Goal: Information Seeking & Learning: Learn about a topic

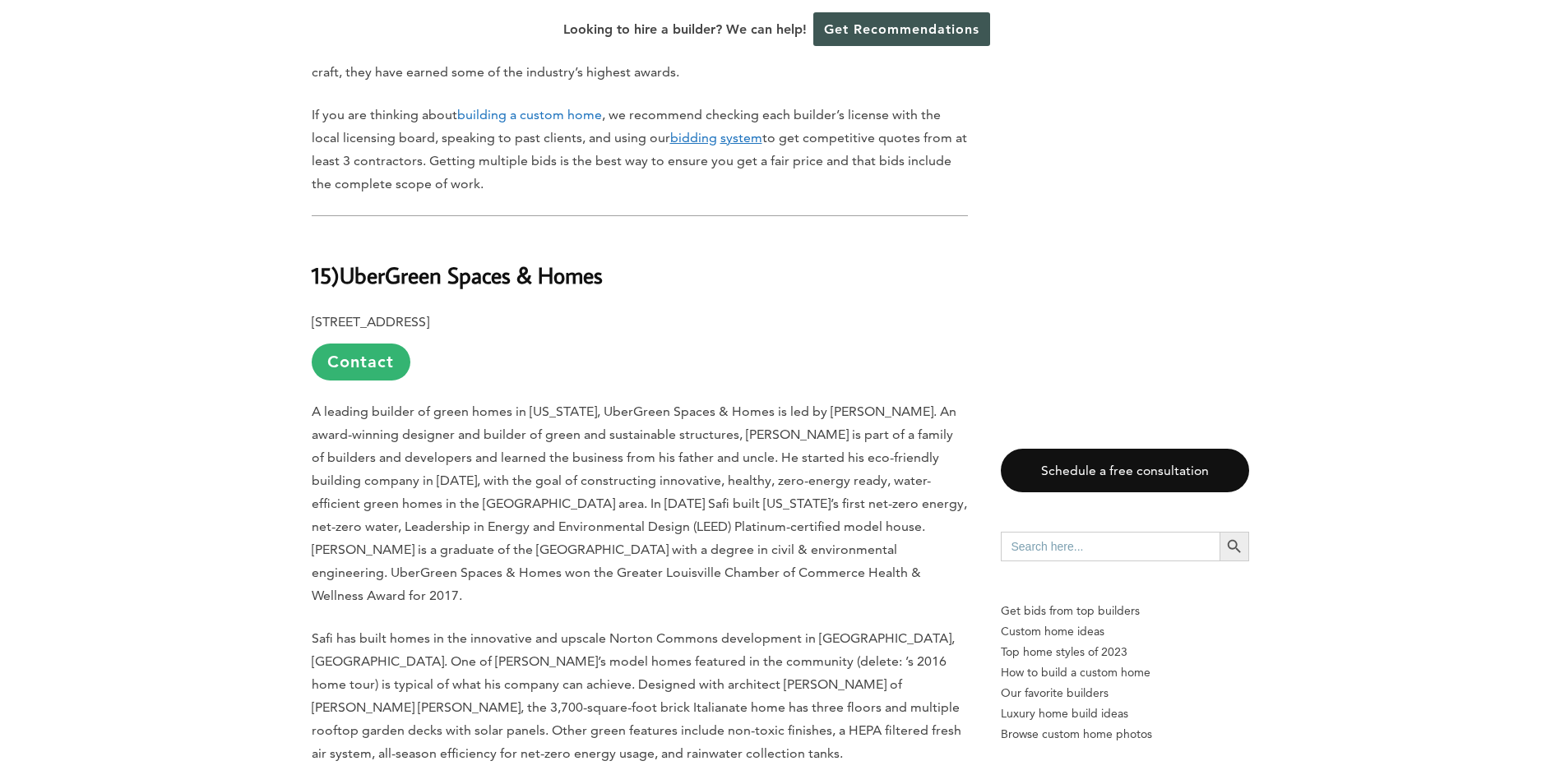
scroll to position [986, 0]
drag, startPoint x: 620, startPoint y: 284, endPoint x: 344, endPoint y: 285, distance: 276.0
click at [344, 285] on h2 "15) UberGreen Spaces & Homes" at bounding box center [639, 266] width 656 height 57
copy b "UberGreen Spaces & Homes"
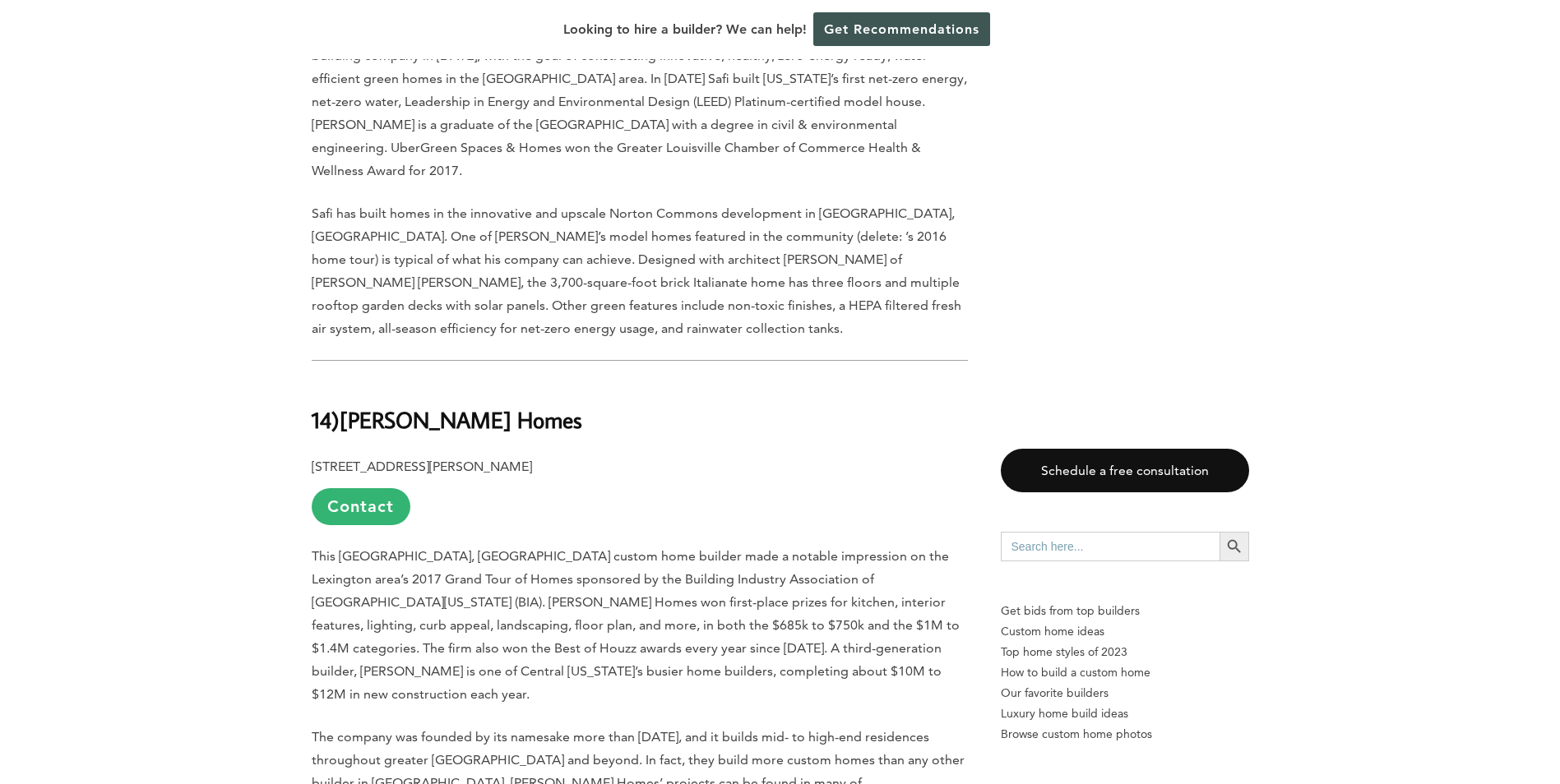
scroll to position [1562, 0]
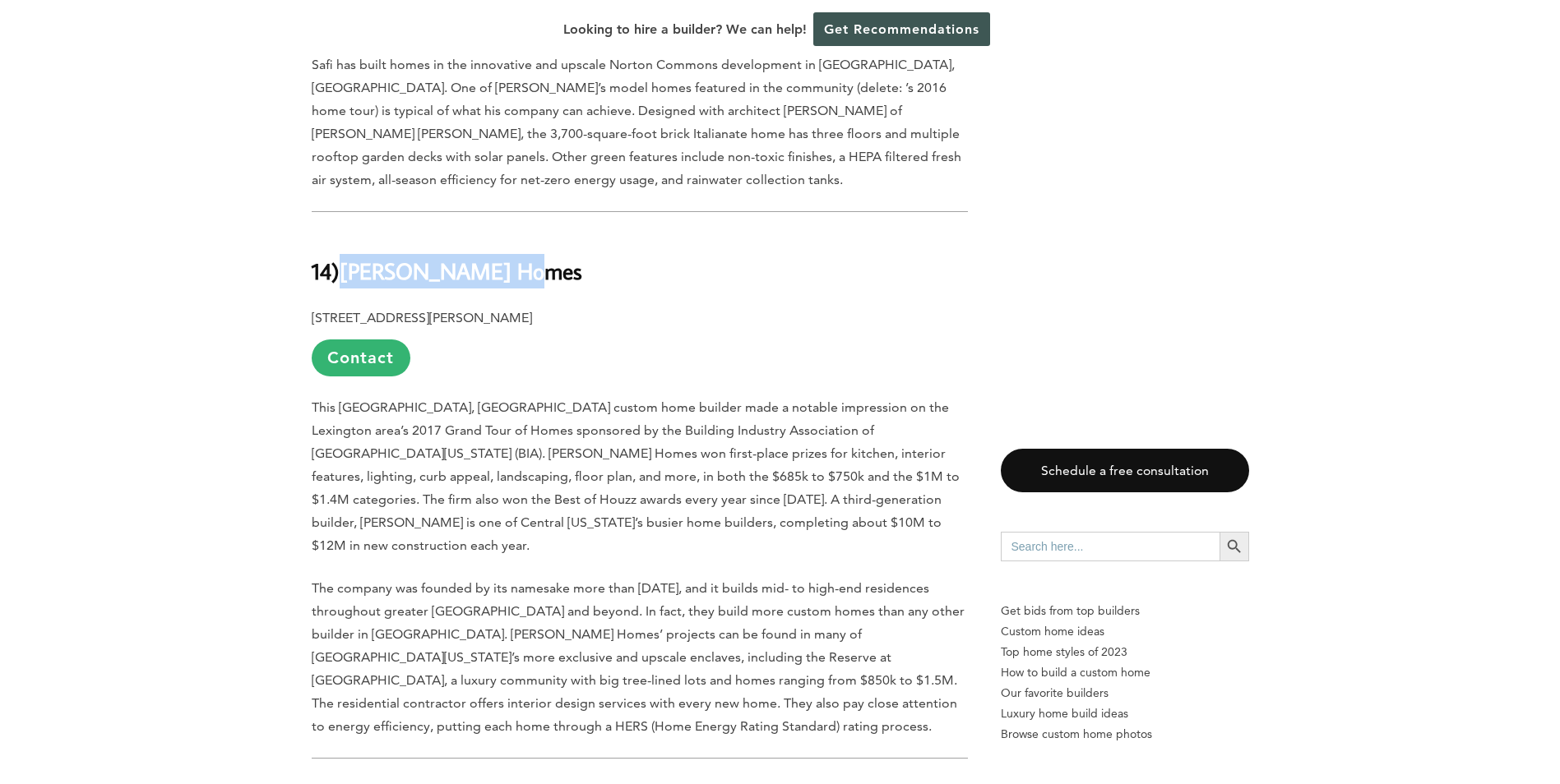
drag, startPoint x: 539, startPoint y: 237, endPoint x: 344, endPoint y: 251, distance: 195.5
click at [344, 251] on h2 "14) Jimmy Nash Homes" at bounding box center [639, 260] width 656 height 57
copy b "Jimmy Nash Homes"
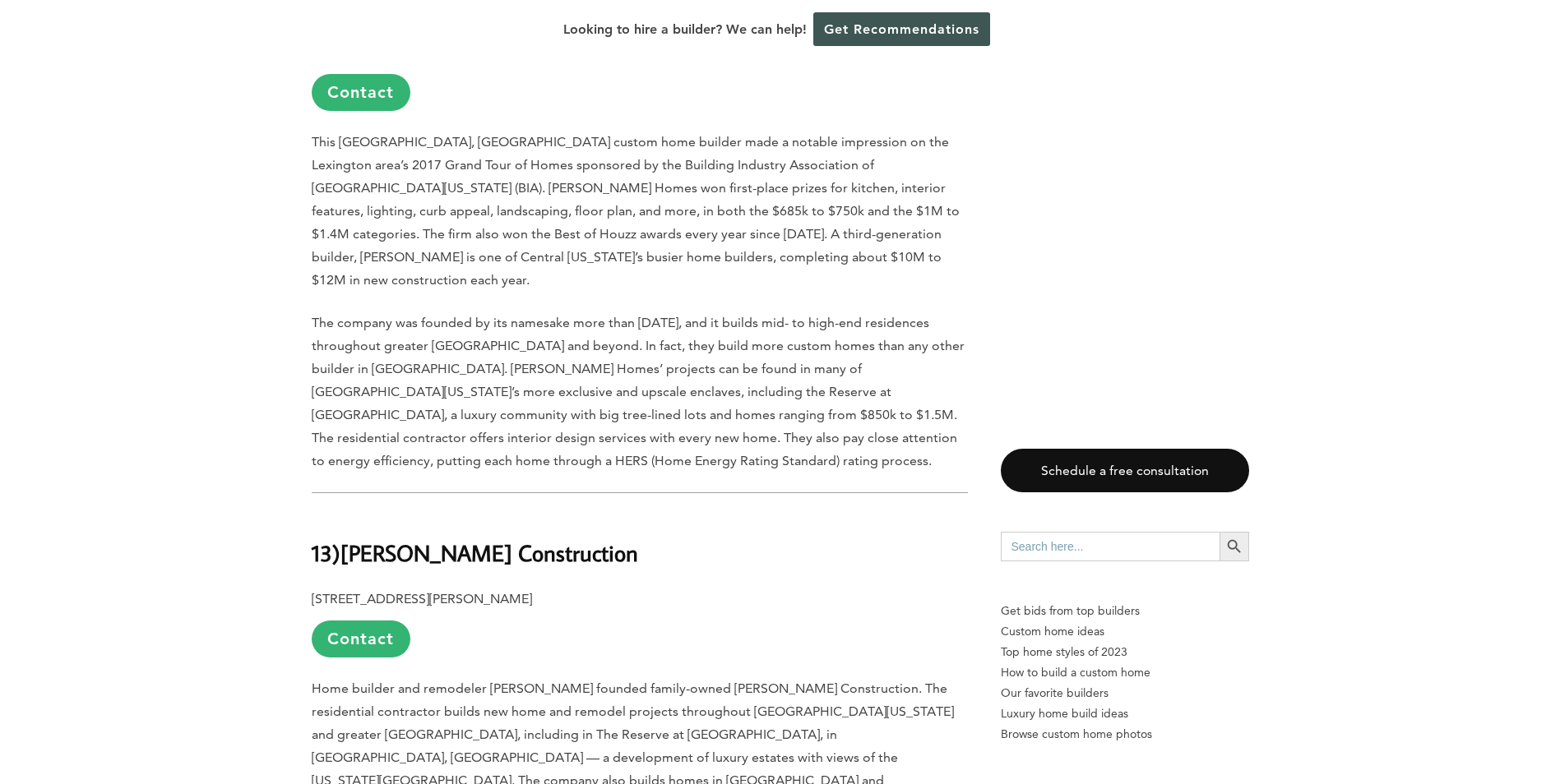
scroll to position [1891, 0]
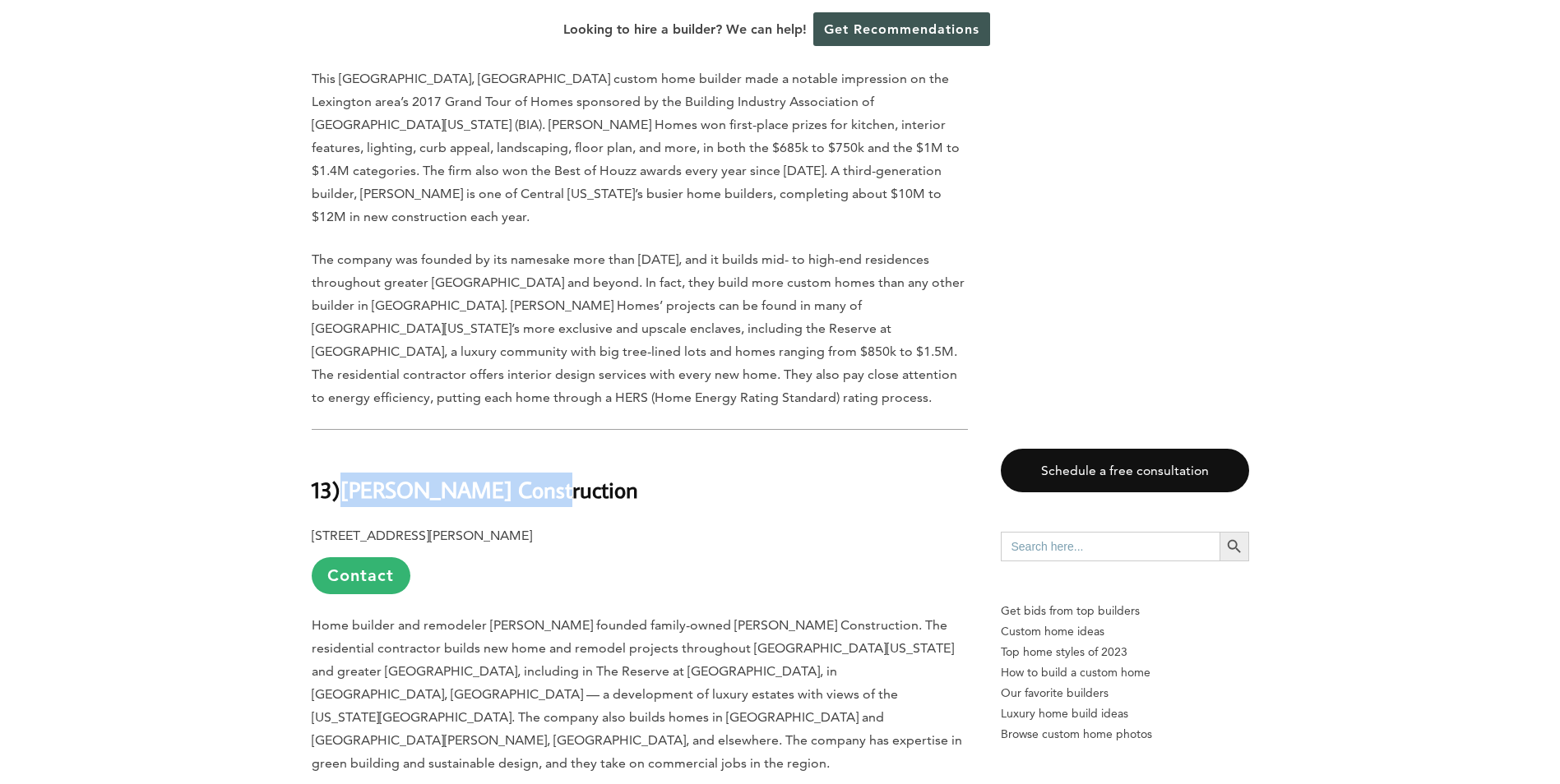
drag, startPoint x: 533, startPoint y: 446, endPoint x: 350, endPoint y: 444, distance: 183.0
click at [350, 475] on b "Gustin Construction" at bounding box center [489, 490] width 298 height 29
copy b "Gustin Construction"
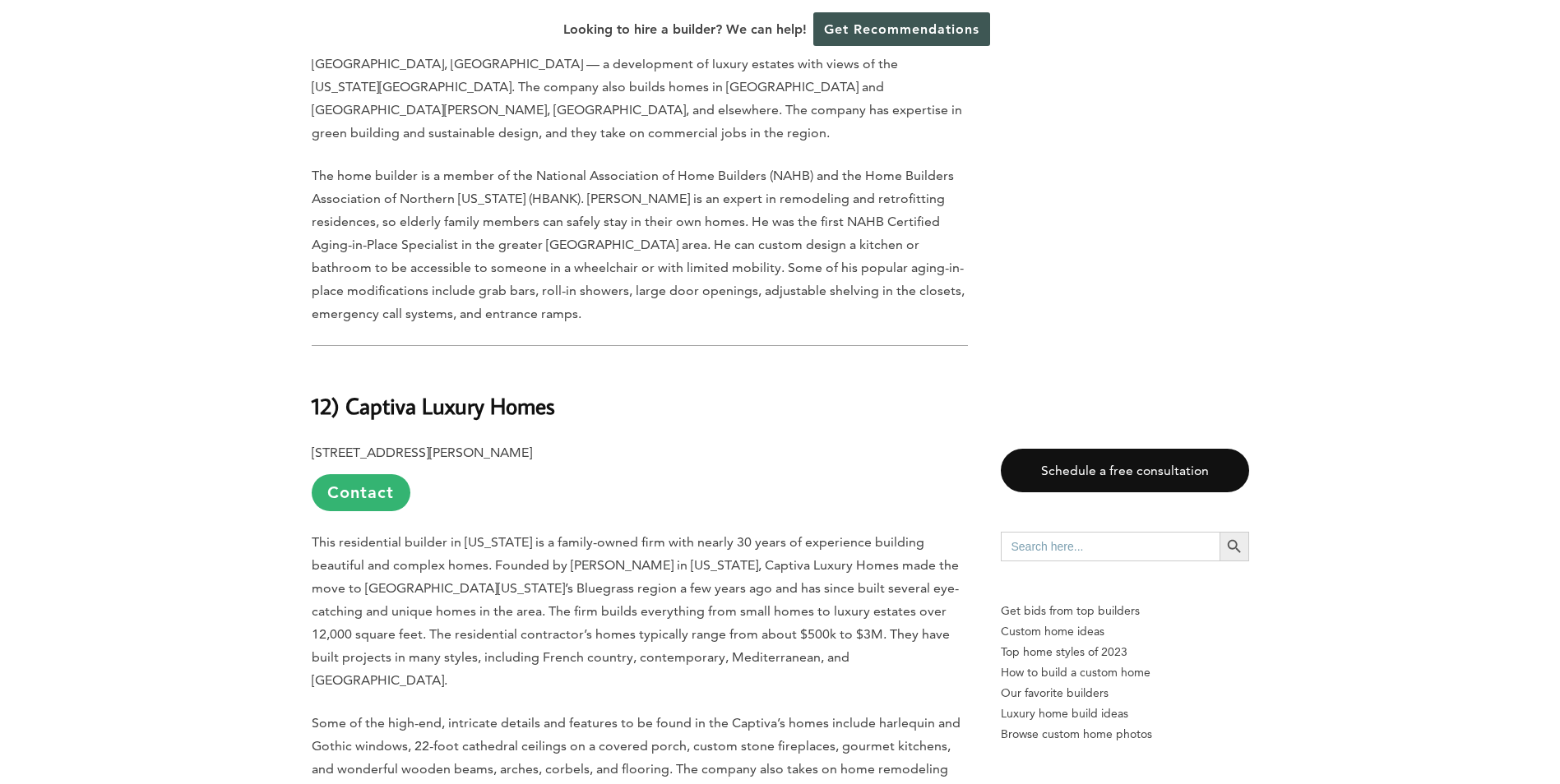
scroll to position [2548, 0]
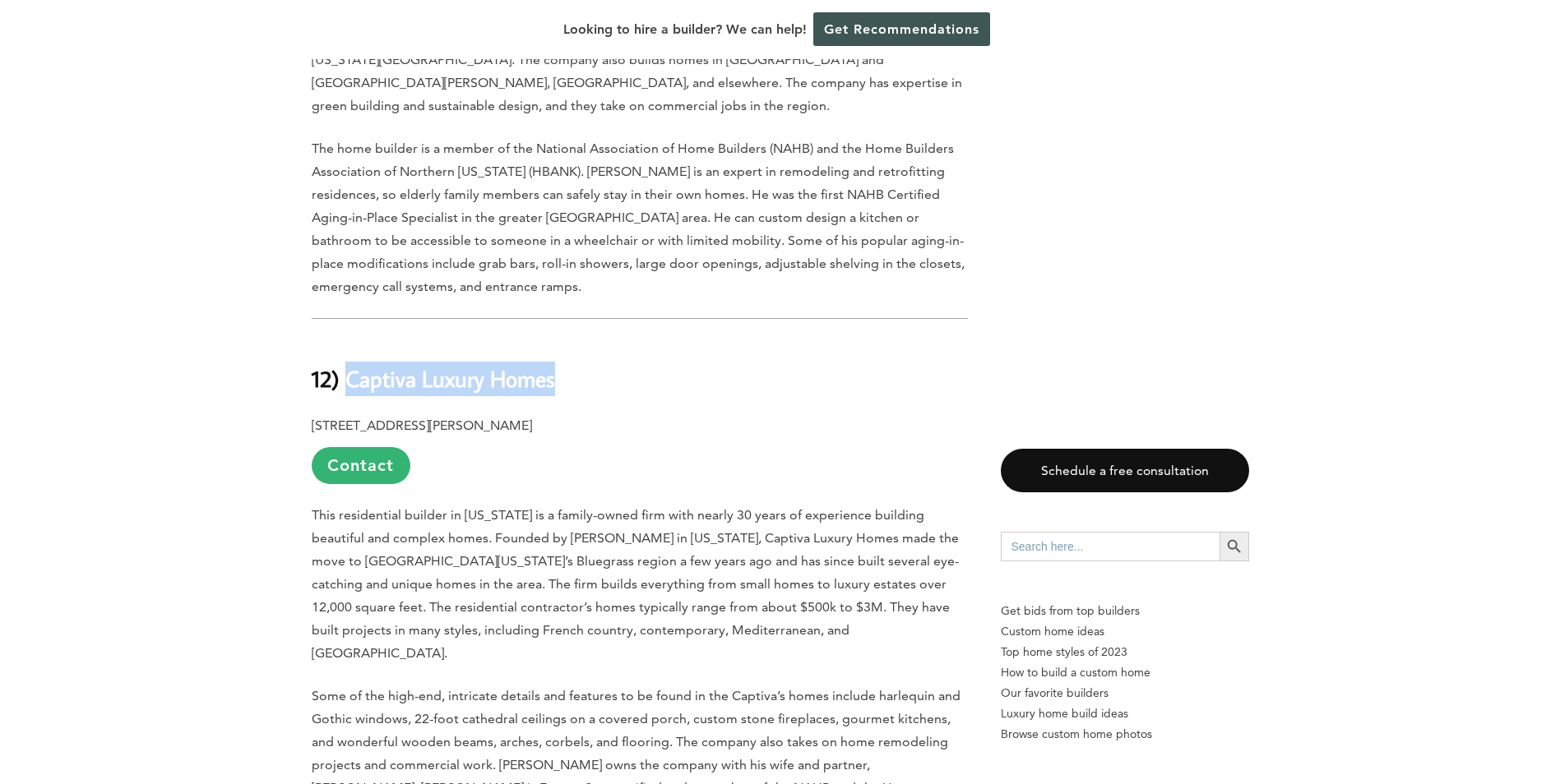
drag, startPoint x: 562, startPoint y: 314, endPoint x: 345, endPoint y: 317, distance: 217.0
click at [345, 339] on h2 "12) Captiva Luxury Homes" at bounding box center [639, 367] width 656 height 57
copy b "Captiva Luxury Homes"
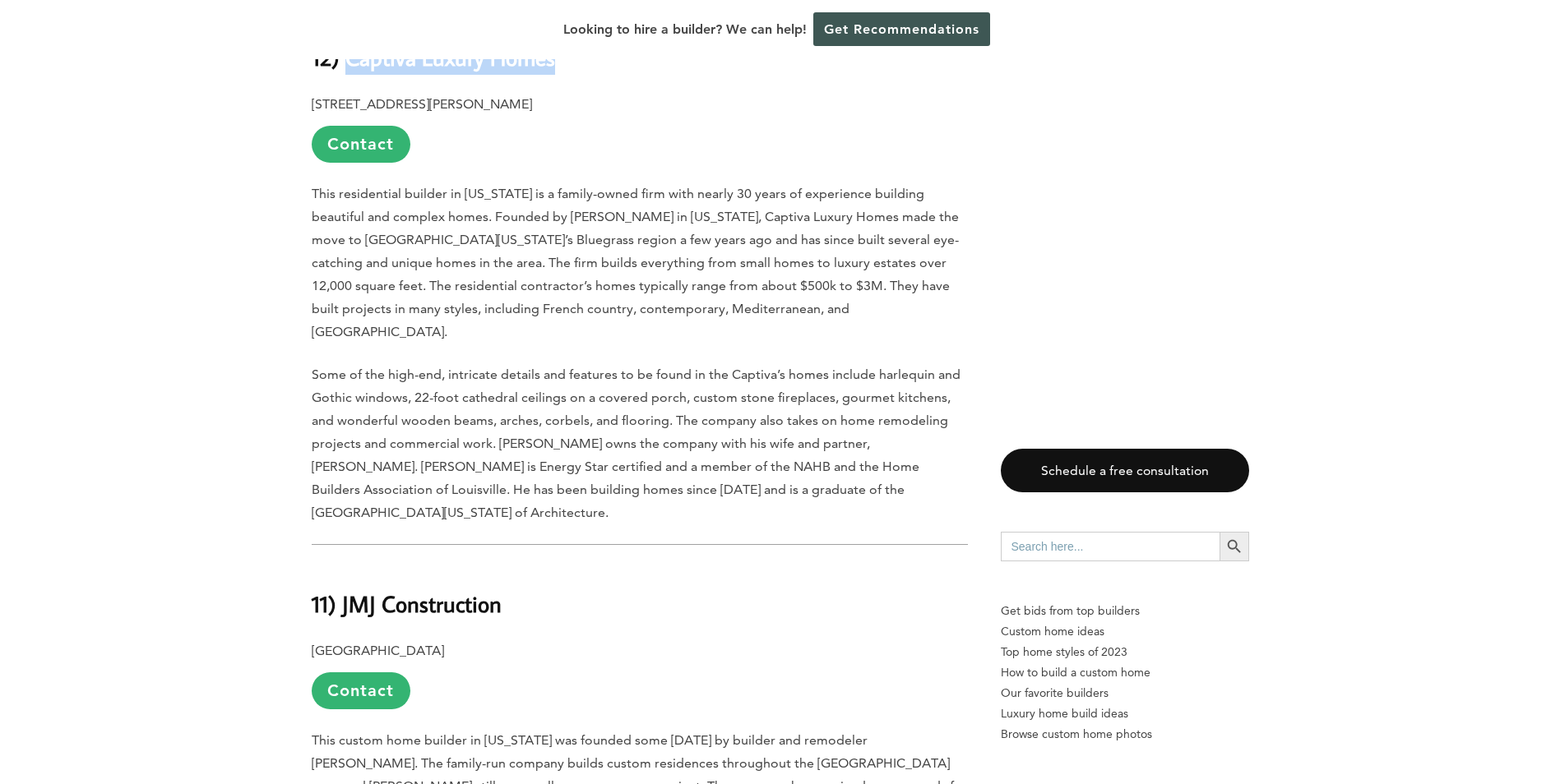
scroll to position [2959, 0]
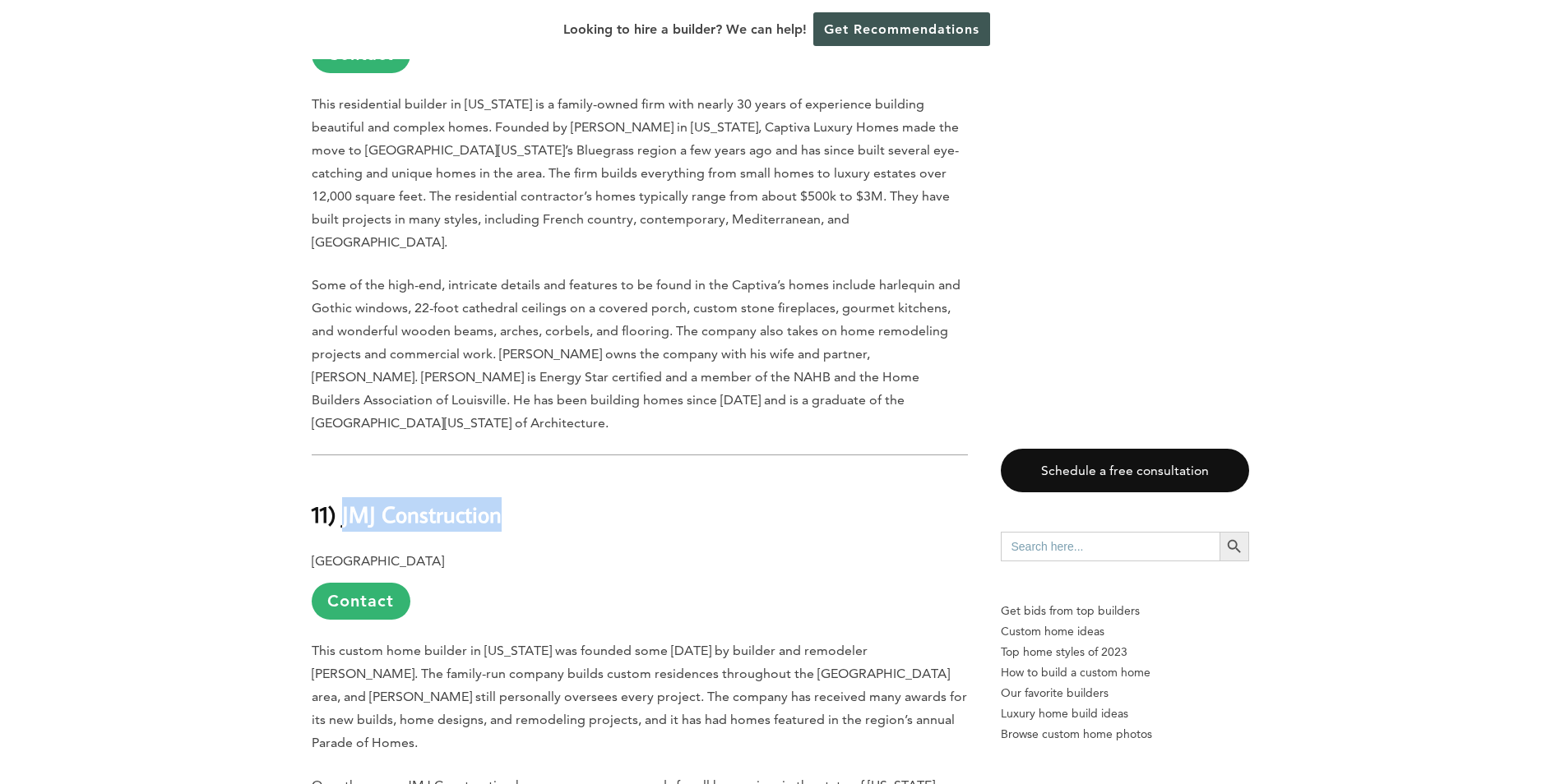
drag, startPoint x: 500, startPoint y: 399, endPoint x: 345, endPoint y: 410, distance: 155.4
click at [345, 500] on b "11) JMJ Construction" at bounding box center [406, 515] width 190 height 29
copy b "JMJ Construction"
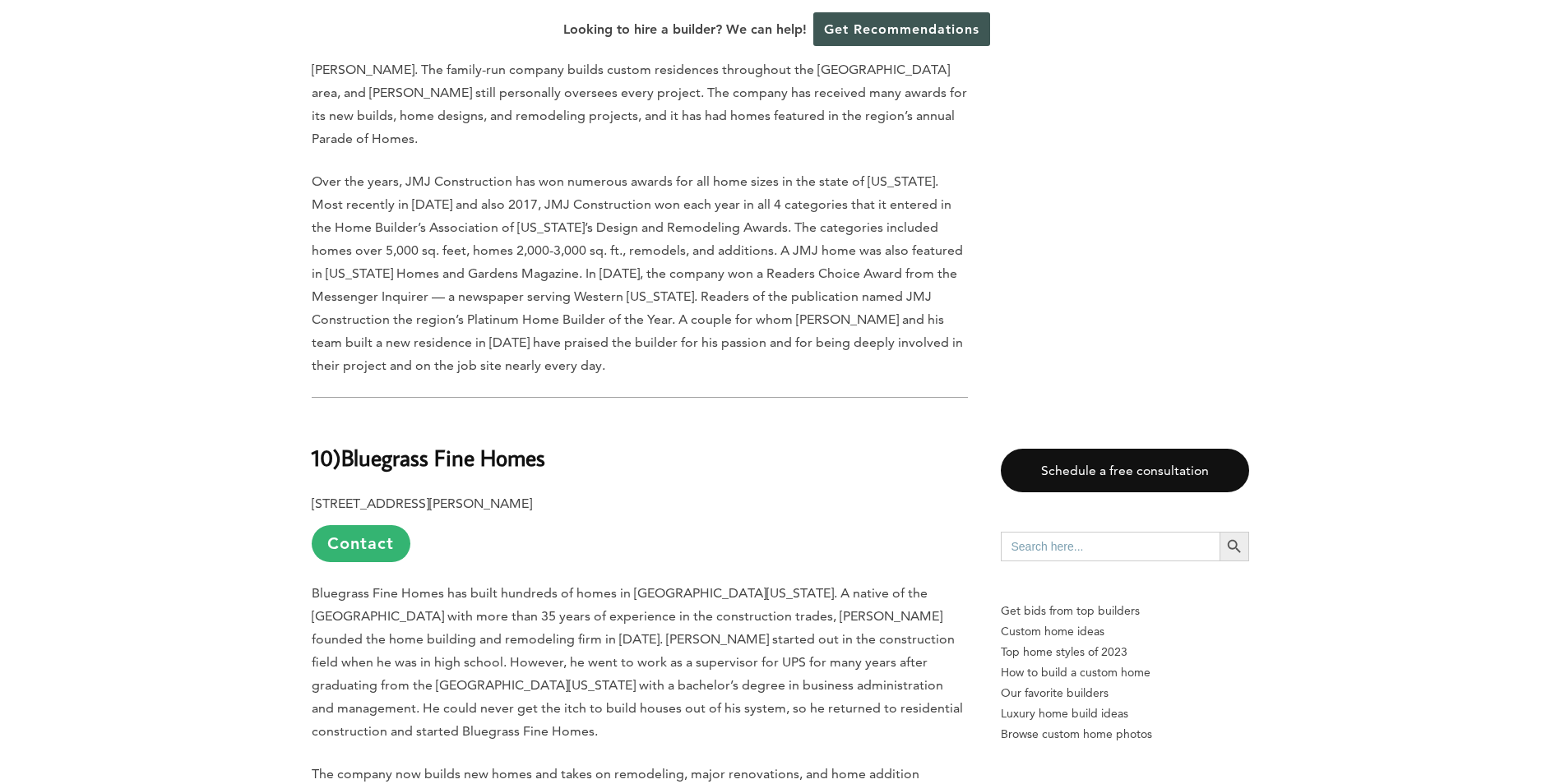
scroll to position [3535, 0]
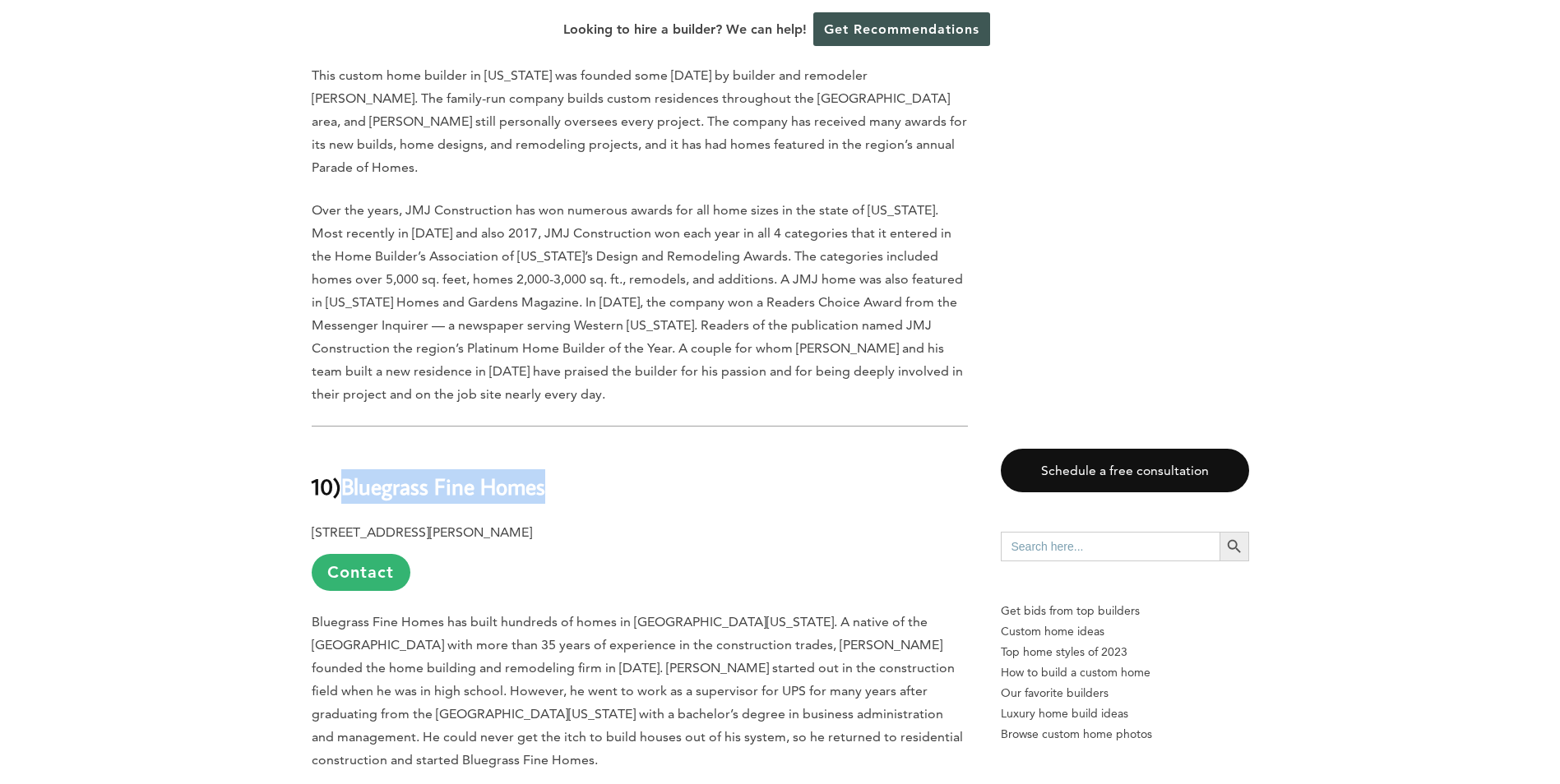
drag, startPoint x: 555, startPoint y: 365, endPoint x: 349, endPoint y: 359, distance: 206.1
click at [349, 446] on h2 "10) Bluegrass Fine Homes" at bounding box center [639, 474] width 656 height 57
copy b "Bluegrass Fine Homes"
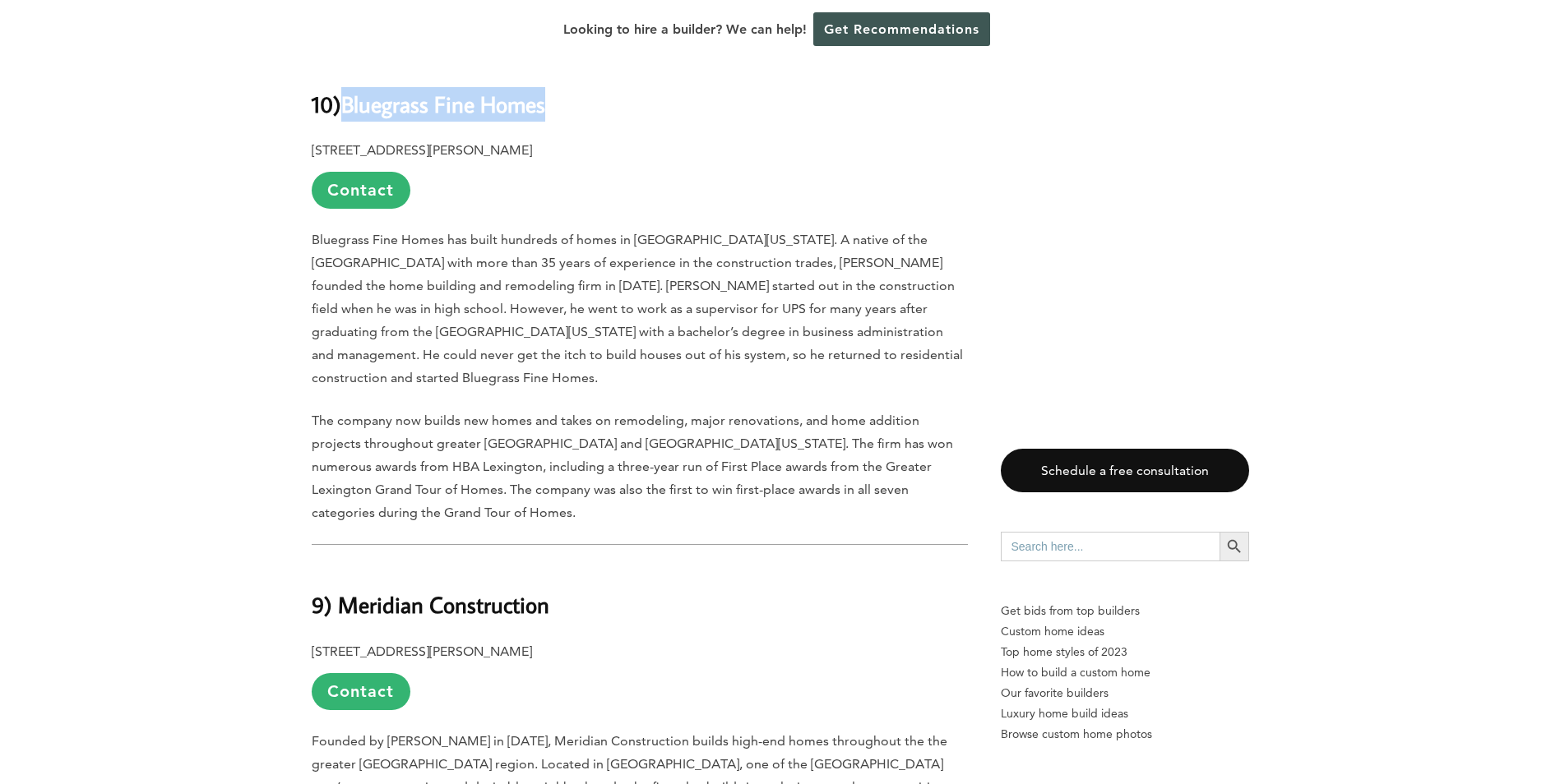
scroll to position [3946, 0]
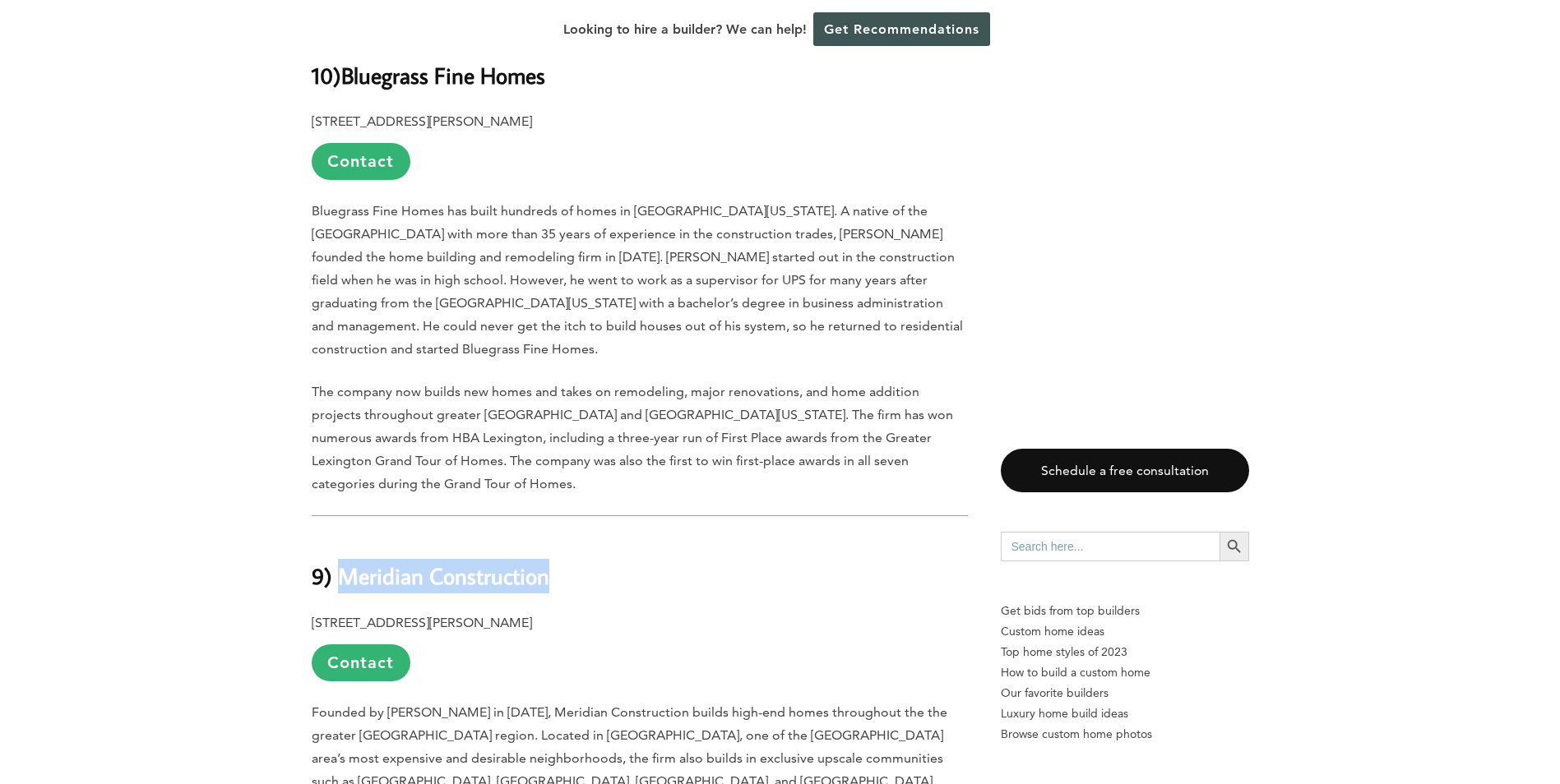
drag, startPoint x: 557, startPoint y: 384, endPoint x: 345, endPoint y: 388, distance: 212.0
click at [345, 536] on h2 "9) Meridian Construction" at bounding box center [639, 564] width 656 height 57
copy b "Meridian Construction"
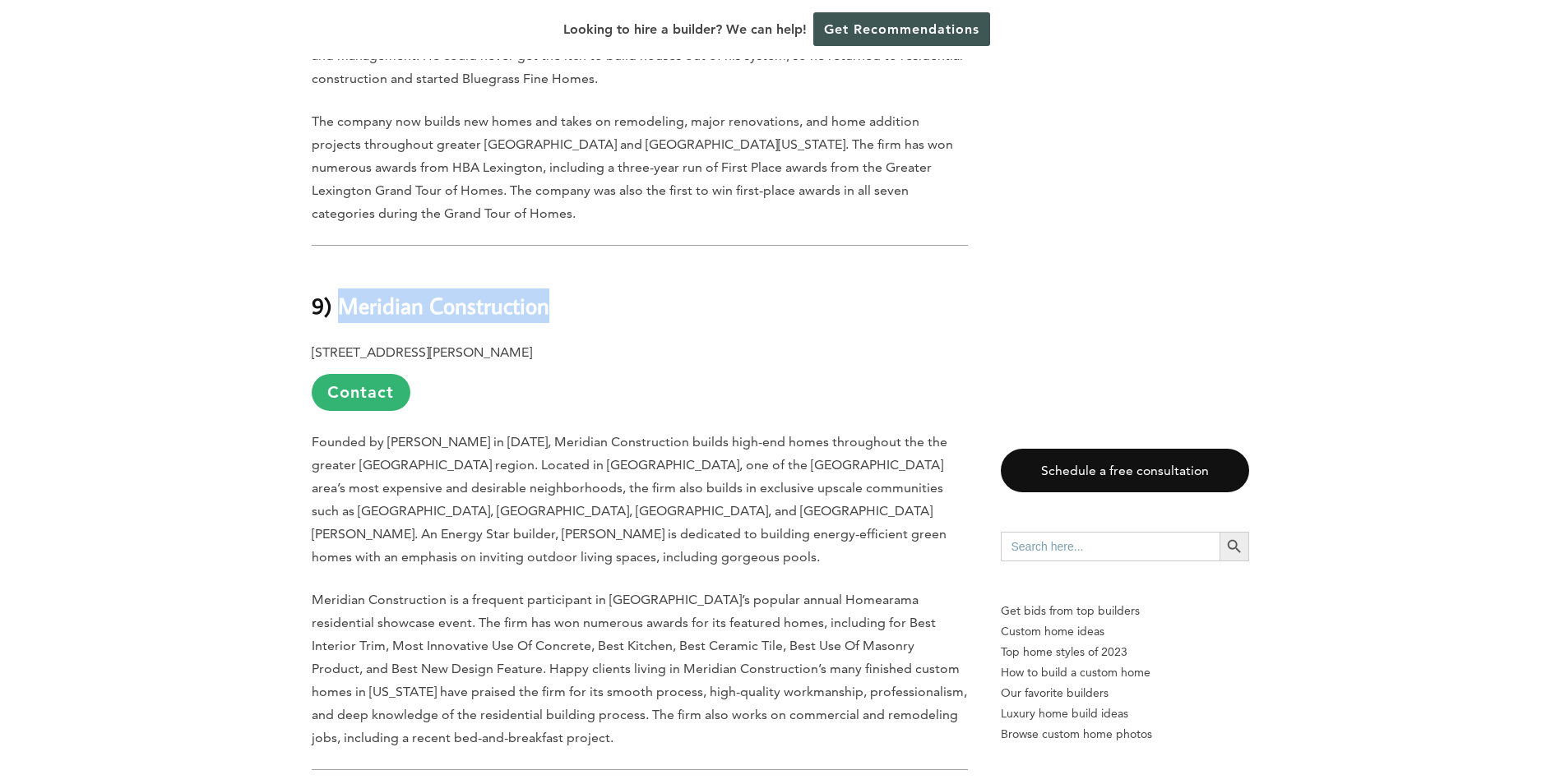
scroll to position [4110, 0]
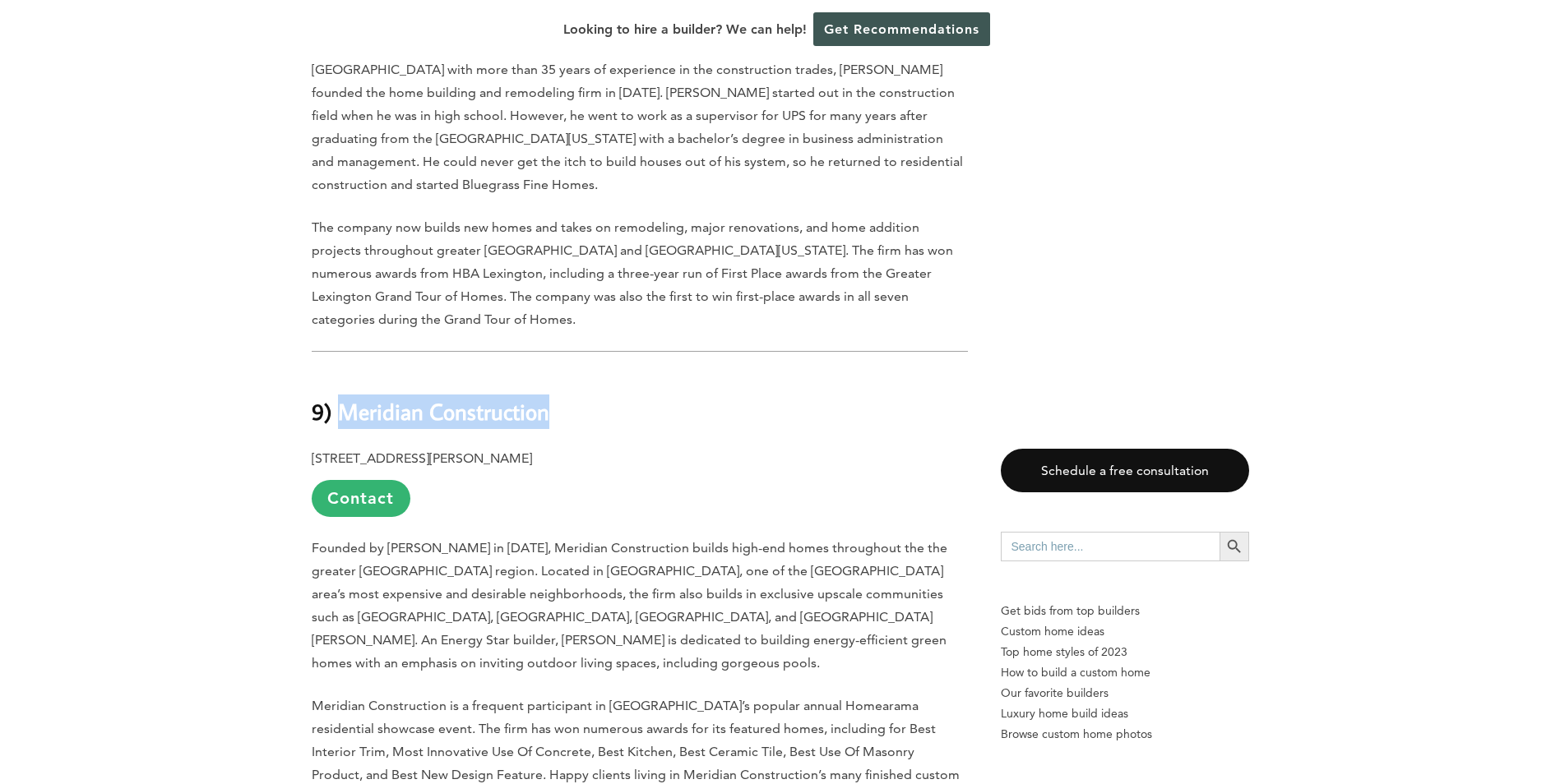
drag, startPoint x: 586, startPoint y: 272, endPoint x: 336, endPoint y: 234, distance: 252.9
copy div "Meridian Construction 11811 Hazelwood Road, Anchorage, KY 40223"
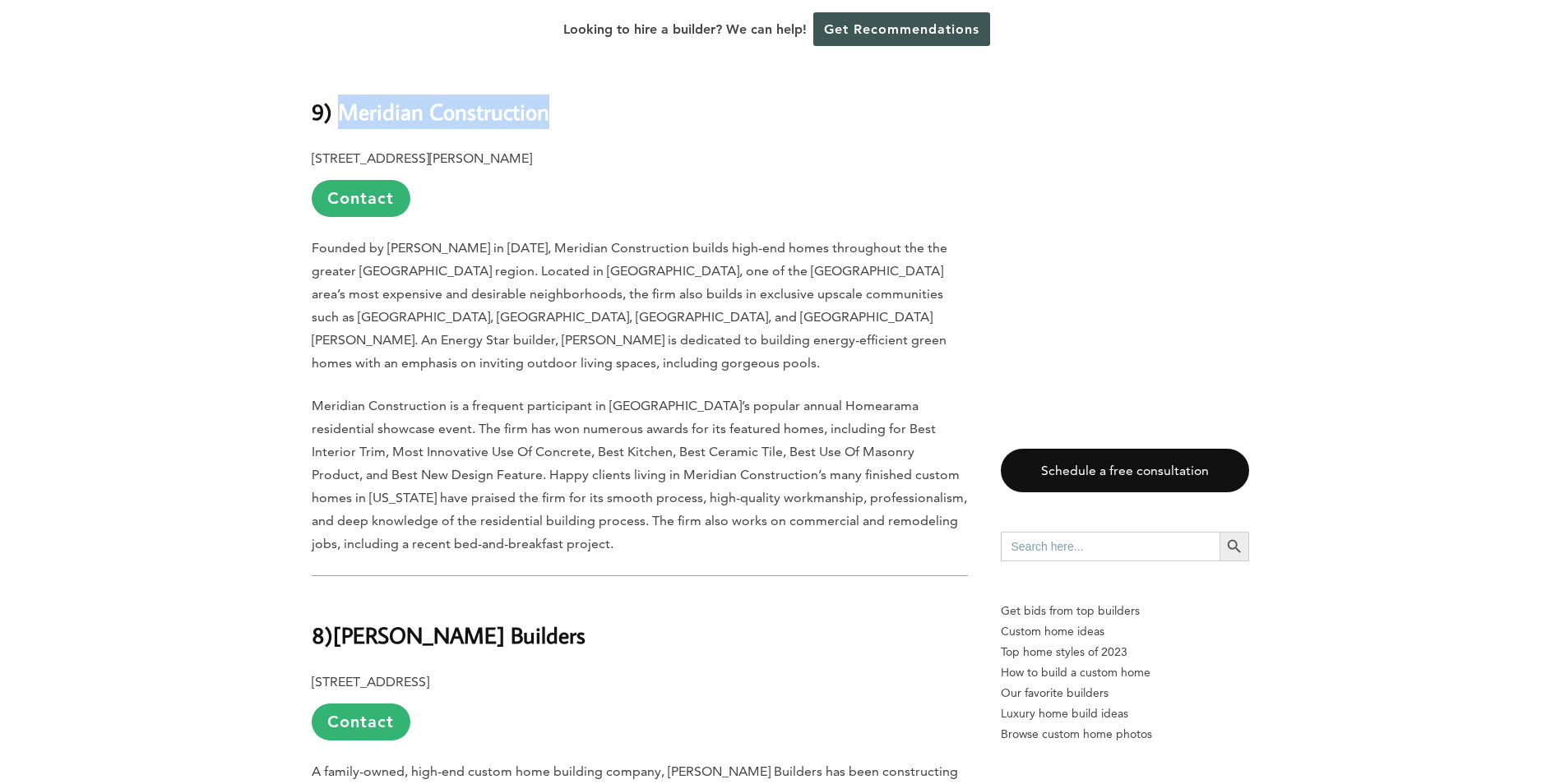
scroll to position [4439, 0]
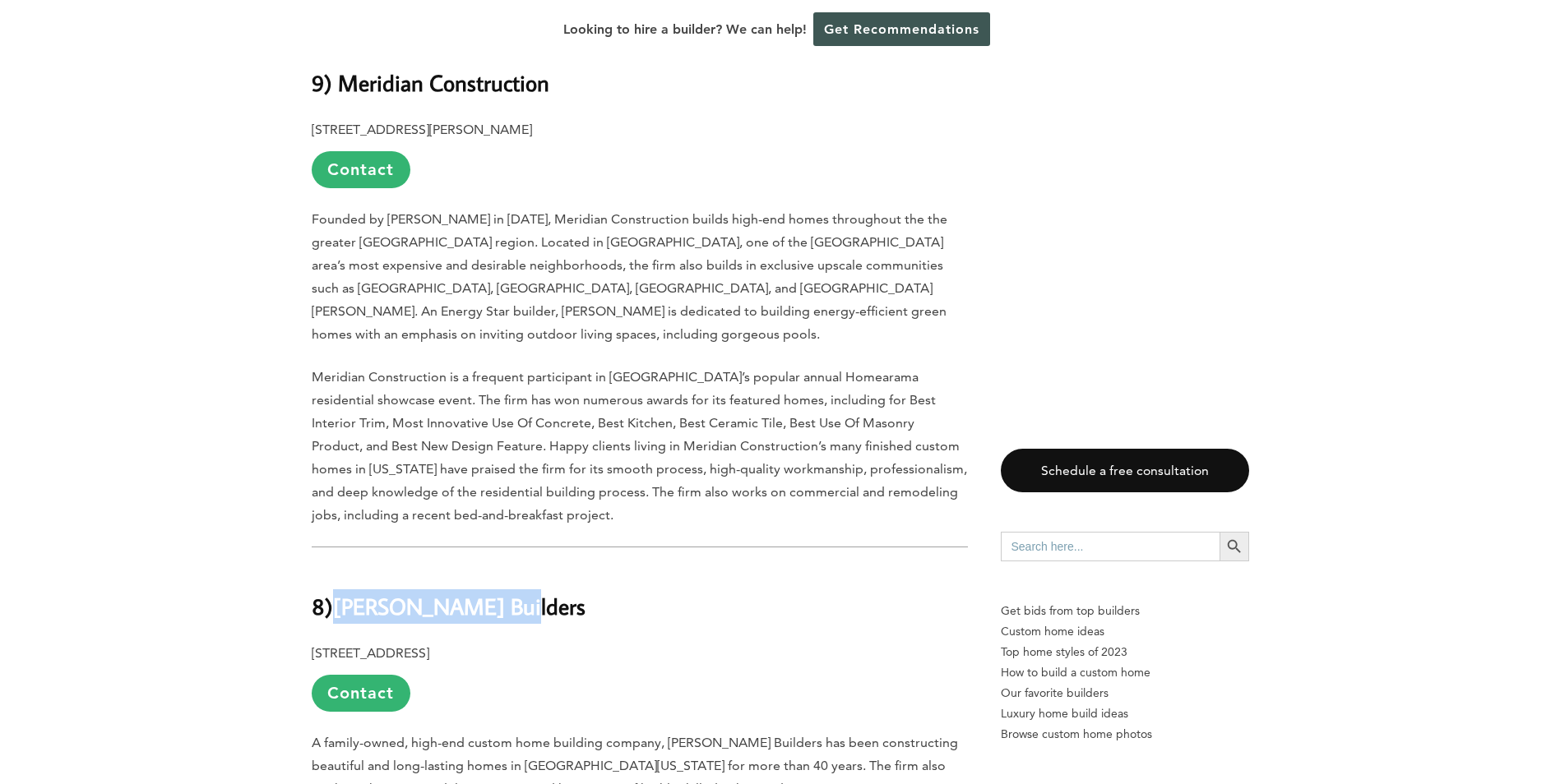
drag, startPoint x: 513, startPoint y: 402, endPoint x: 342, endPoint y: 402, distance: 171.0
click at [342, 567] on h2 "8) Crawford Builders" at bounding box center [639, 595] width 656 height 57
copy b "Crawford Builders"
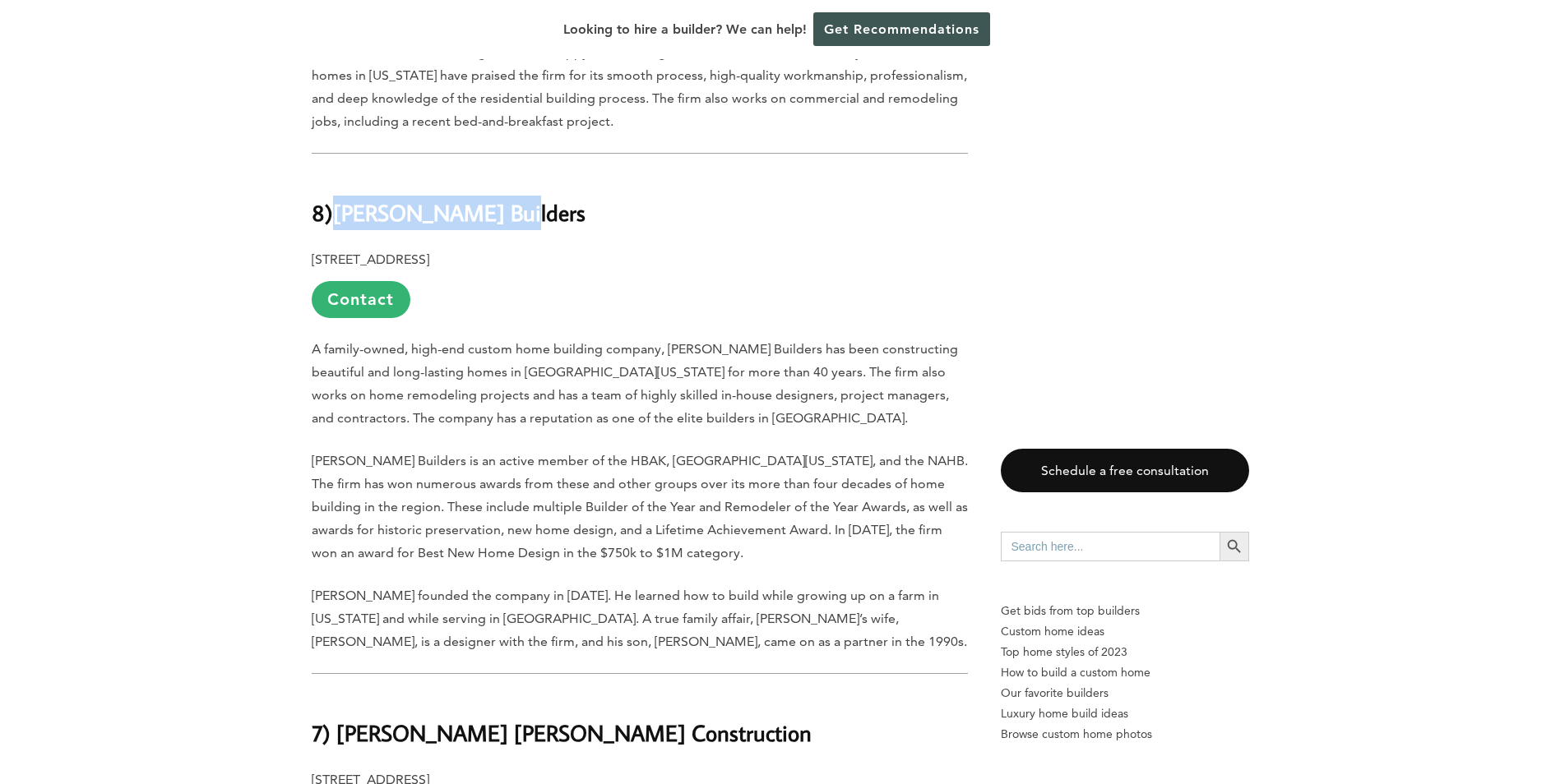
scroll to position [4932, 0]
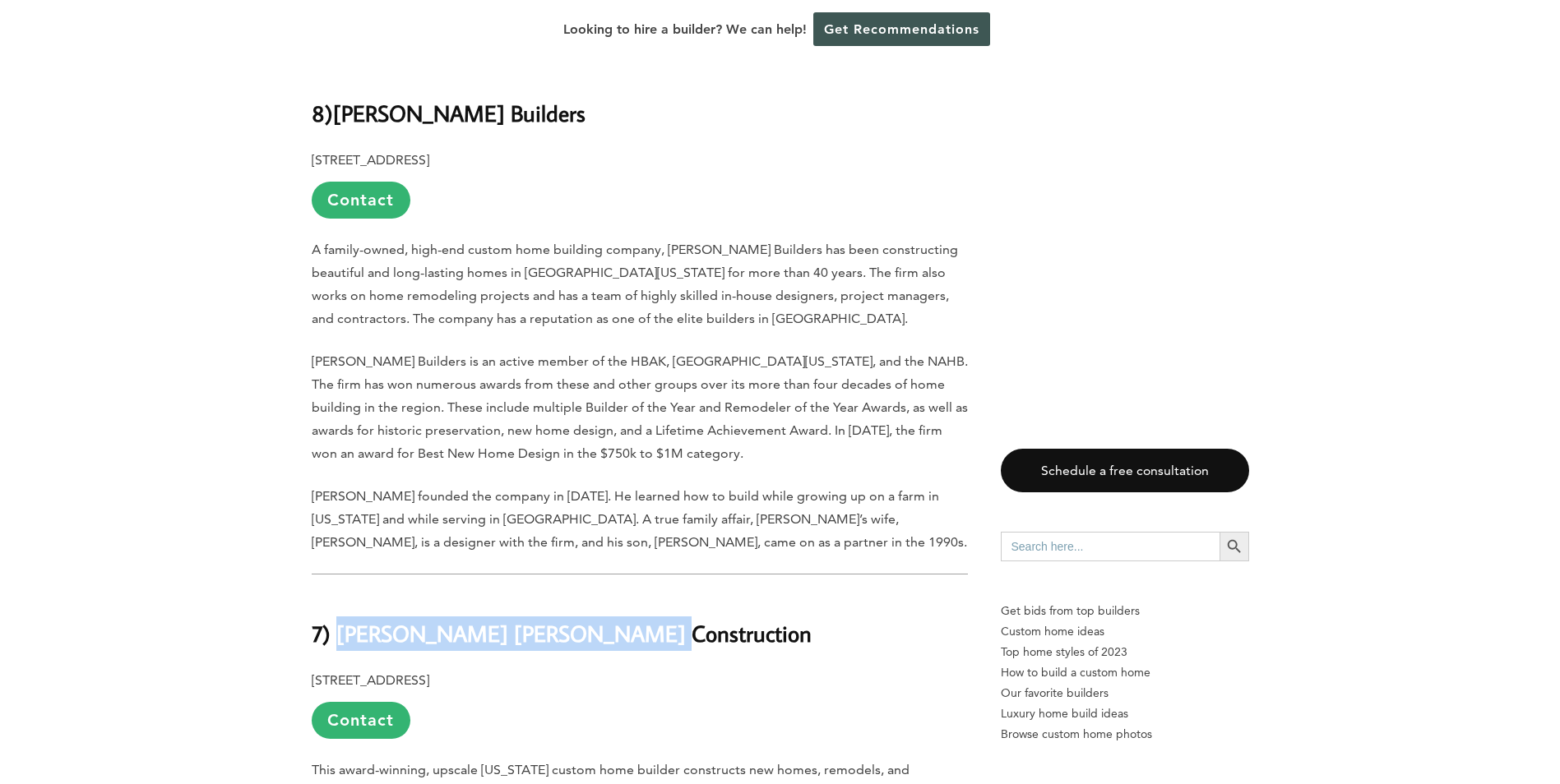
drag, startPoint x: 608, startPoint y: 422, endPoint x: 342, endPoint y: 408, distance: 266.4
click at [342, 594] on h2 "7) Atchison Heller Construction" at bounding box center [639, 623] width 656 height 57
copy b "Atchison Heller Construction"
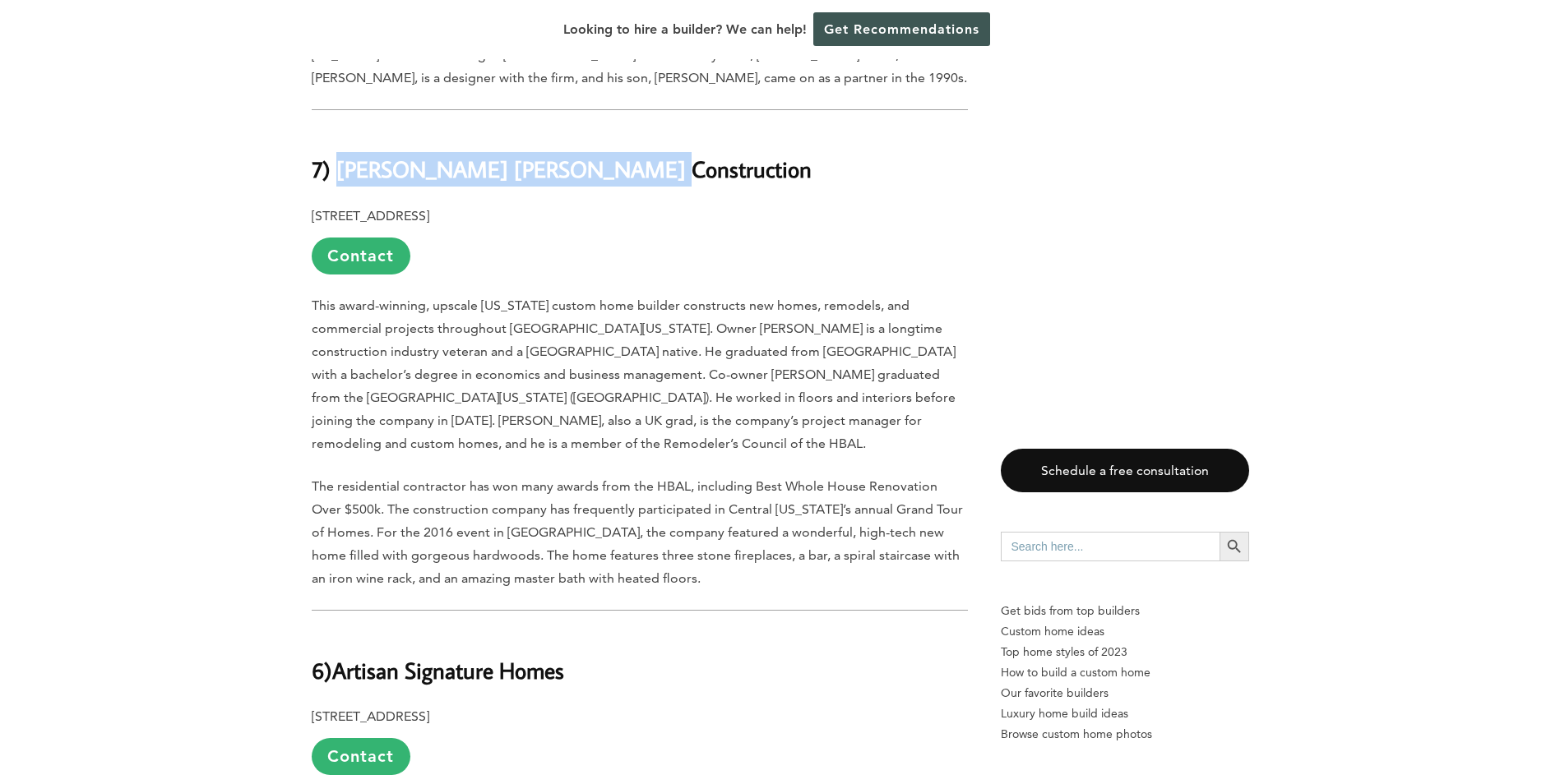
scroll to position [5425, 0]
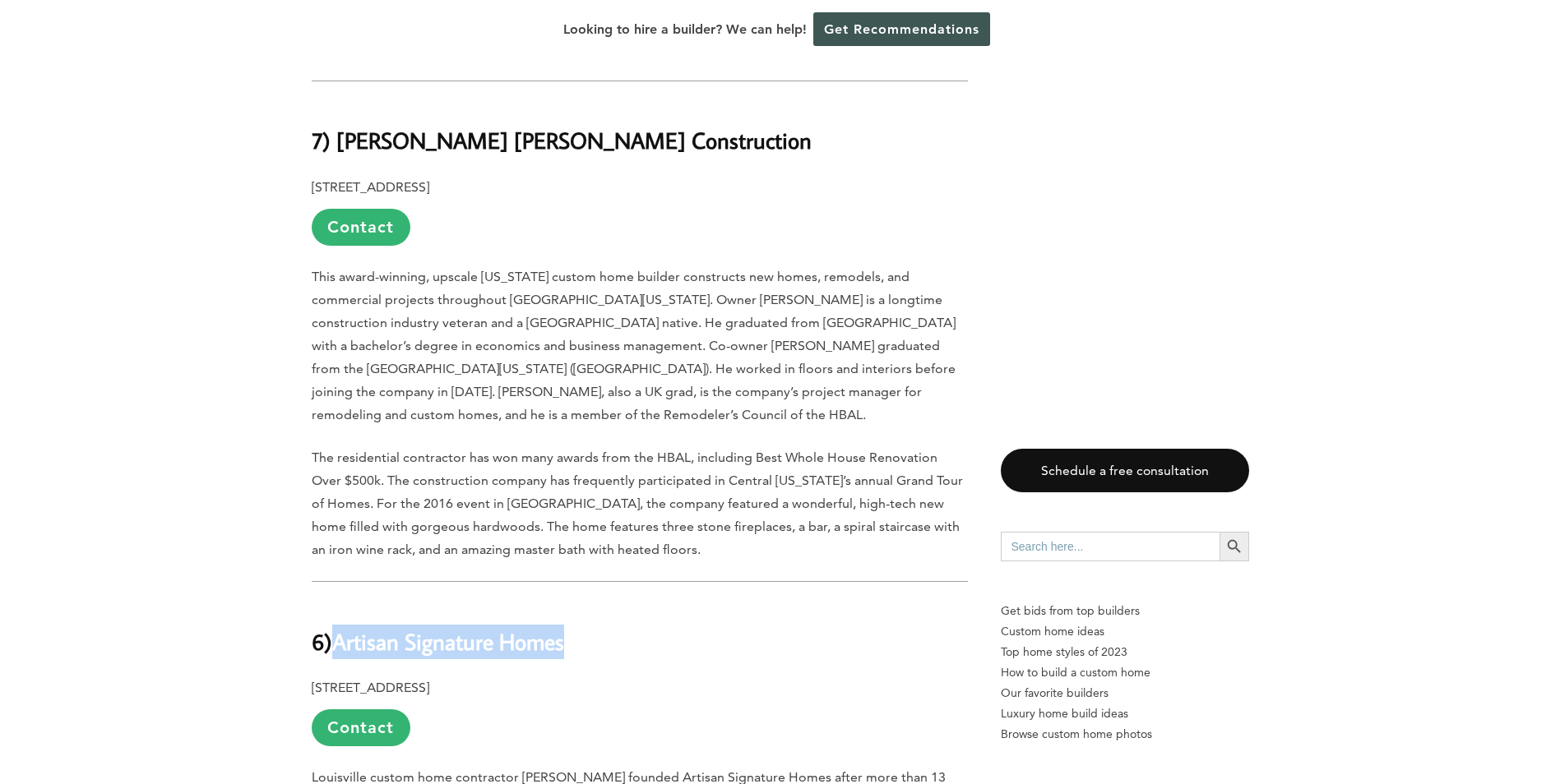
drag, startPoint x: 589, startPoint y: 404, endPoint x: 344, endPoint y: 407, distance: 245.0
click at [344, 601] on h2 "6) Artisan Signature Homes" at bounding box center [639, 630] width 656 height 57
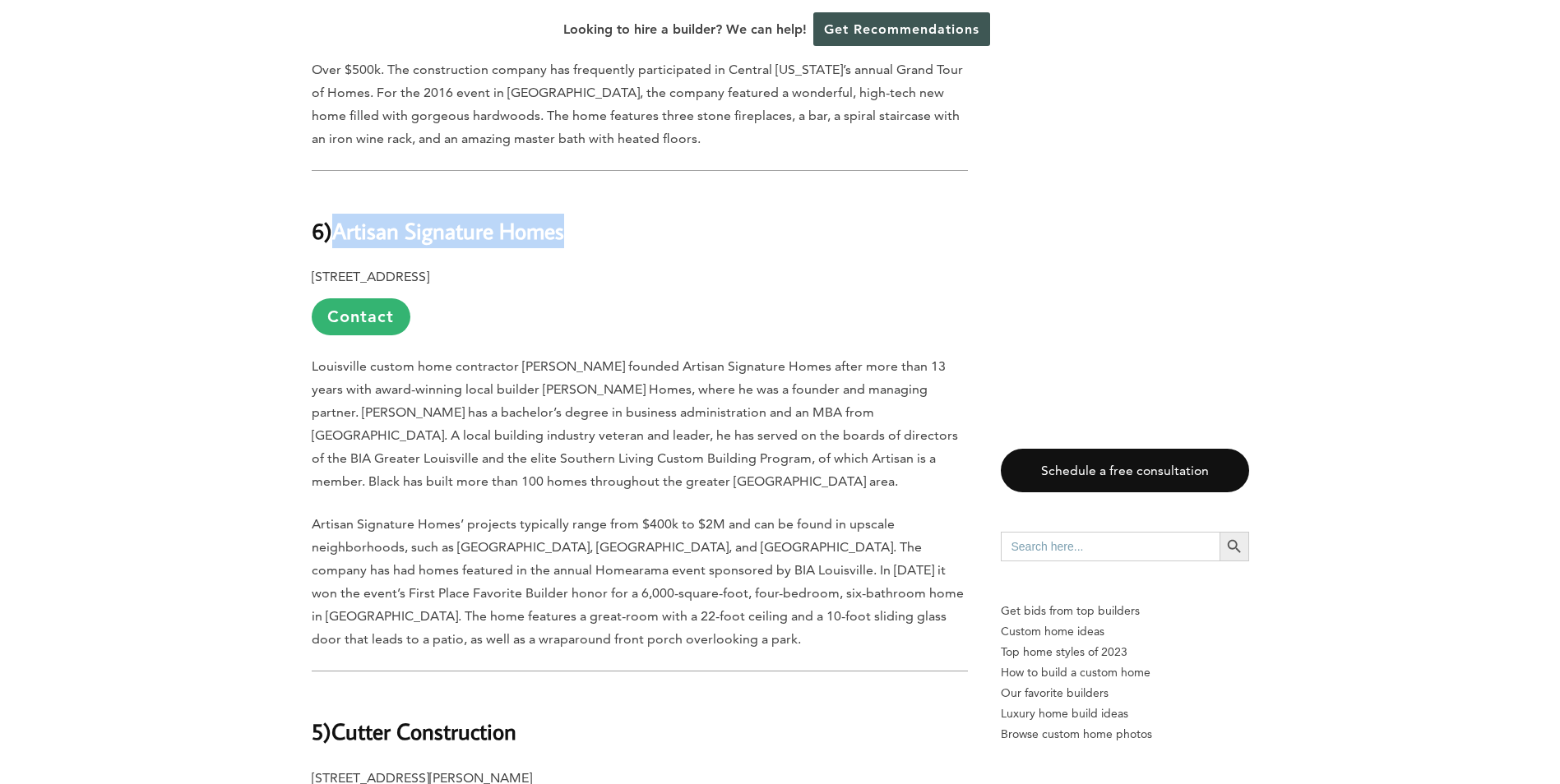
scroll to position [5919, 0]
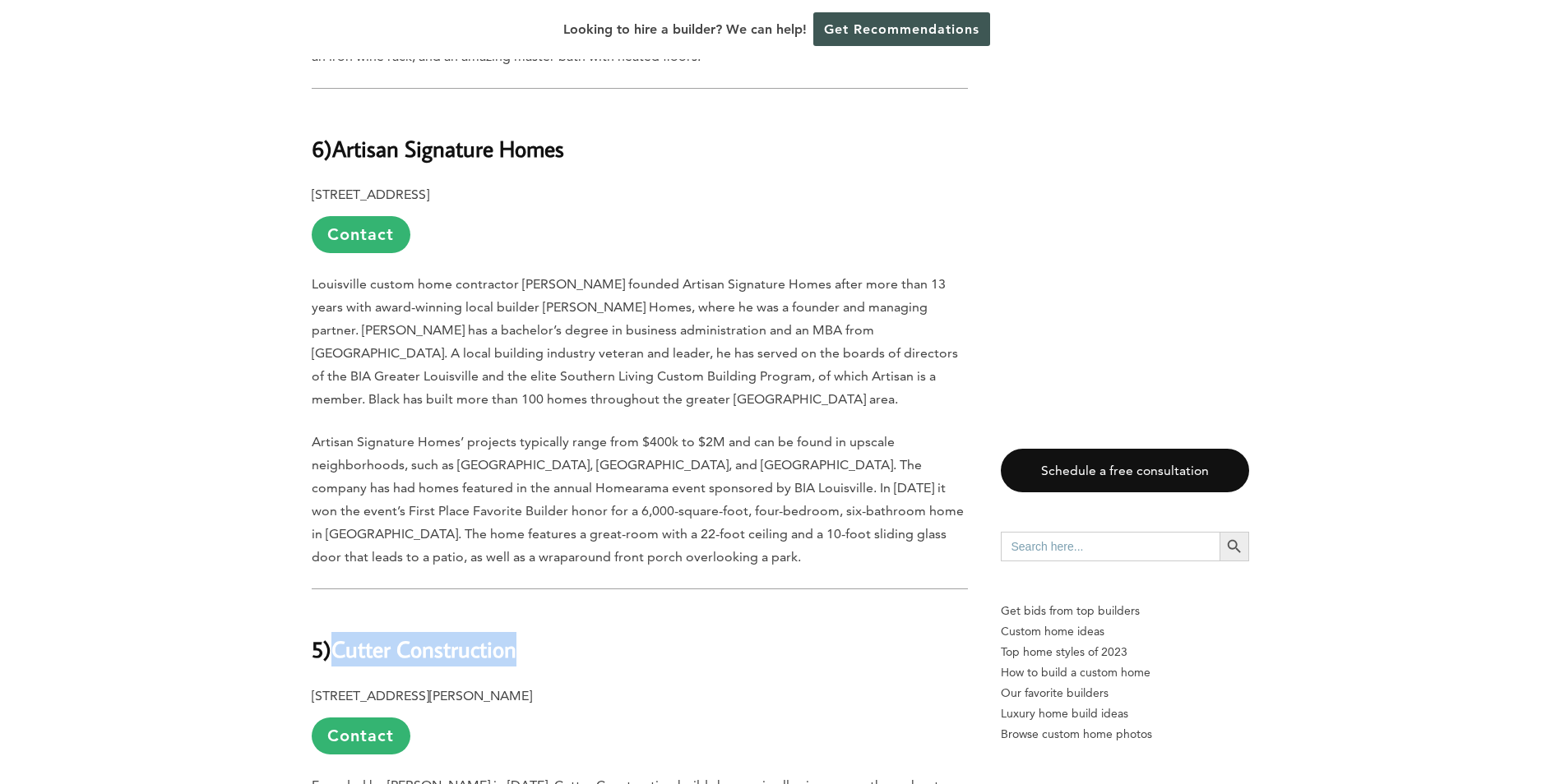
drag, startPoint x: 530, startPoint y: 422, endPoint x: 335, endPoint y: 426, distance: 195.0
click at [335, 609] on h2 "5) Cutter Construction" at bounding box center [639, 637] width 656 height 57
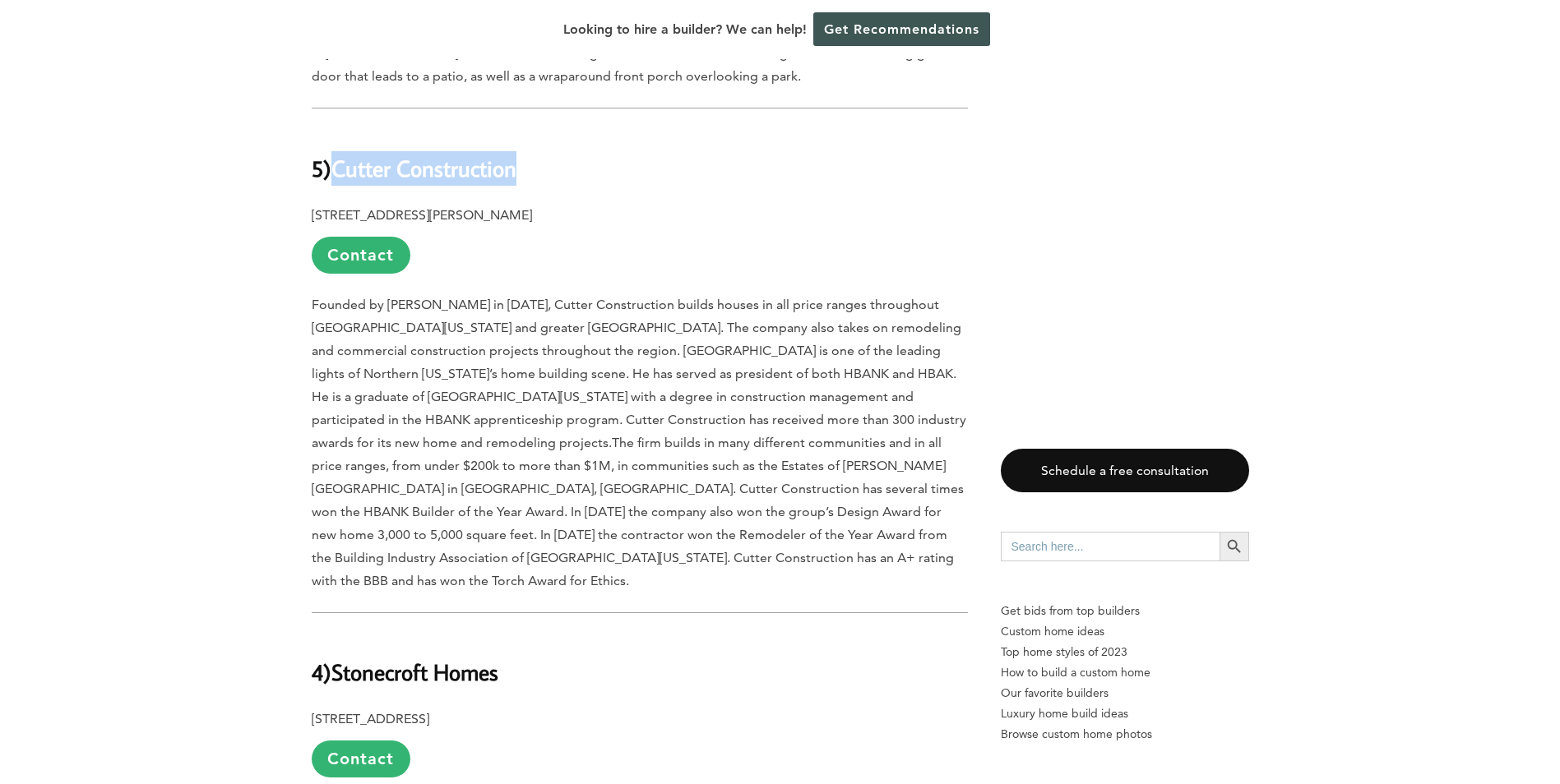
scroll to position [6412, 0]
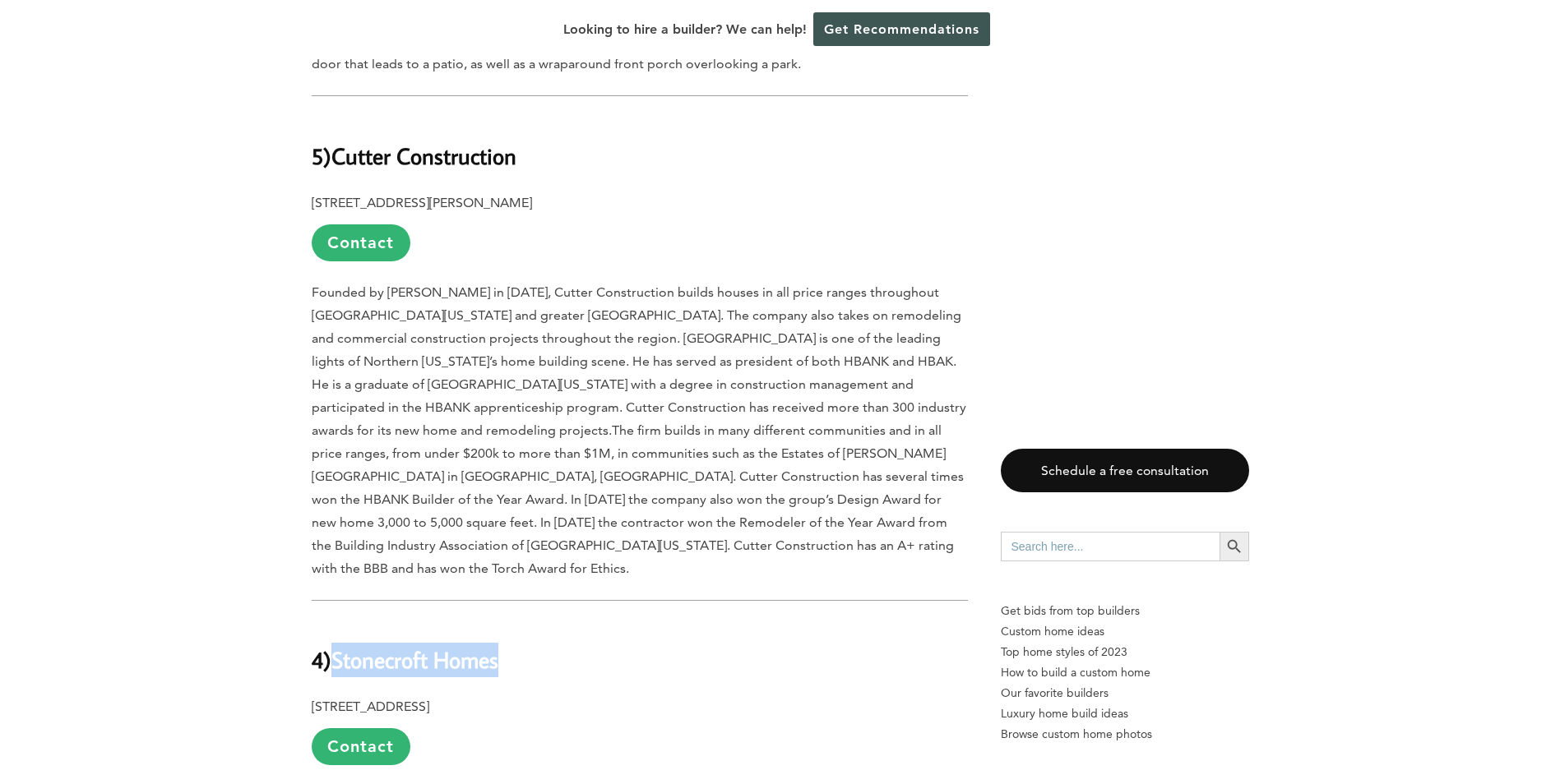
drag, startPoint x: 522, startPoint y: 410, endPoint x: 340, endPoint y: 402, distance: 182.2
click at [340, 621] on h2 "4) Stonecroft Homes" at bounding box center [639, 649] width 656 height 57
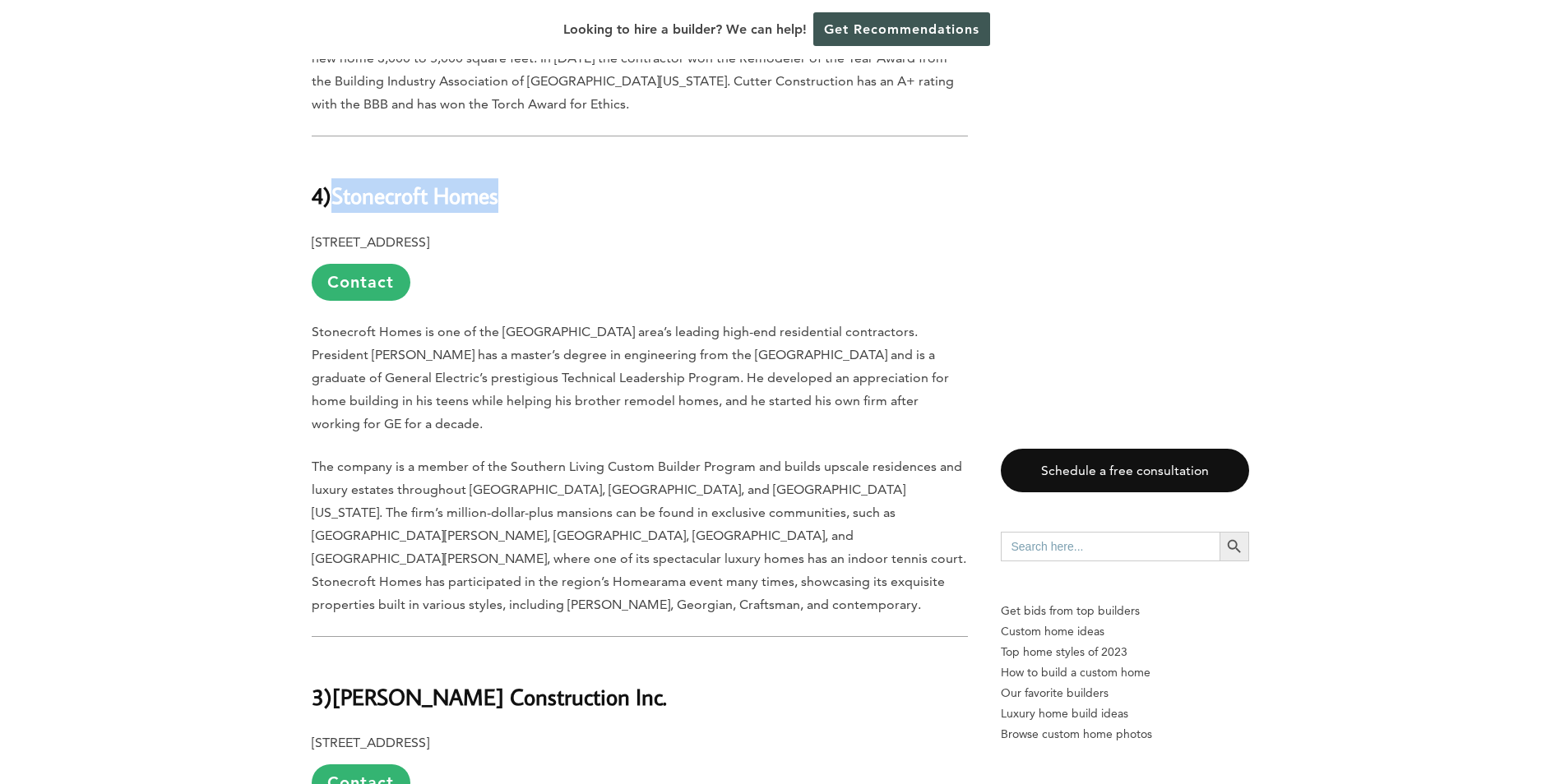
scroll to position [6905, 0]
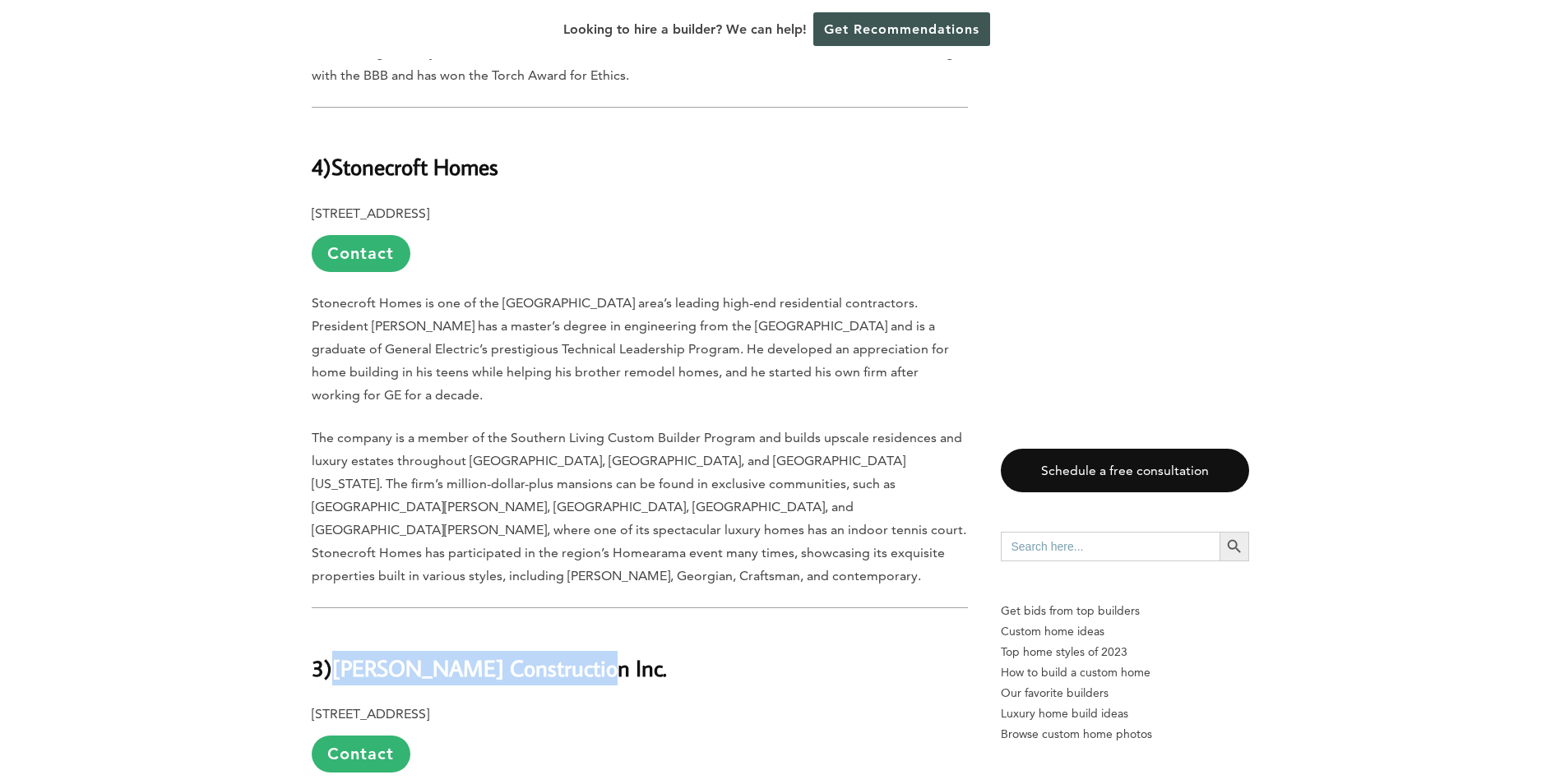
drag, startPoint x: 581, startPoint y: 373, endPoint x: 342, endPoint y: 377, distance: 239.0
click at [342, 628] on h2 "3) Padgett Construction Inc." at bounding box center [639, 656] width 656 height 57
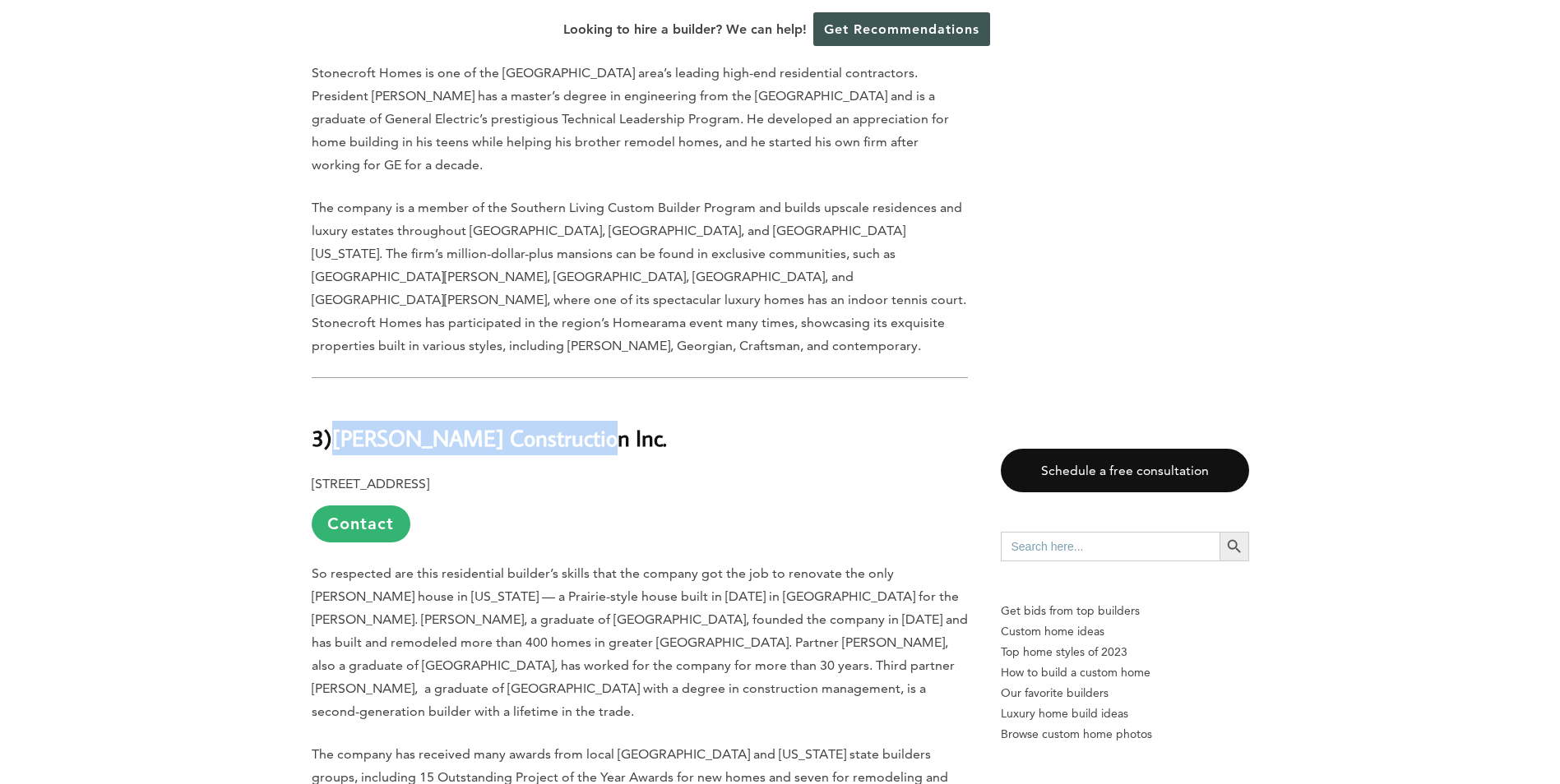
scroll to position [7480, 0]
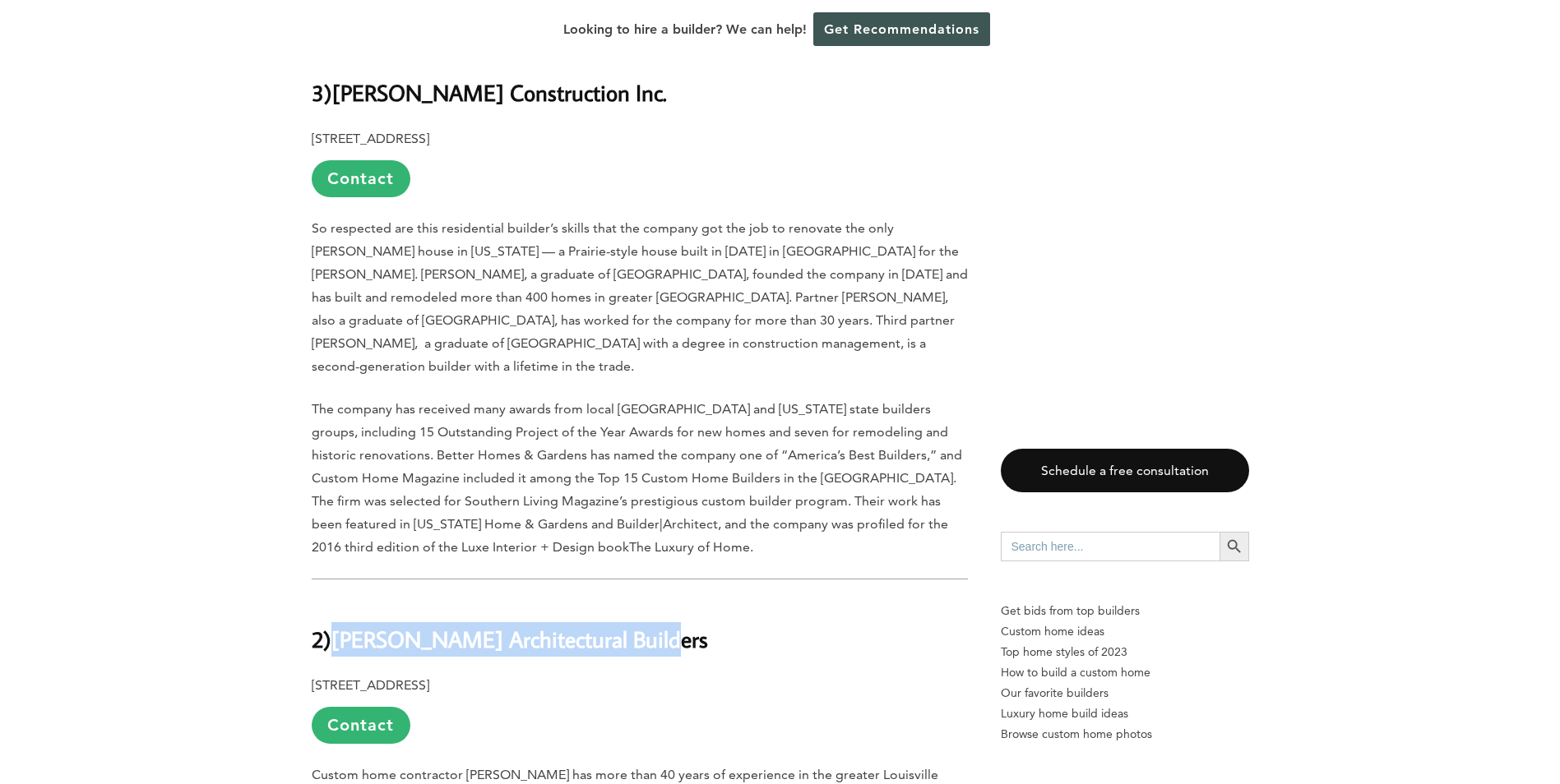
drag, startPoint x: 633, startPoint y: 325, endPoint x: 341, endPoint y: 324, distance: 292.0
click at [341, 600] on h2 "2) P.L. Lyons Architectural Builders" at bounding box center [639, 628] width 656 height 57
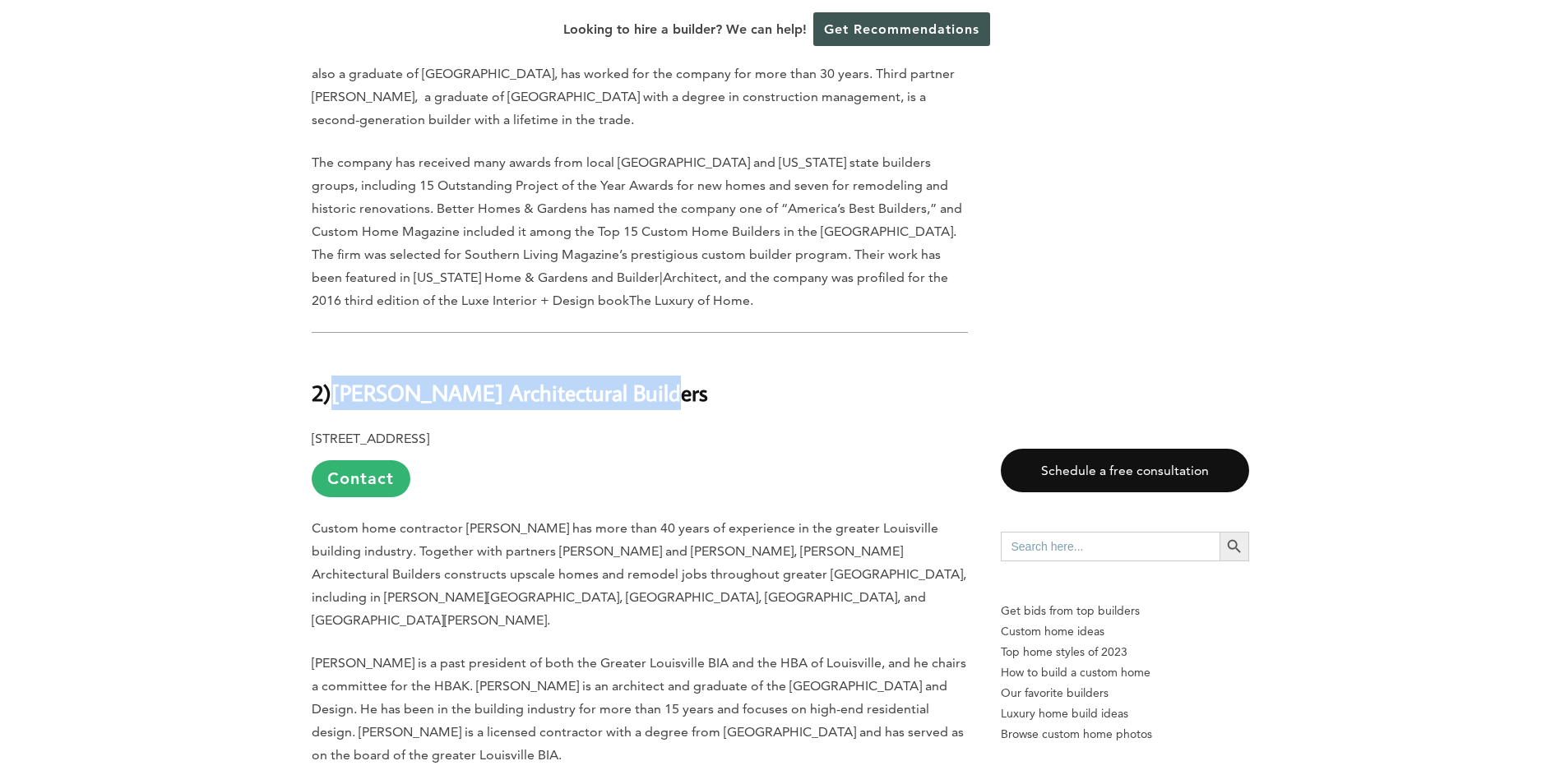
scroll to position [7973, 0]
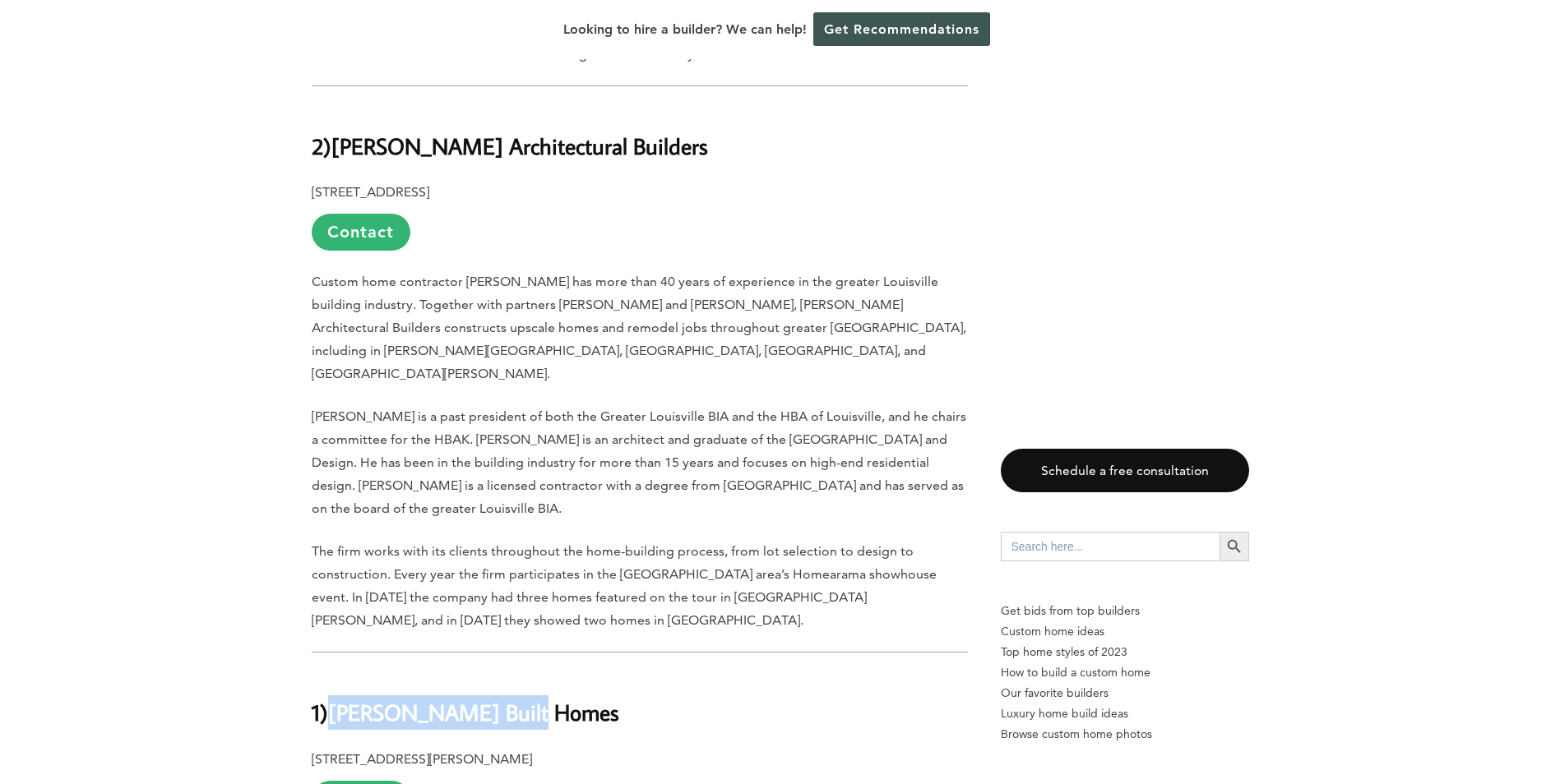
drag, startPoint x: 531, startPoint y: 359, endPoint x: 336, endPoint y: 362, distance: 195.0
click at [336, 672] on h2 "1) Wolford Built Homes" at bounding box center [639, 701] width 656 height 57
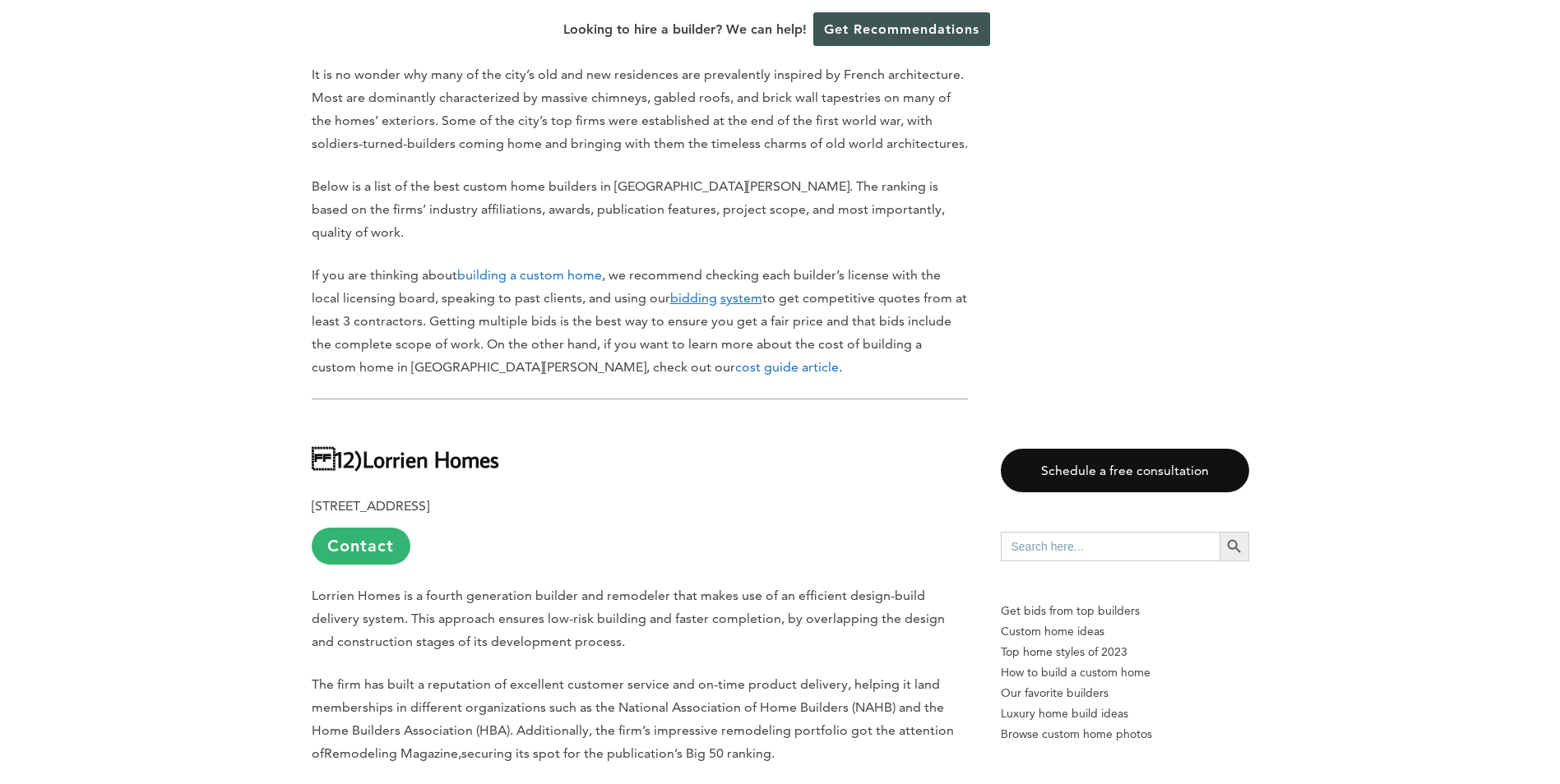
scroll to position [822, 0]
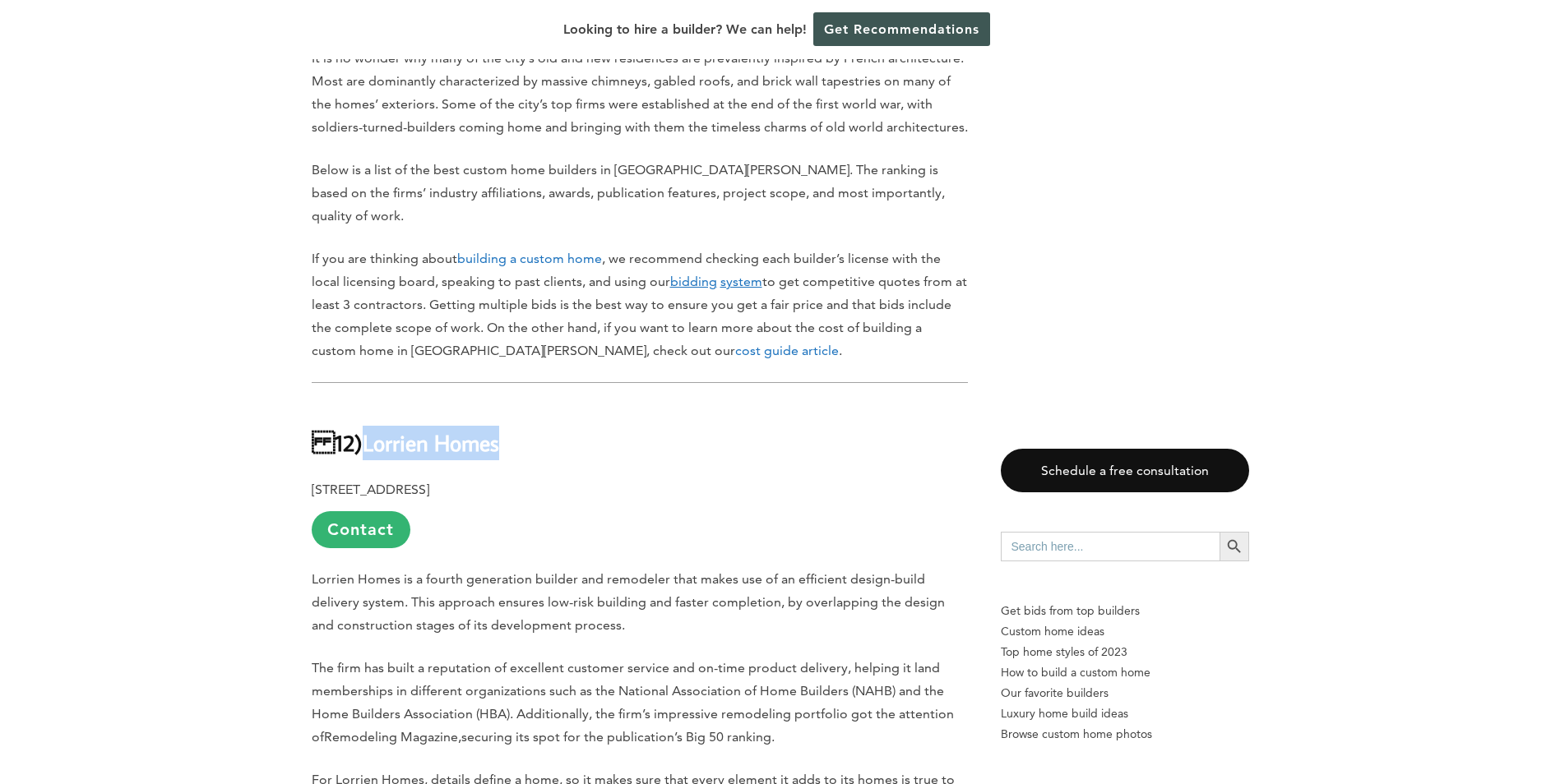
drag, startPoint x: 499, startPoint y: 387, endPoint x: 370, endPoint y: 388, distance: 129.0
click at [370, 403] on h2 "12) Lorrien Homes" at bounding box center [639, 431] width 656 height 57
copy b "Lorrien Homes"
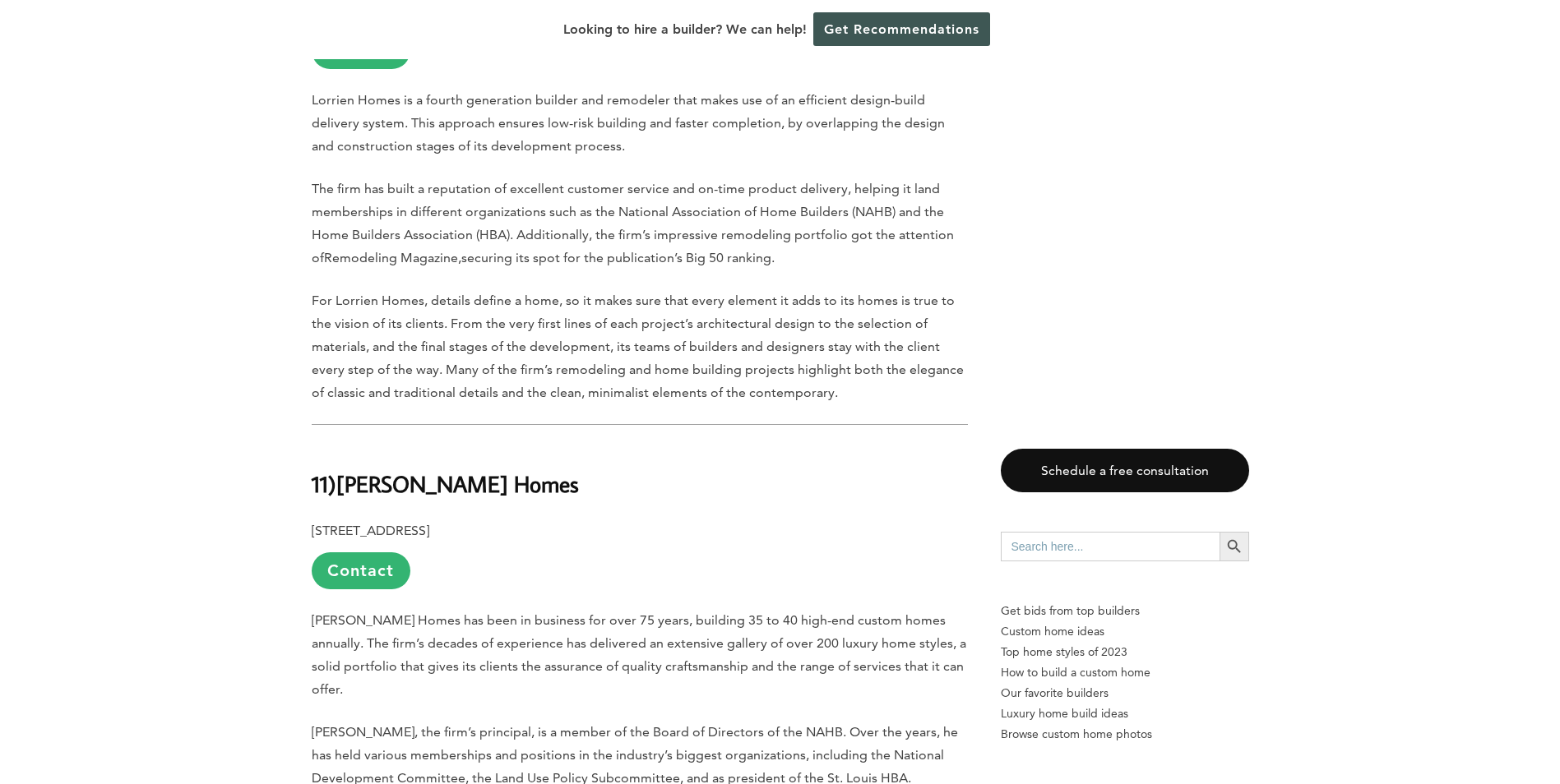
scroll to position [1315, 0]
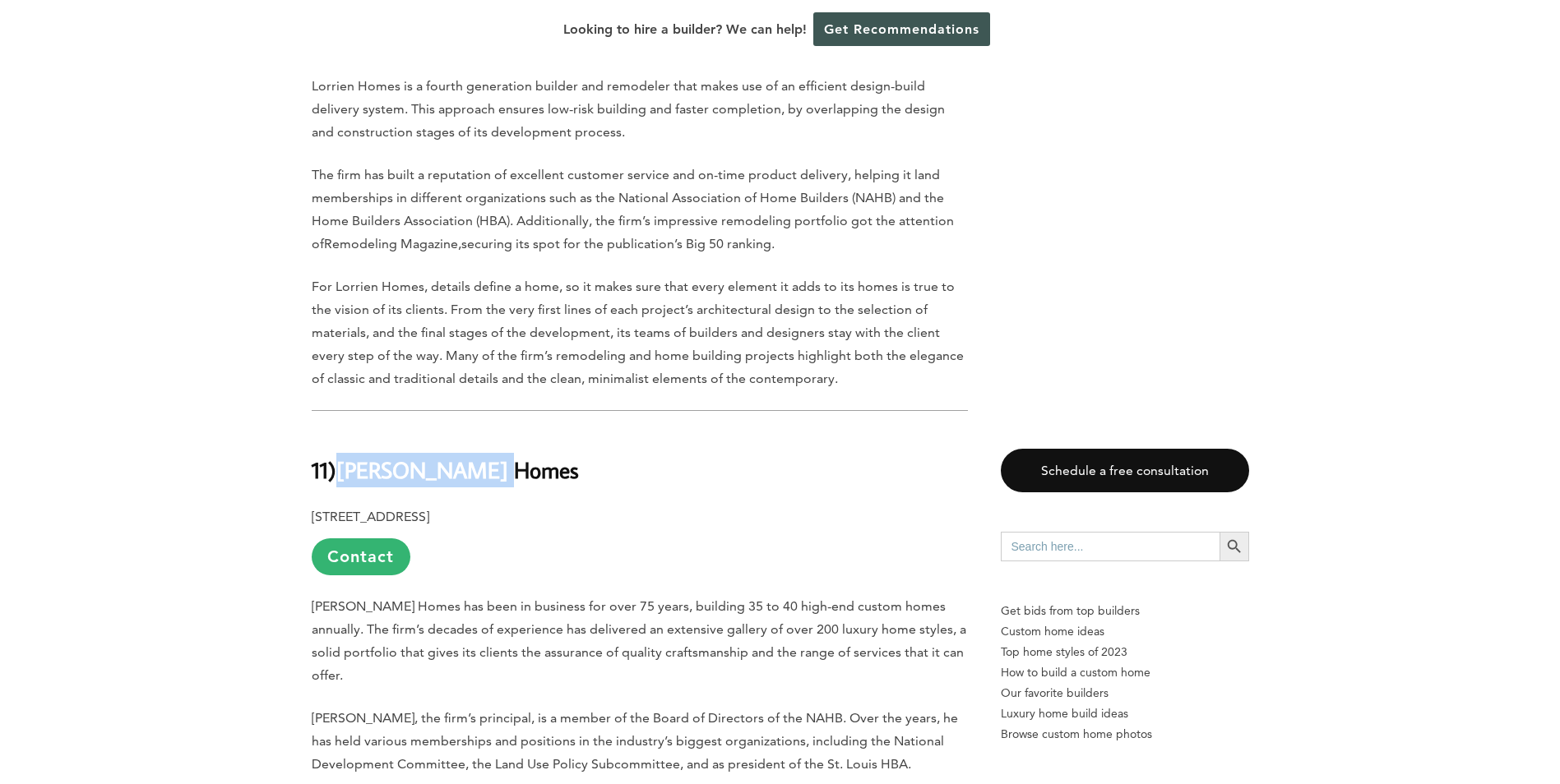
drag, startPoint x: 508, startPoint y: 415, endPoint x: 348, endPoint y: 411, distance: 160.0
click at [348, 431] on h2 "11) Hardesty Homes" at bounding box center [639, 459] width 656 height 57
copy b "Hardesty Homes"
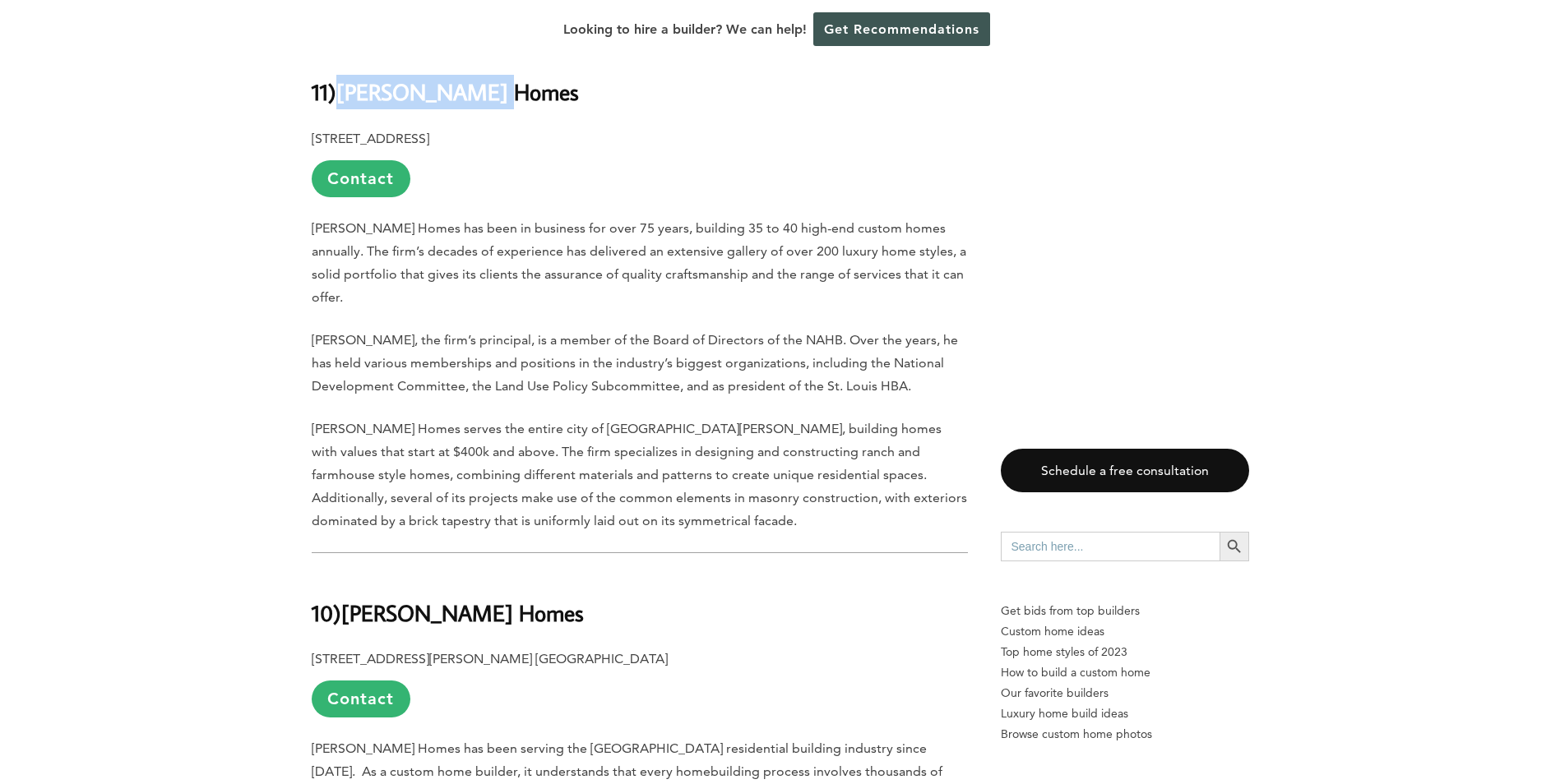
scroll to position [1808, 0]
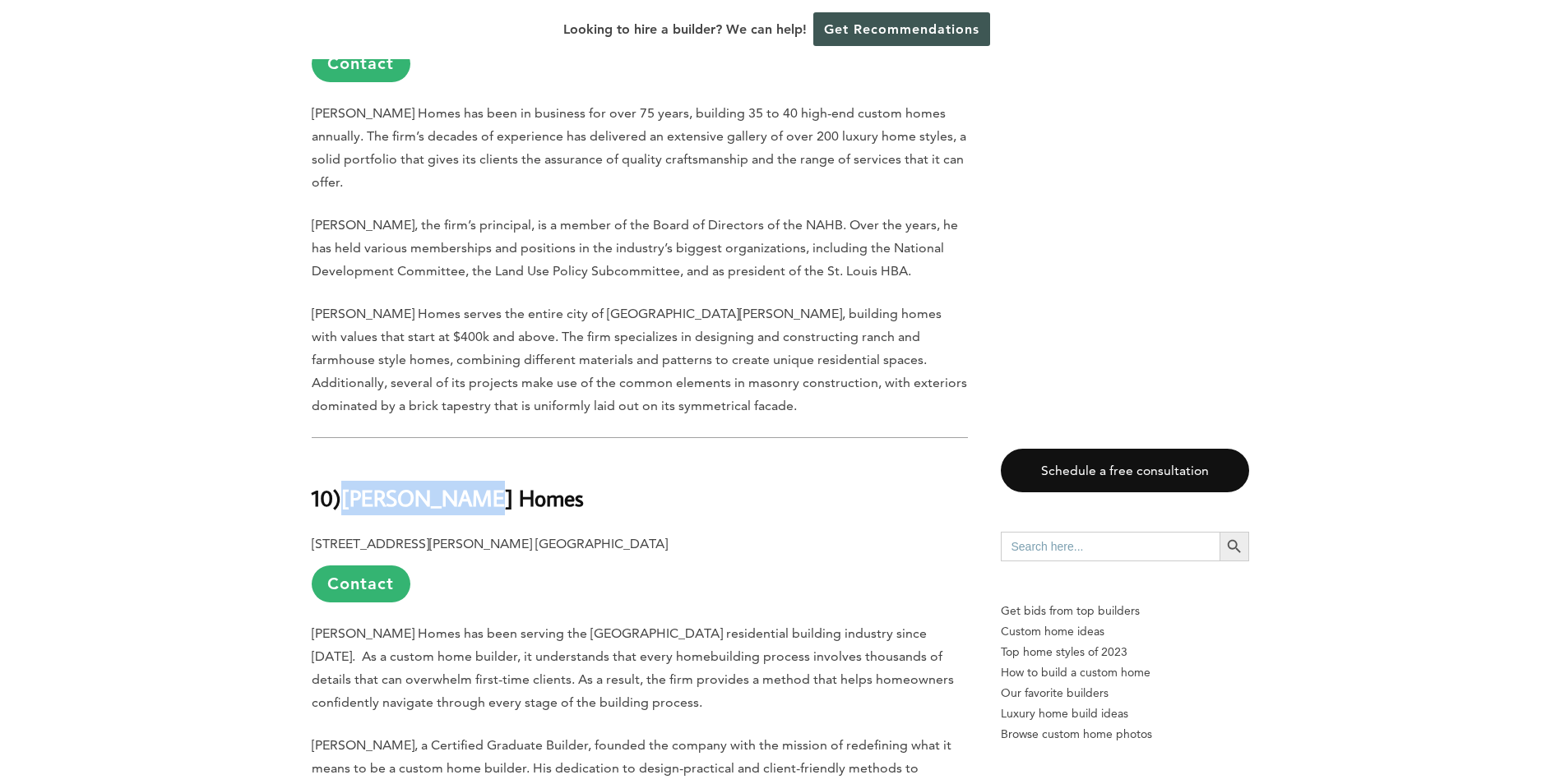
drag, startPoint x: 498, startPoint y: 412, endPoint x: 356, endPoint y: 412, distance: 142.0
click at [356, 458] on h2 "10) Minton Homes" at bounding box center [639, 486] width 656 height 57
copy b "Minton Homes"
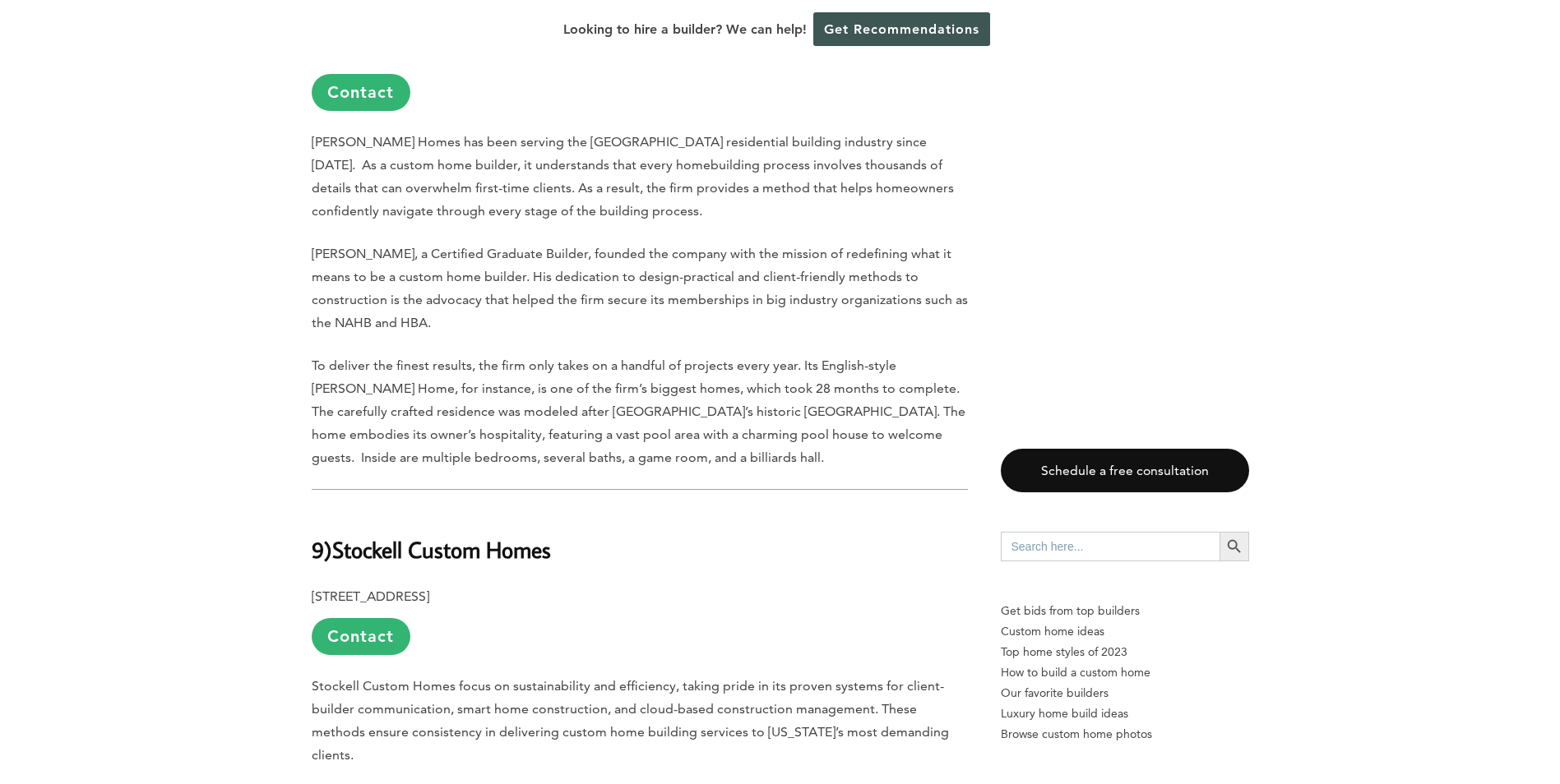
scroll to position [2301, 0]
drag, startPoint x: 561, startPoint y: 461, endPoint x: 342, endPoint y: 464, distance: 219.0
click at [342, 508] on h2 "9) Stockell Custom Homes" at bounding box center [639, 536] width 656 height 57
copy b "Stockell Custom Homes"
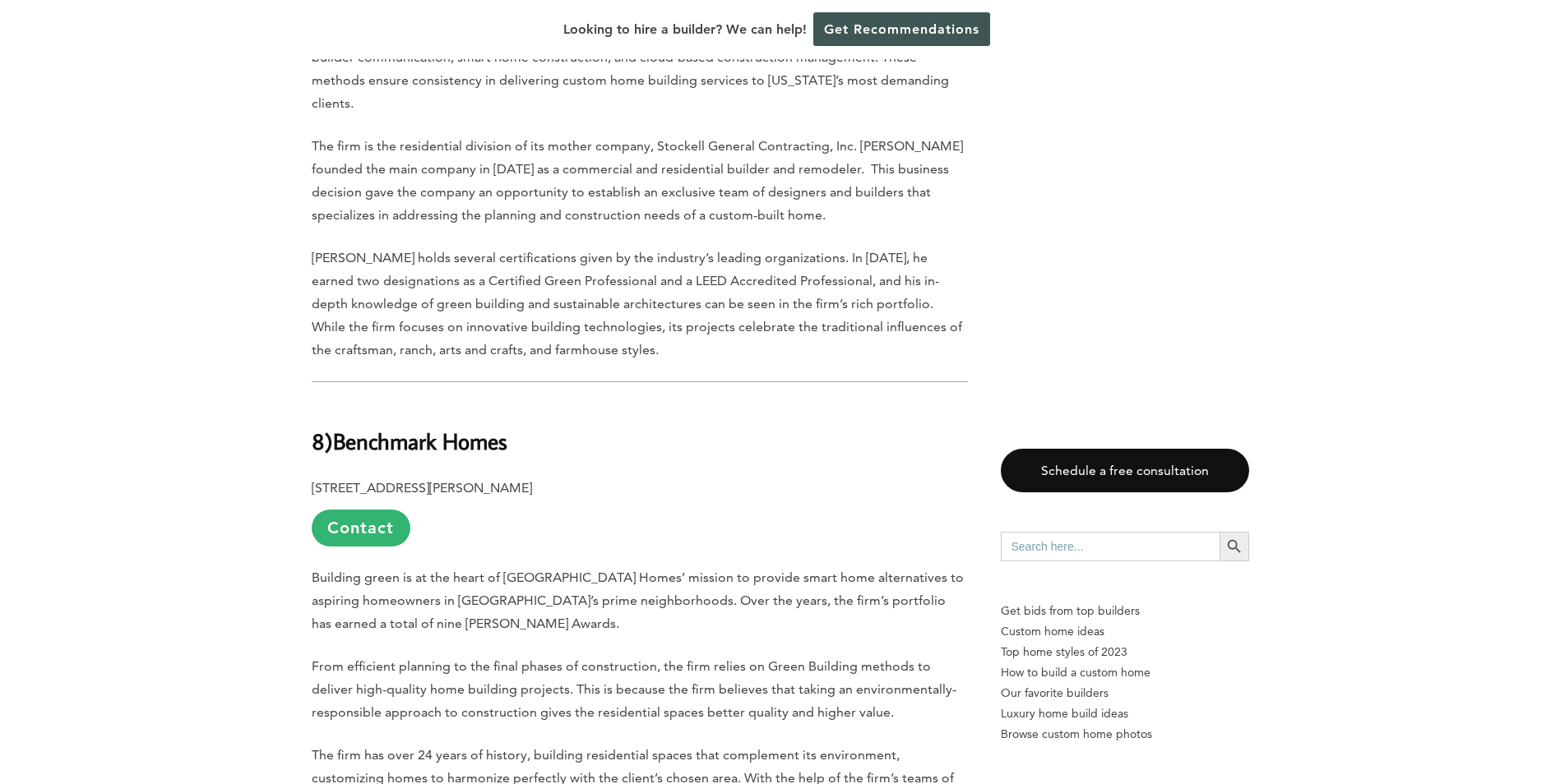
scroll to position [2959, 0]
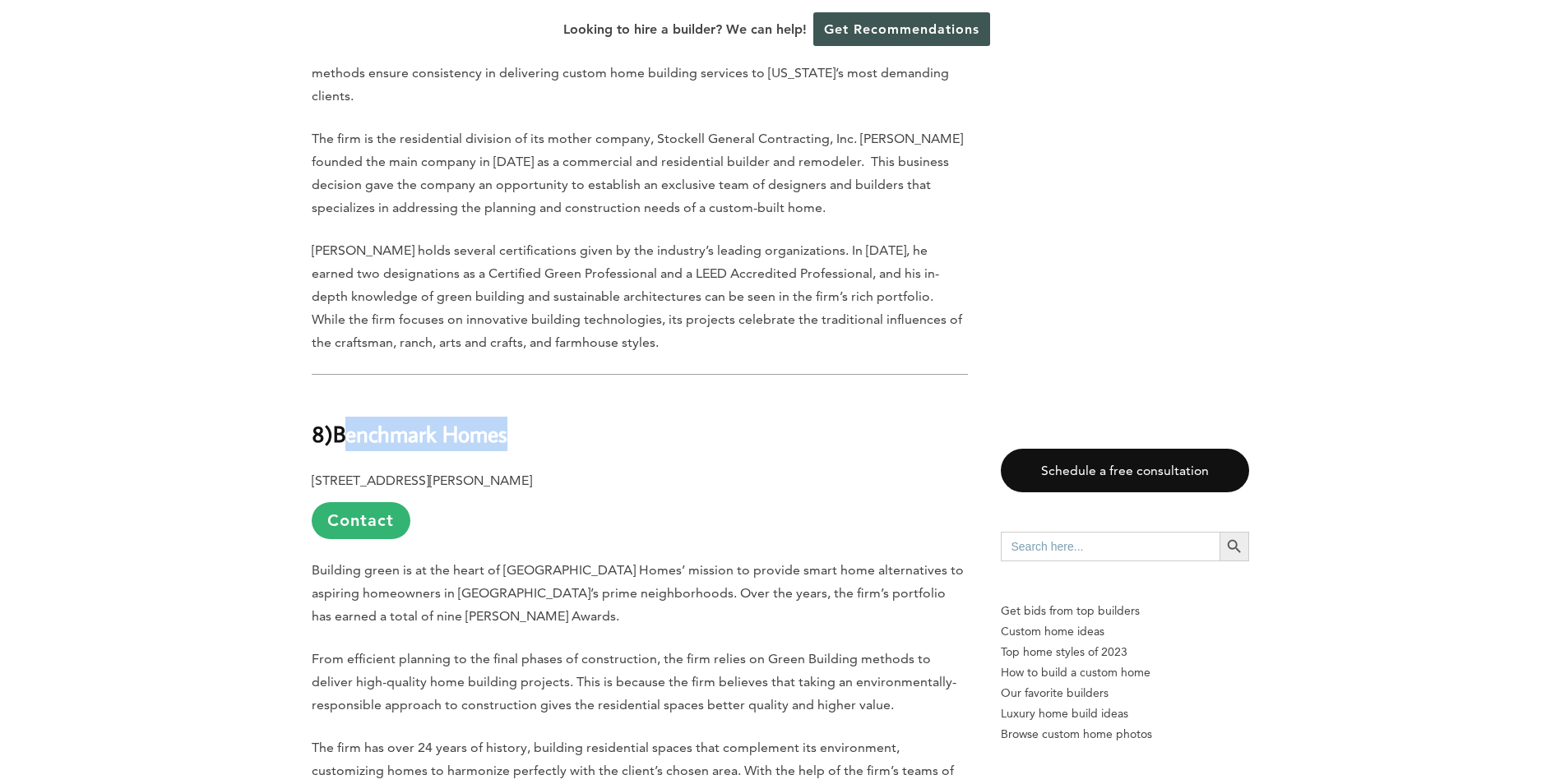
drag, startPoint x: 518, startPoint y: 326, endPoint x: 351, endPoint y: 323, distance: 167.0
click at [351, 419] on b "Benchmark Homes" at bounding box center [420, 434] width 174 height 29
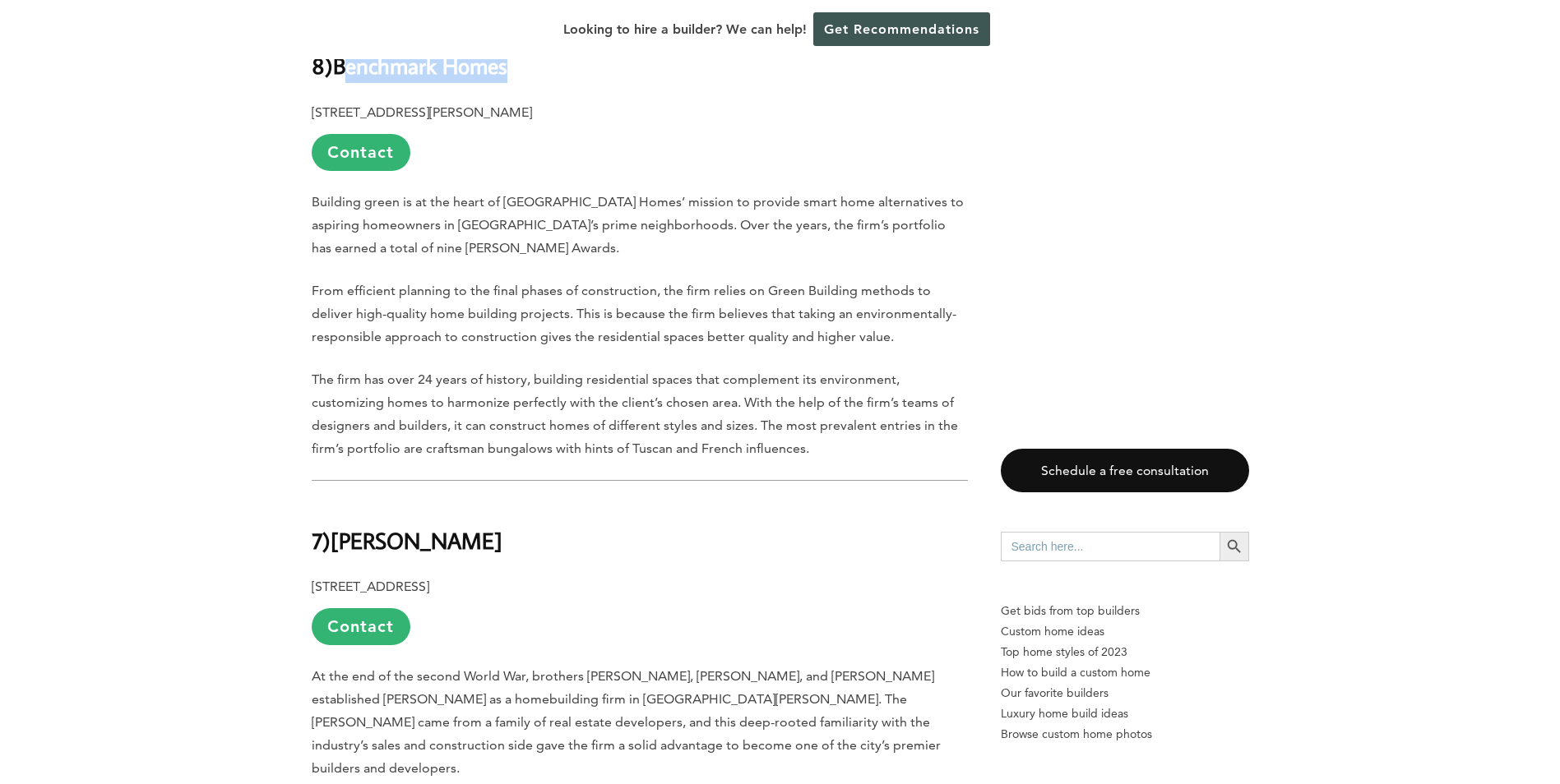
scroll to position [3370, 0]
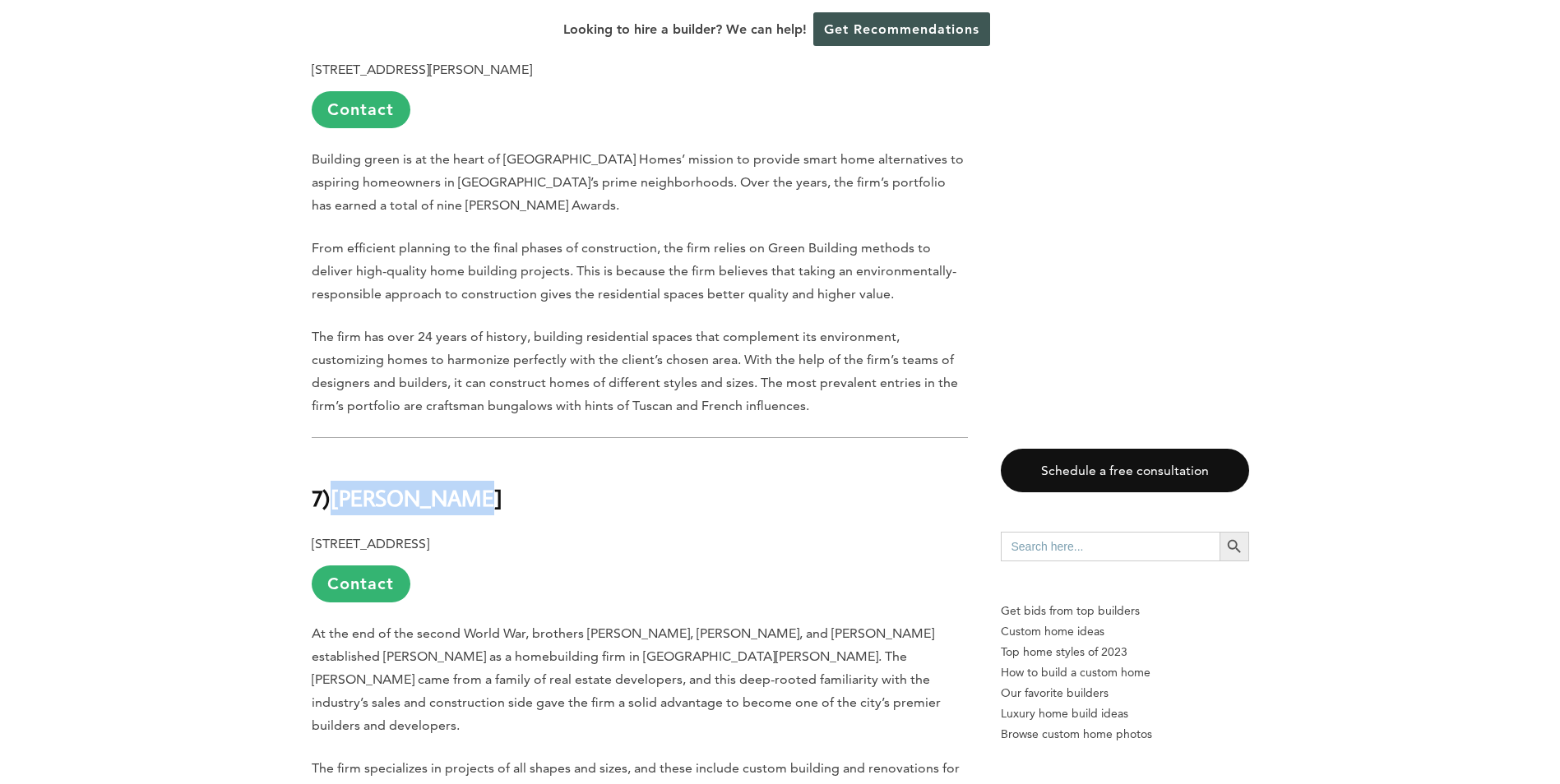
drag, startPoint x: 471, startPoint y: 384, endPoint x: 343, endPoint y: 386, distance: 128.0
click at [343, 458] on h2 "7) Higginbotham" at bounding box center [639, 486] width 656 height 57
copy b "Higginbotham"
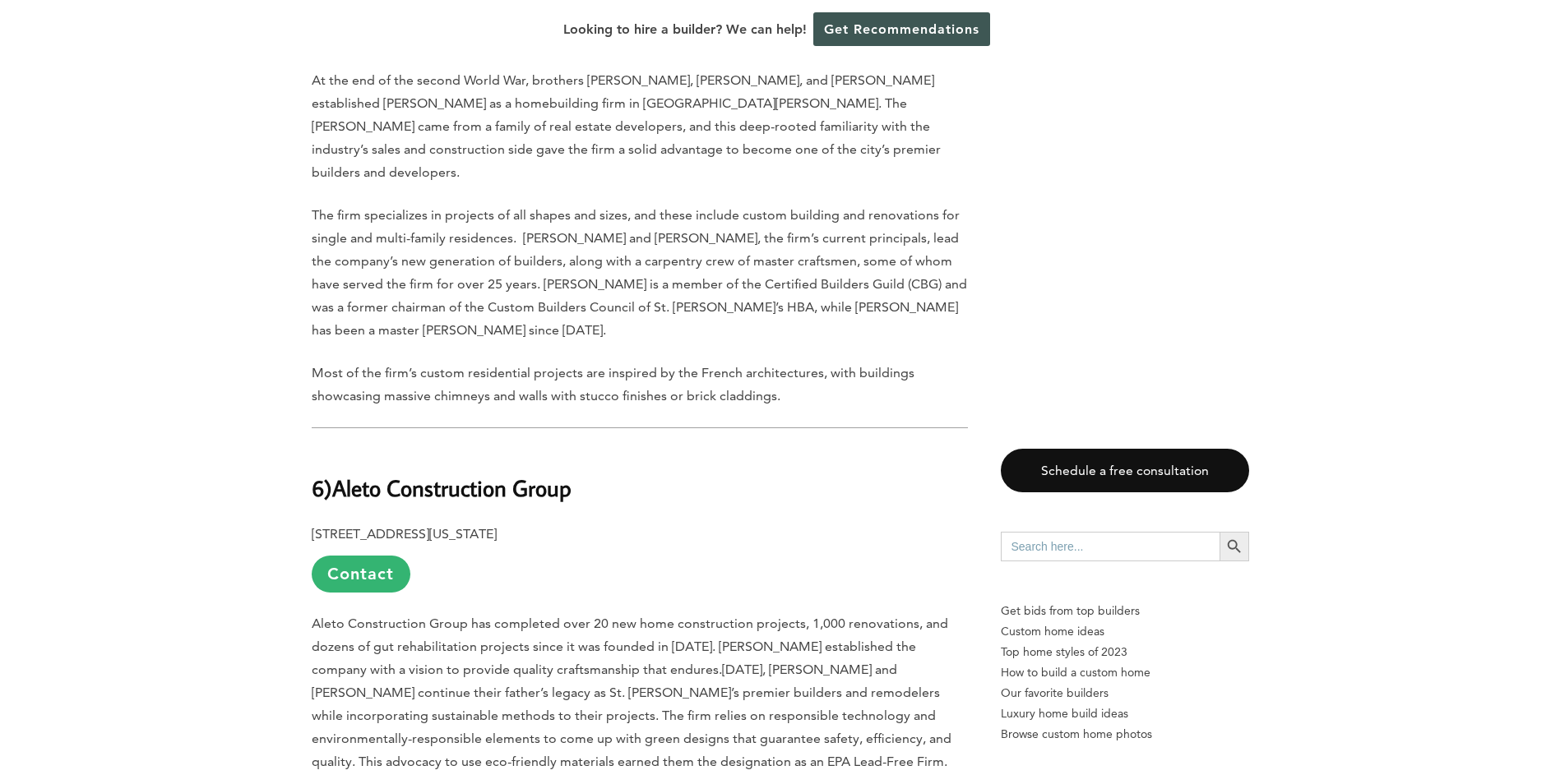
scroll to position [3946, 0]
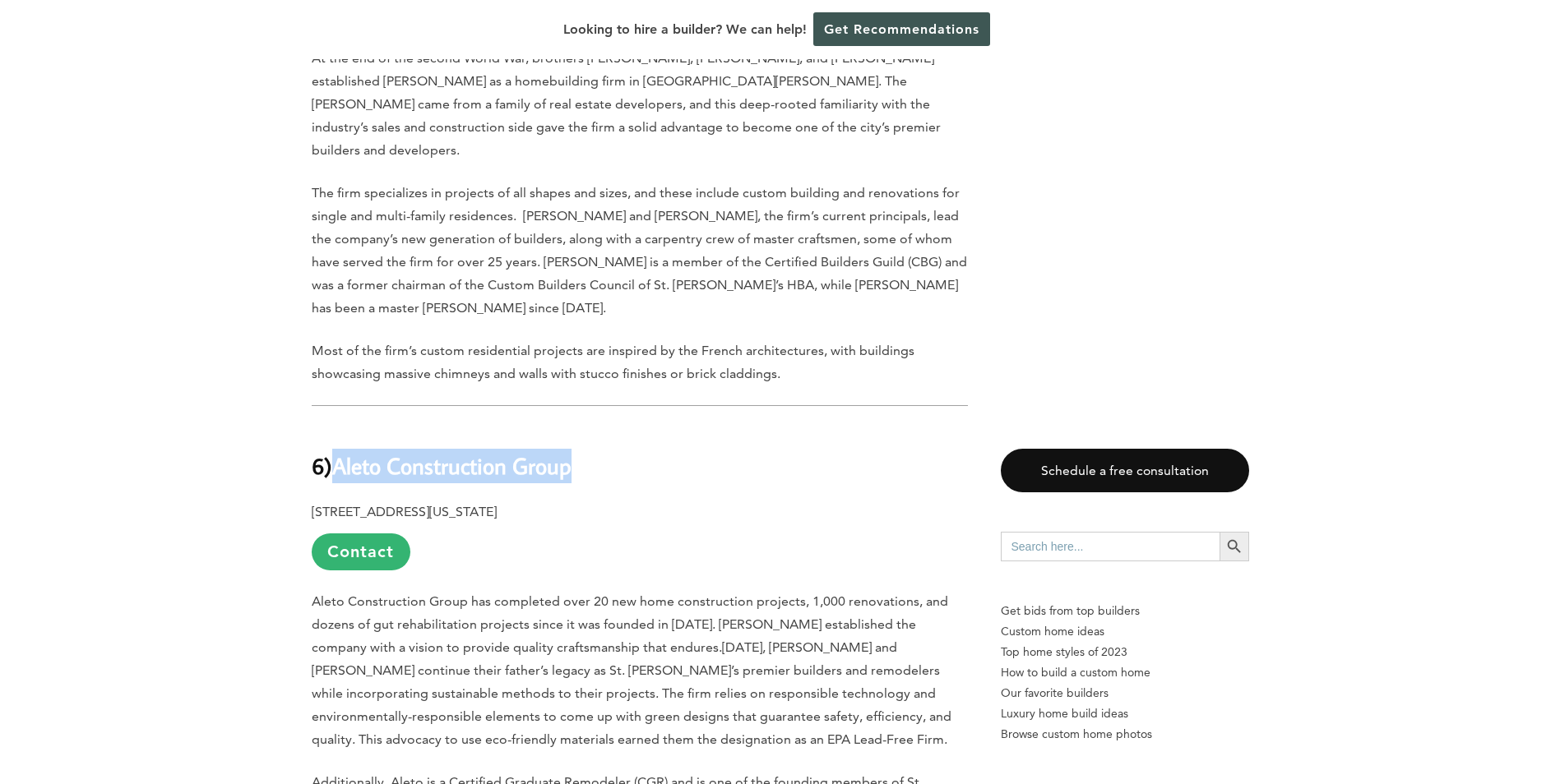
drag, startPoint x: 573, startPoint y: 344, endPoint x: 339, endPoint y: 346, distance: 234.0
click at [339, 425] on h2 "6) Aleto Construction Group" at bounding box center [639, 454] width 656 height 57
copy b "Aleto Construction Group"
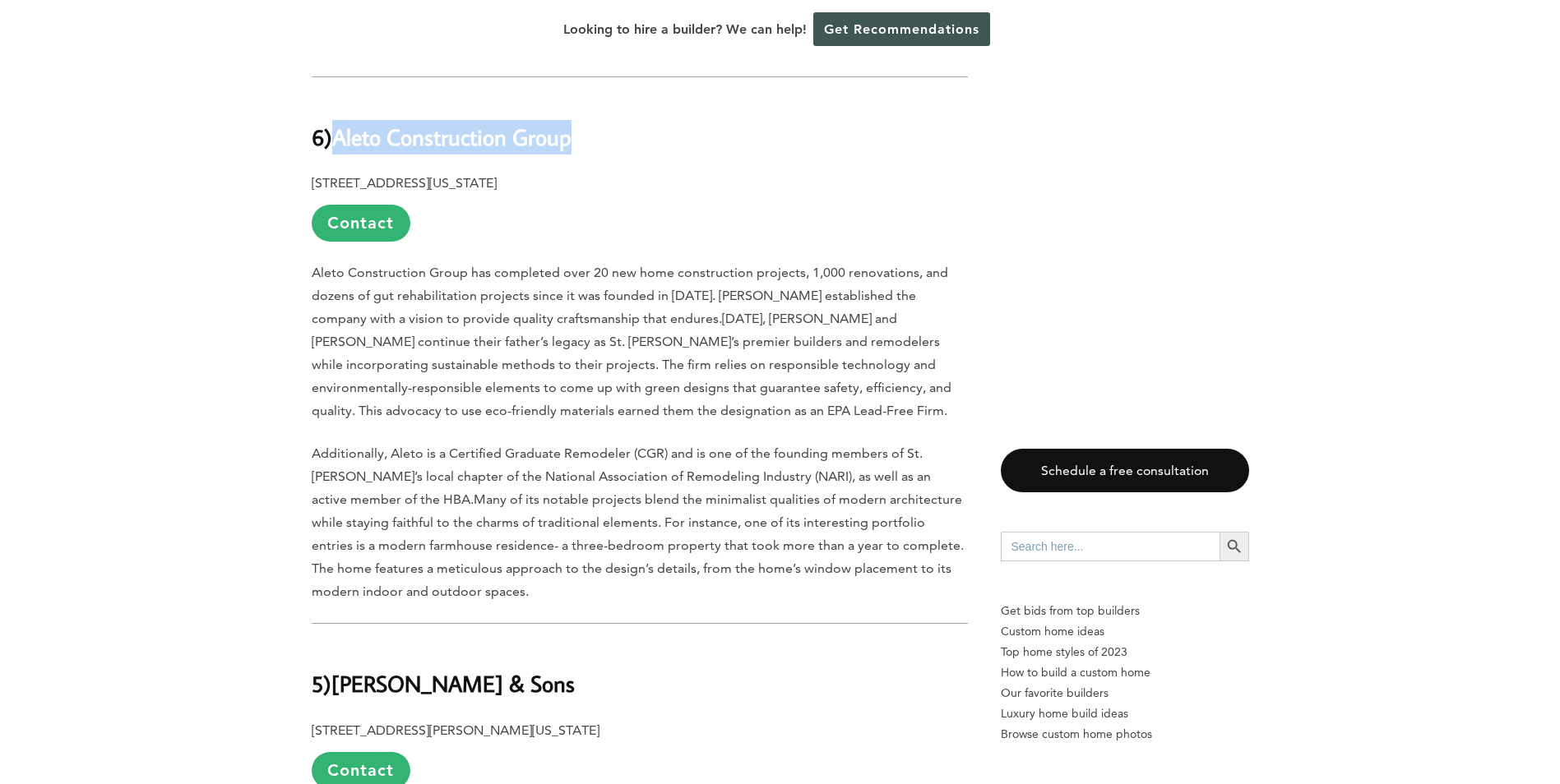
scroll to position [4521, 0]
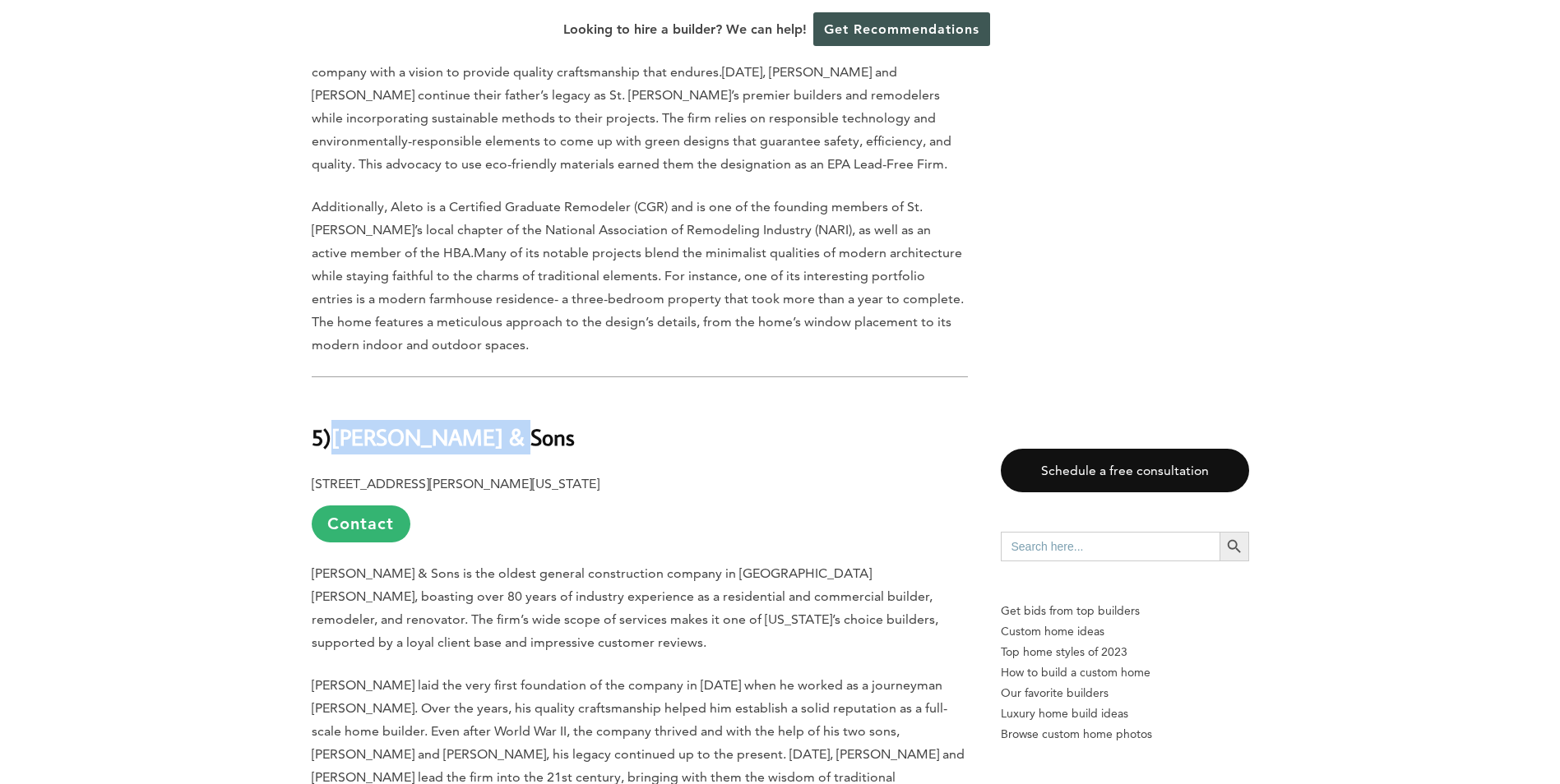
drag, startPoint x: 502, startPoint y: 307, endPoint x: 344, endPoint y: 305, distance: 158.0
click at [344, 397] on h2 "5) Al Droste & Sons" at bounding box center [639, 425] width 656 height 57
copy b "Al Droste & Sons"
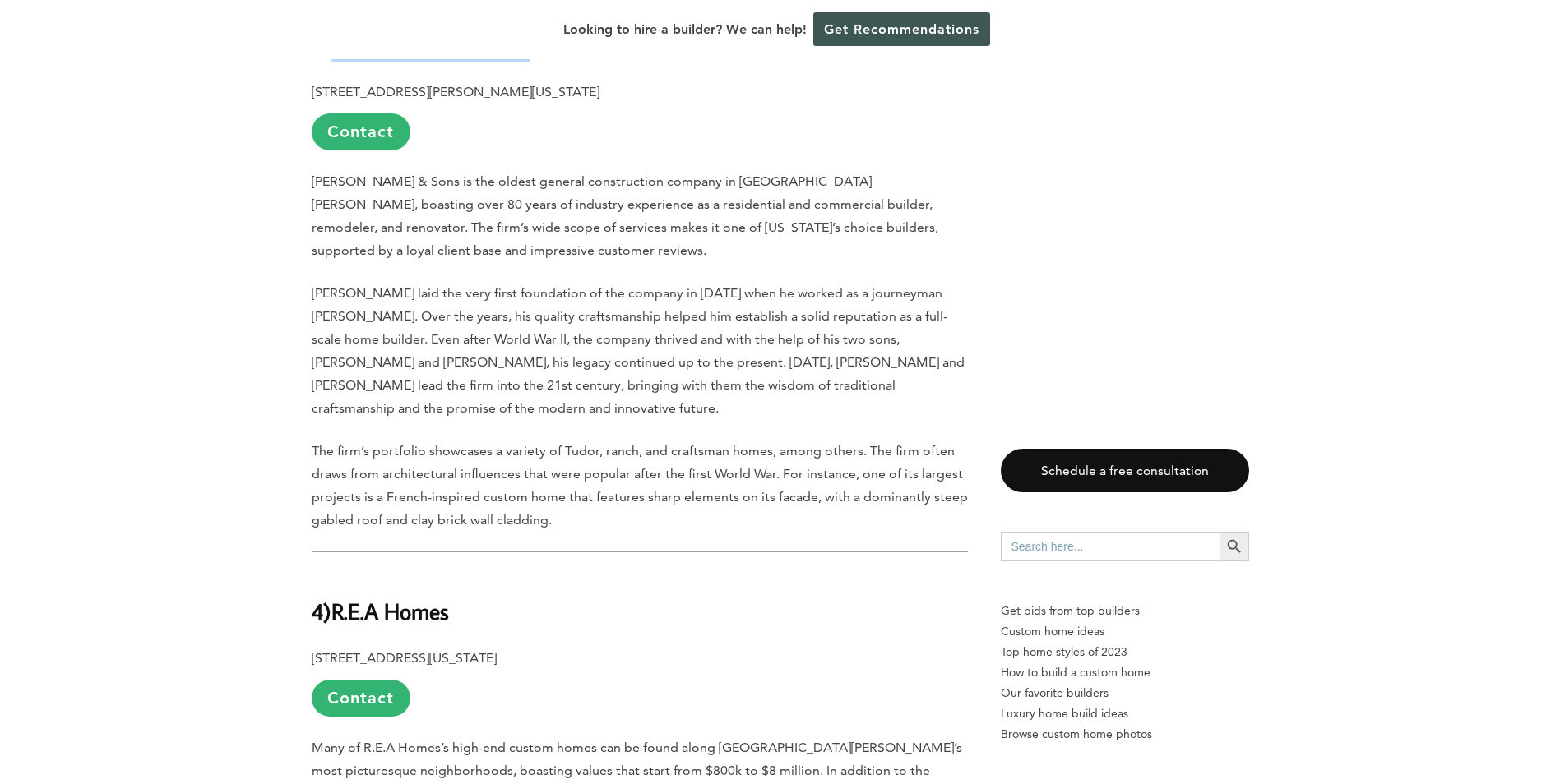
scroll to position [4932, 0]
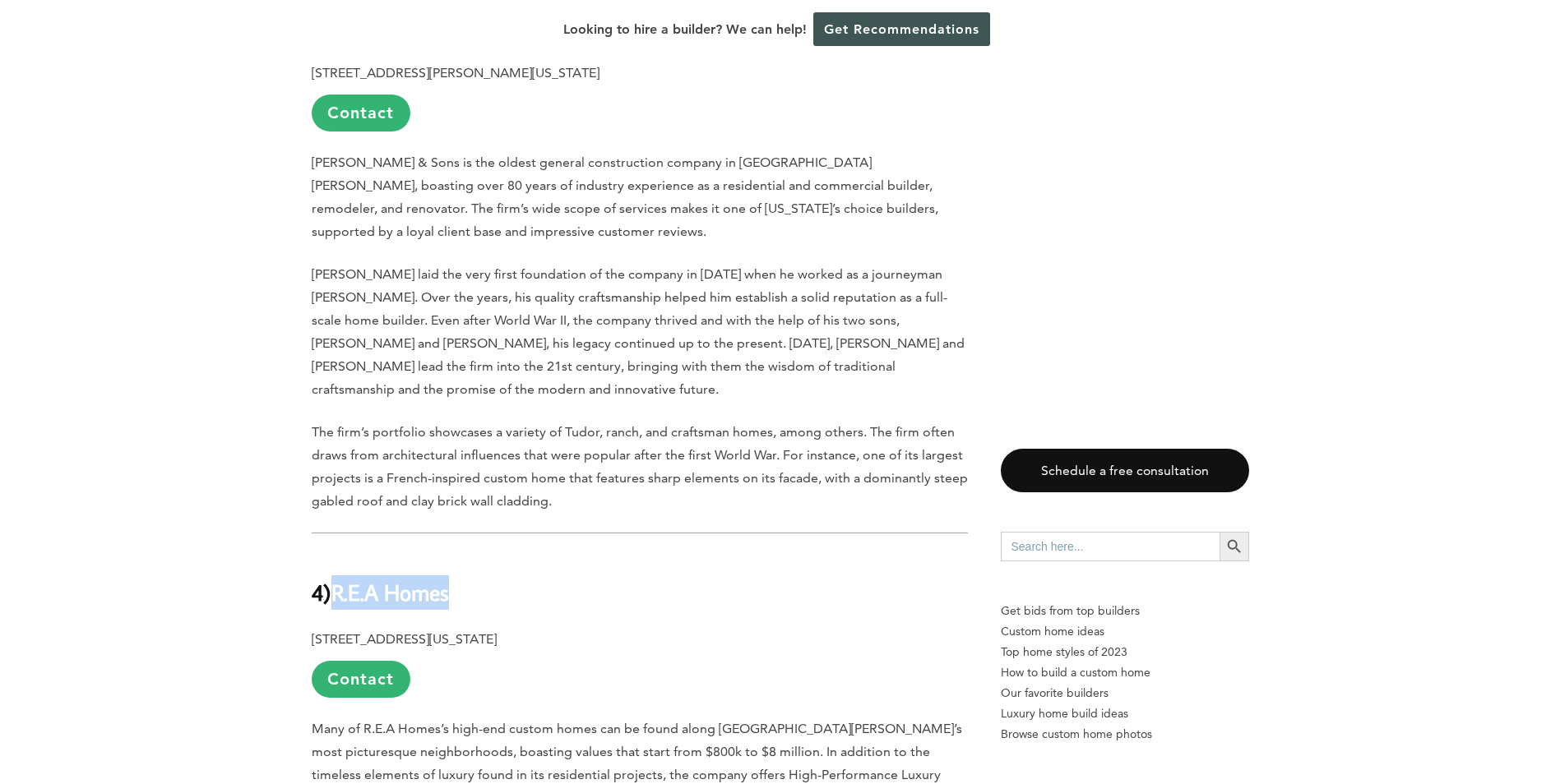
drag, startPoint x: 463, startPoint y: 413, endPoint x: 338, endPoint y: 413, distance: 125.0
click at [338, 553] on h2 "4) R.E.A Homes" at bounding box center [639, 582] width 656 height 57
copy b "R.E.A Homes"
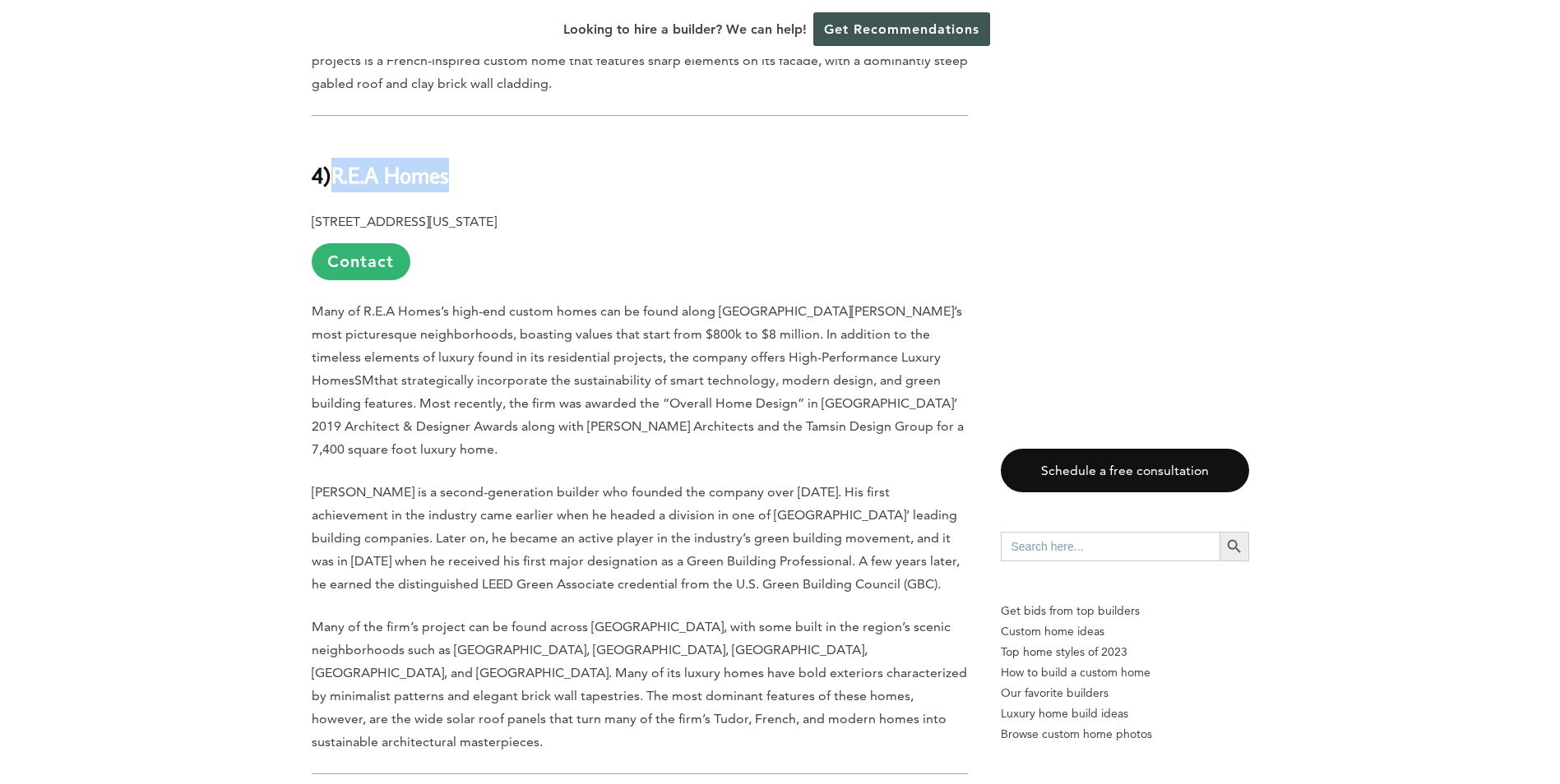
scroll to position [5508, 0]
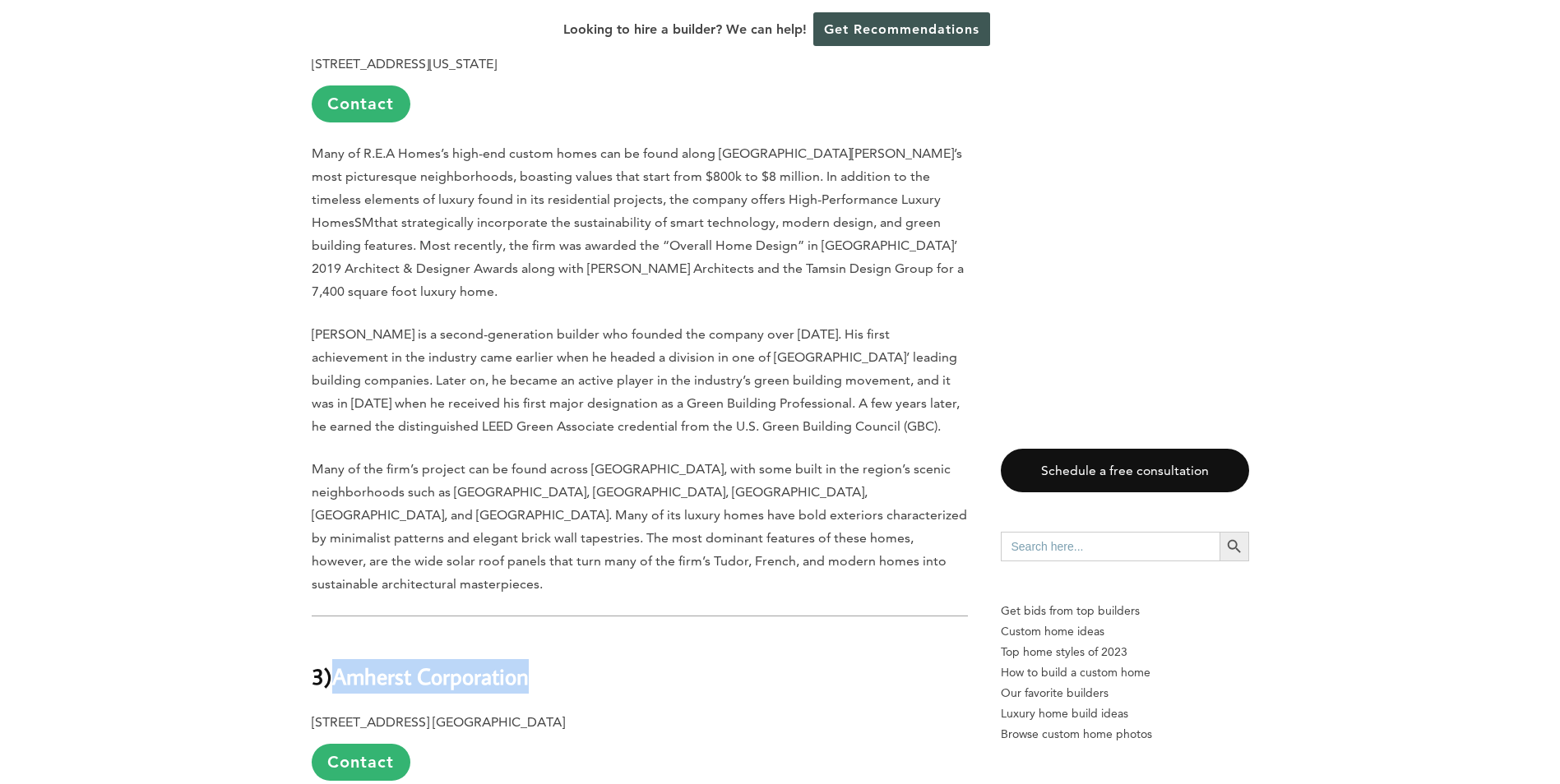
drag, startPoint x: 554, startPoint y: 448, endPoint x: 336, endPoint y: 451, distance: 218.0
click at [336, 636] on h2 "3) Amherst Corporation" at bounding box center [639, 665] width 656 height 57
copy b "Amherst Corporation"
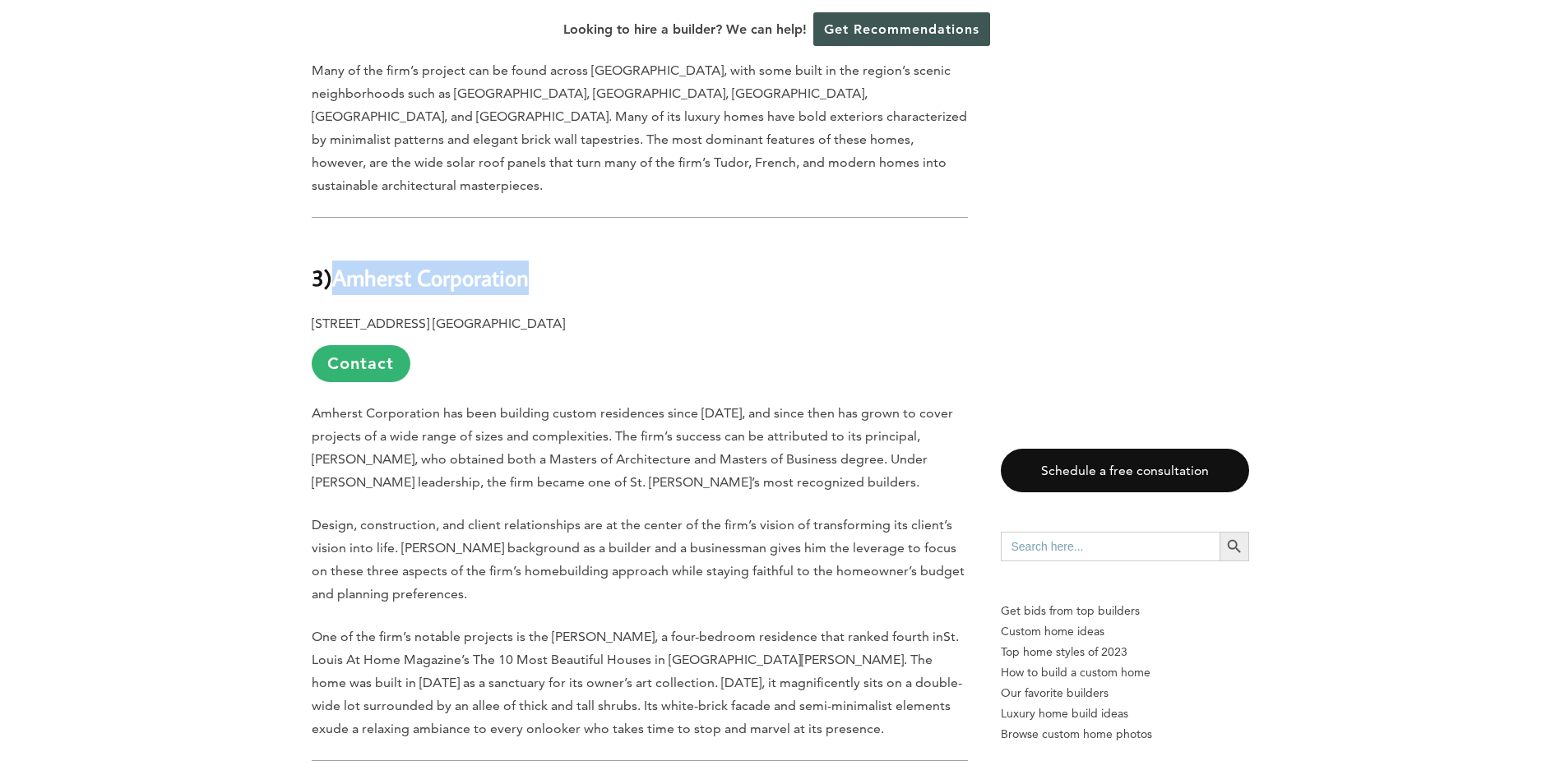
scroll to position [6001, 0]
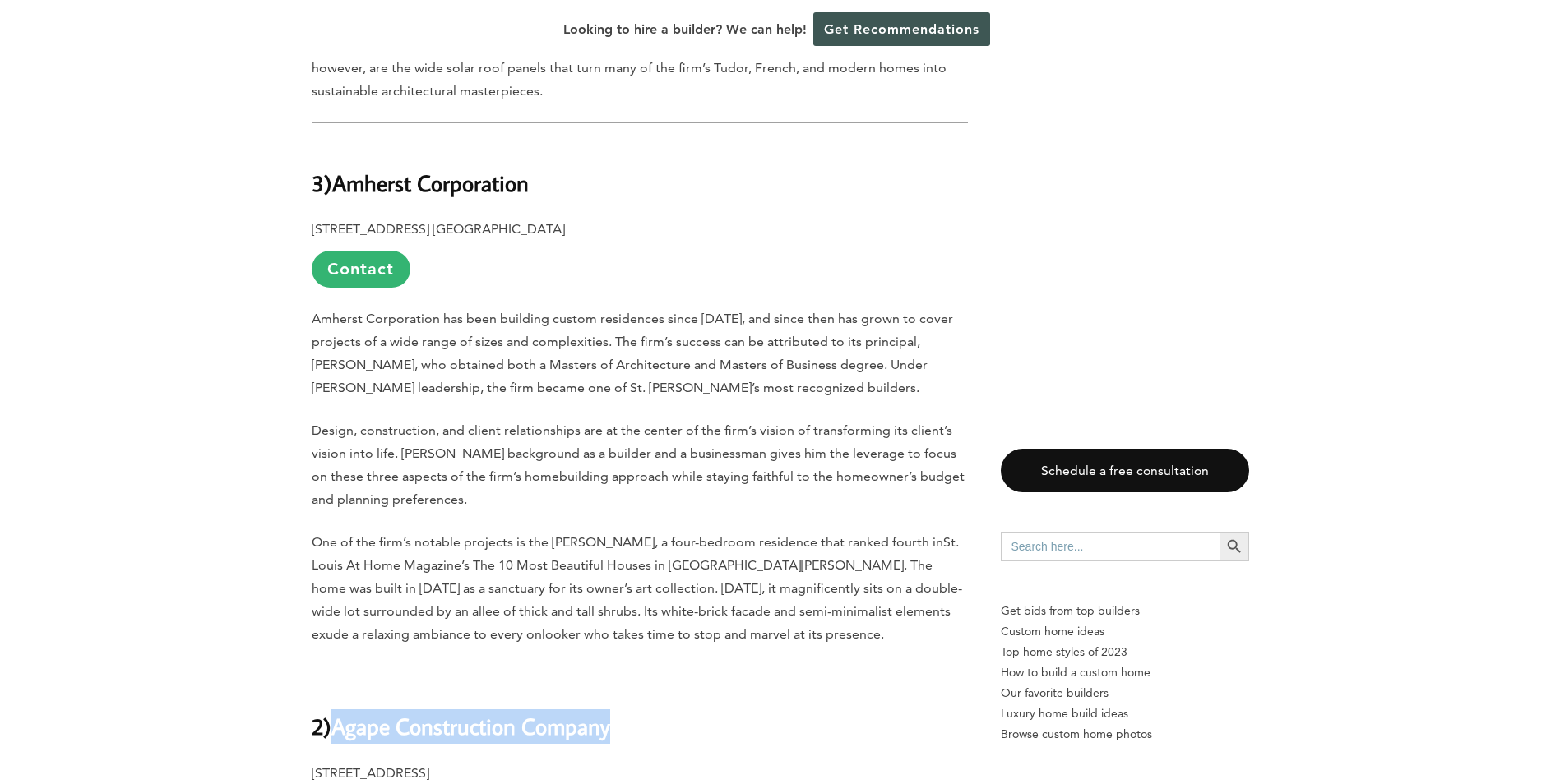
drag, startPoint x: 625, startPoint y: 510, endPoint x: 340, endPoint y: 512, distance: 285.0
click at [340, 686] on h2 "2) Agape Construction Company" at bounding box center [639, 715] width 656 height 57
copy b "Agape Construction Company"
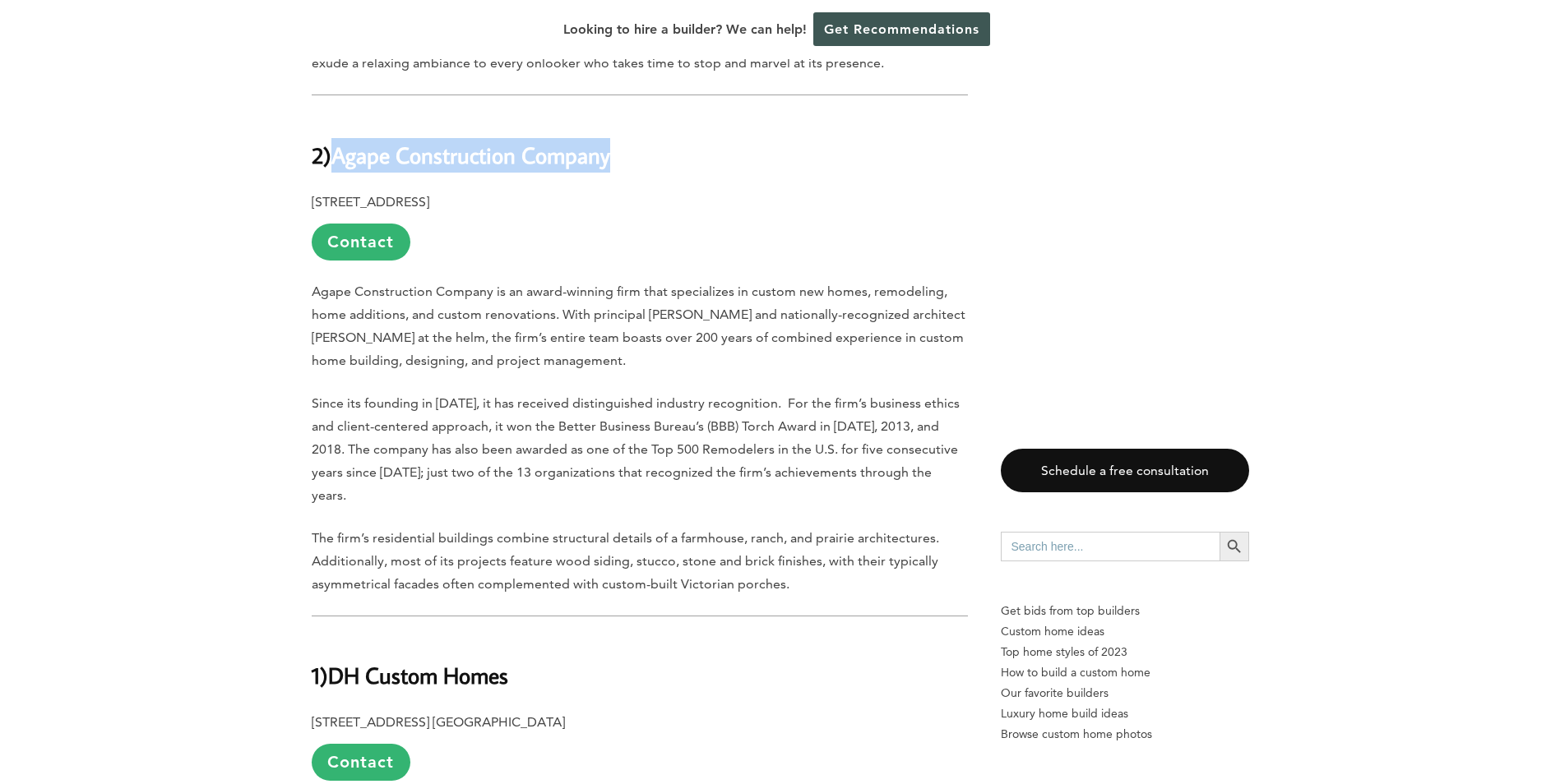
scroll to position [6576, 0]
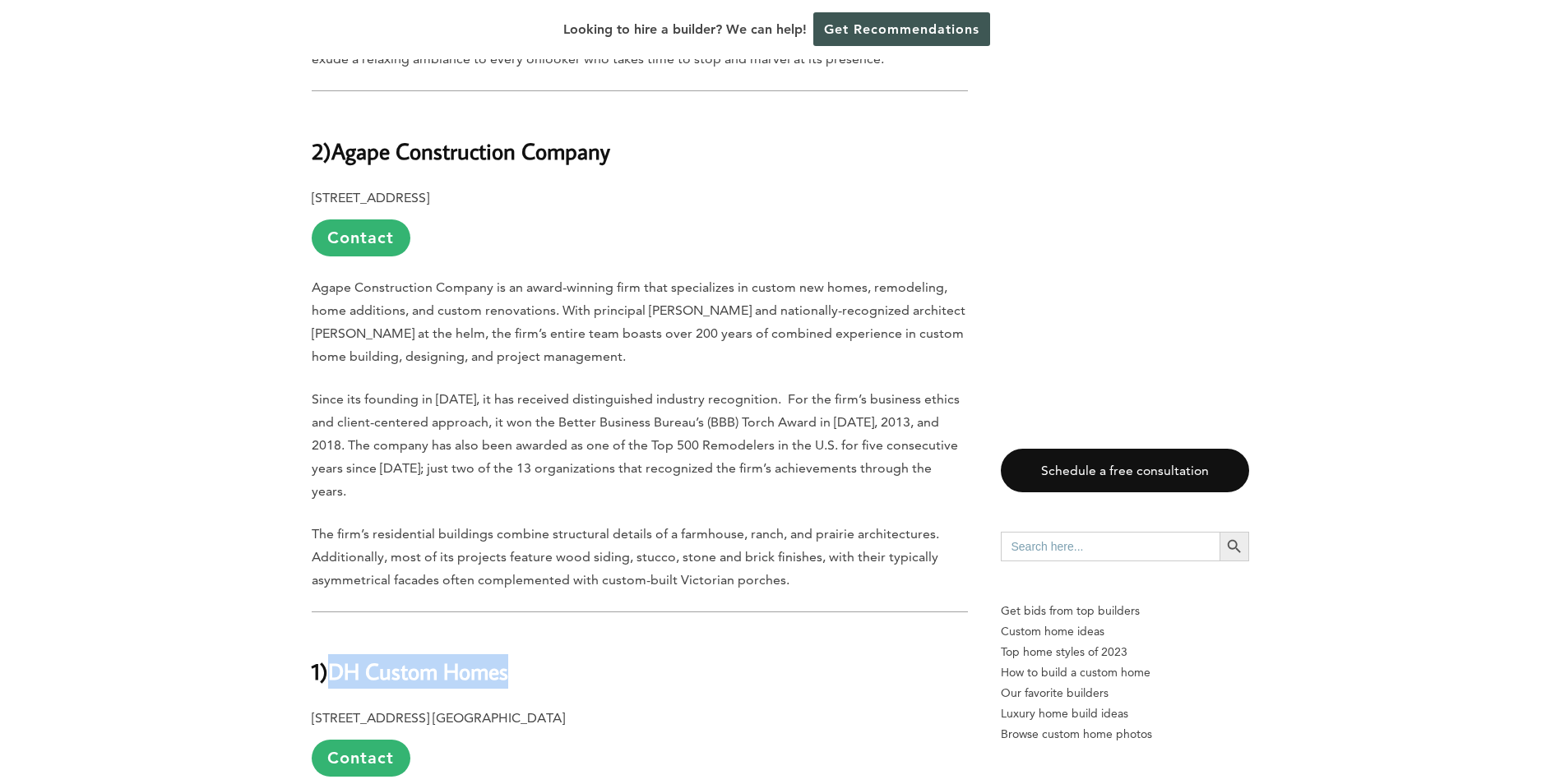
drag, startPoint x: 511, startPoint y: 427, endPoint x: 333, endPoint y: 422, distance: 178.1
click at [333, 657] on b "DH Custom Homes" at bounding box center [418, 672] width 180 height 29
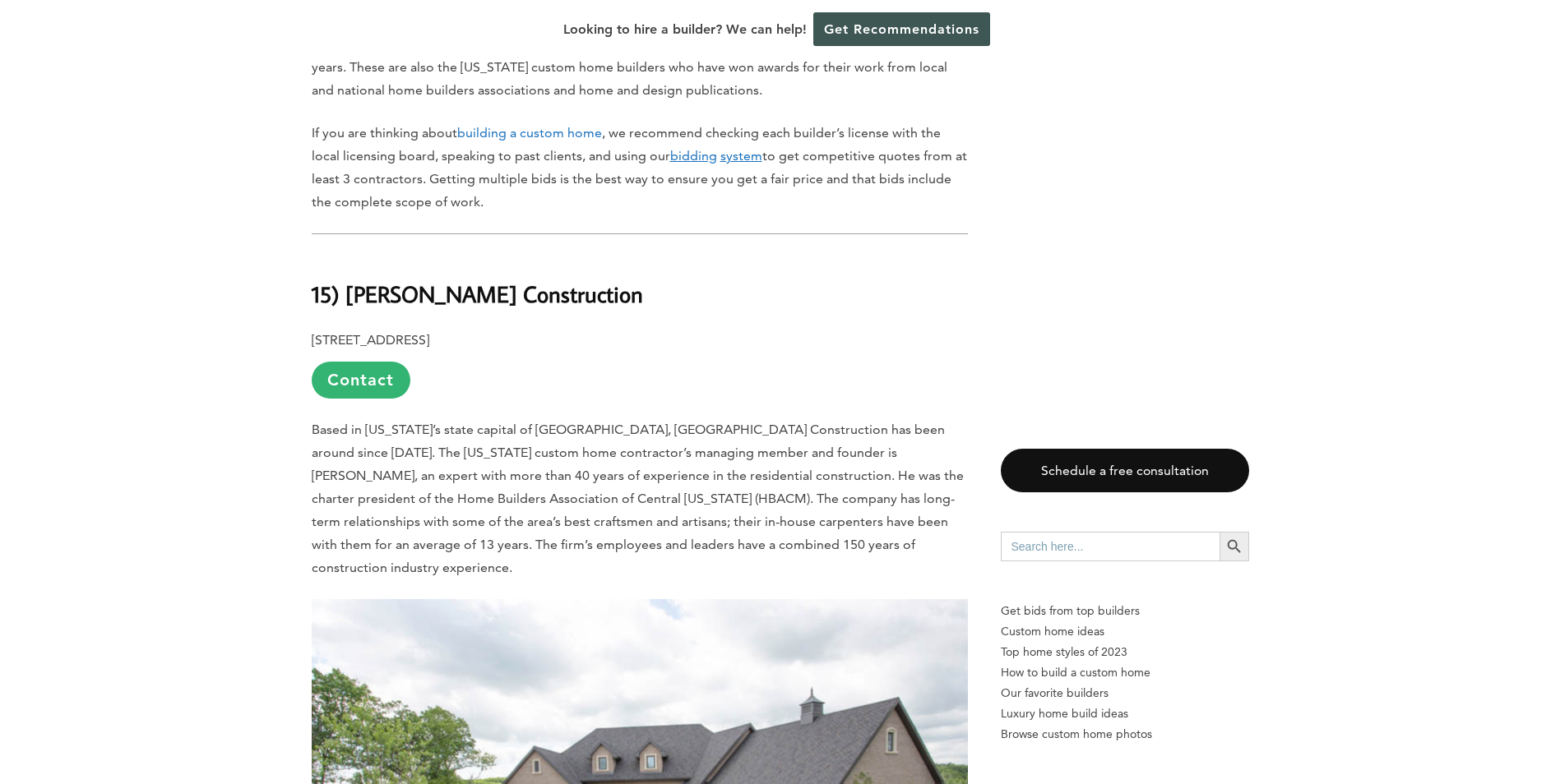
scroll to position [1069, 0]
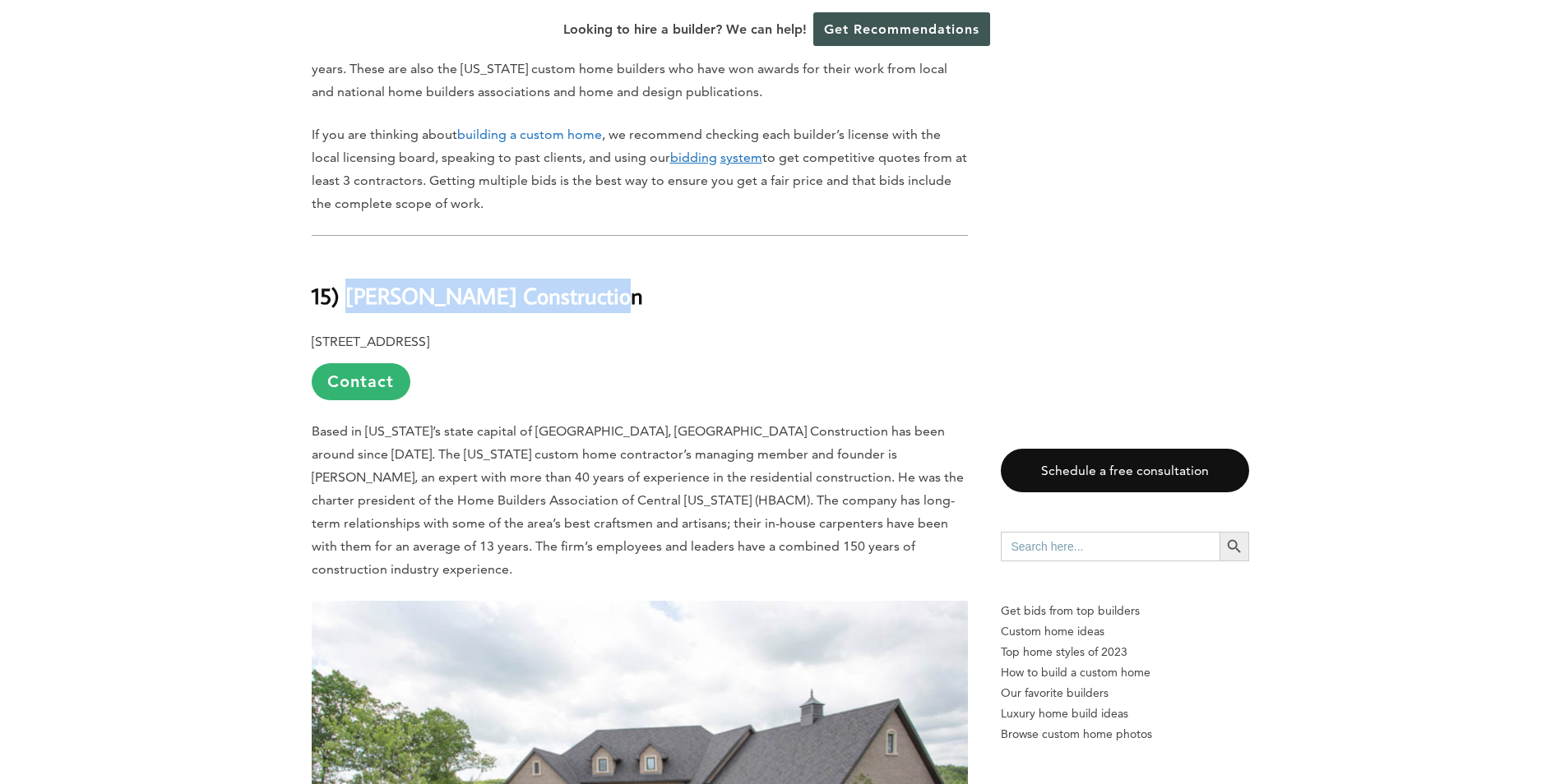
drag, startPoint x: 517, startPoint y: 276, endPoint x: 347, endPoint y: 274, distance: 170.0
click at [347, 281] on b "15) [PERSON_NAME] Construction" at bounding box center [477, 296] width 331 height 29
copy b "[PERSON_NAME] Construction"
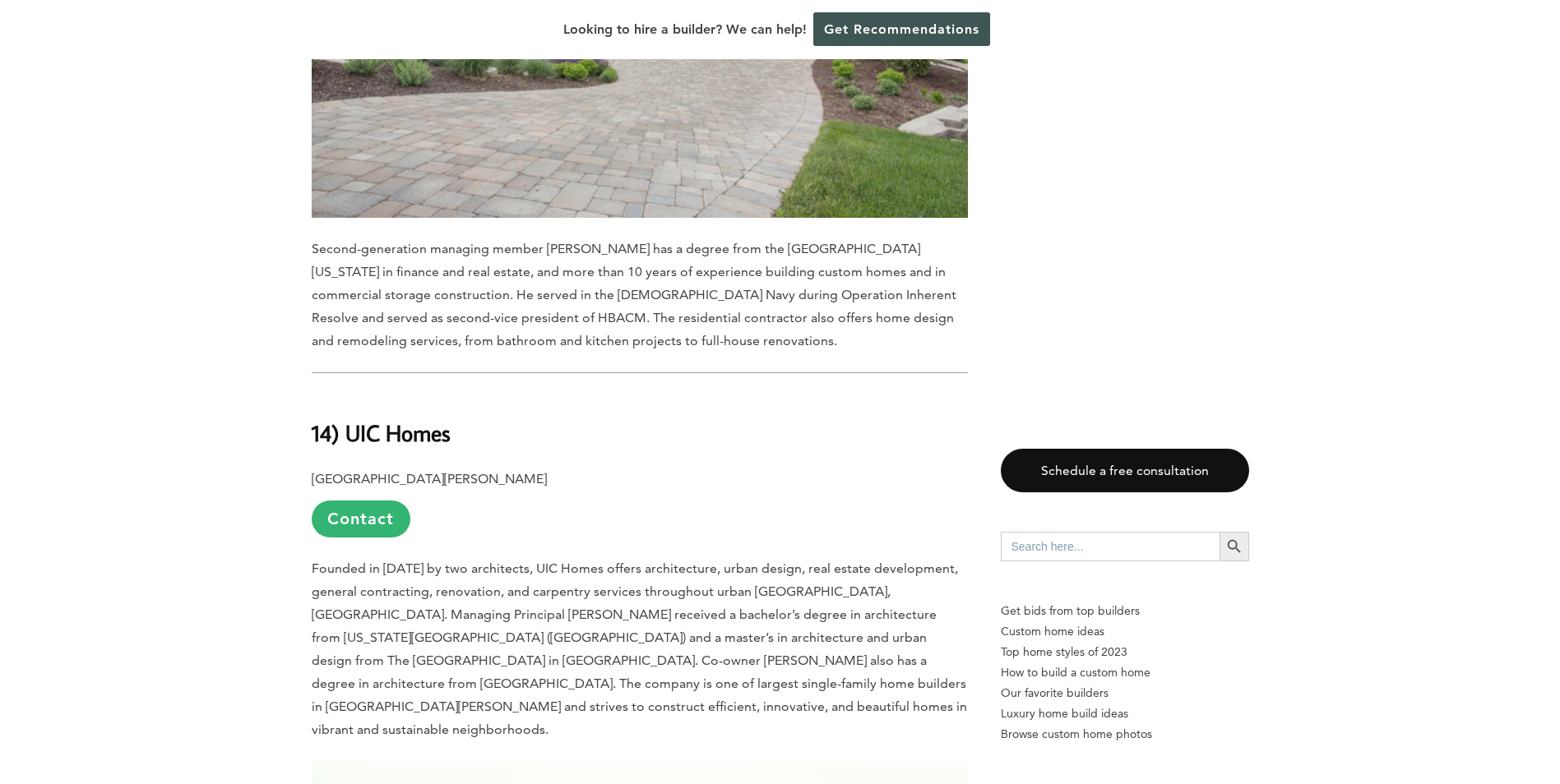
scroll to position [1891, 0]
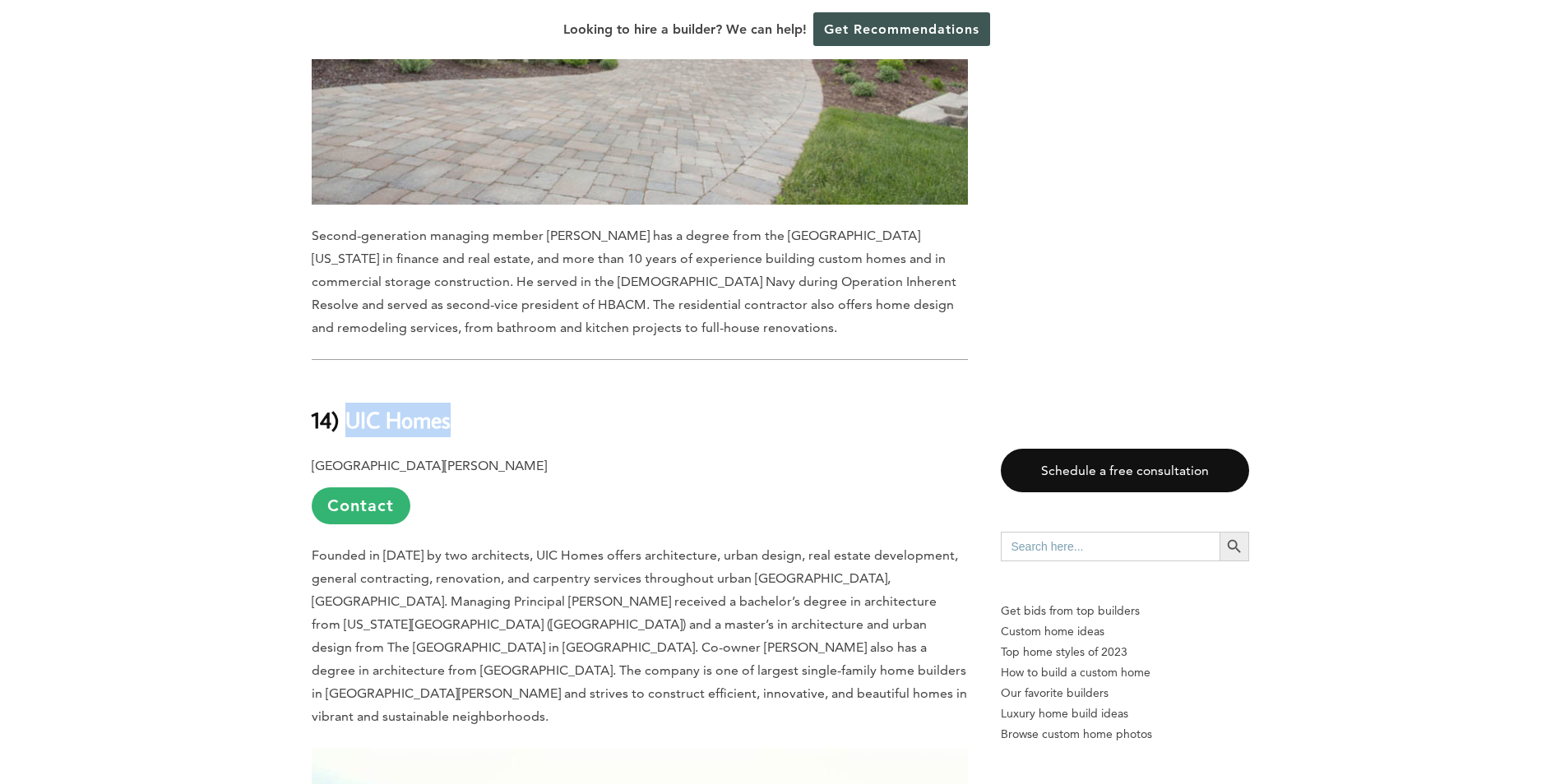
drag, startPoint x: 463, startPoint y: 371, endPoint x: 347, endPoint y: 371, distance: 116.0
click at [347, 380] on h2 "14) UIC Homes" at bounding box center [639, 408] width 656 height 57
copy b "UIC Homes"
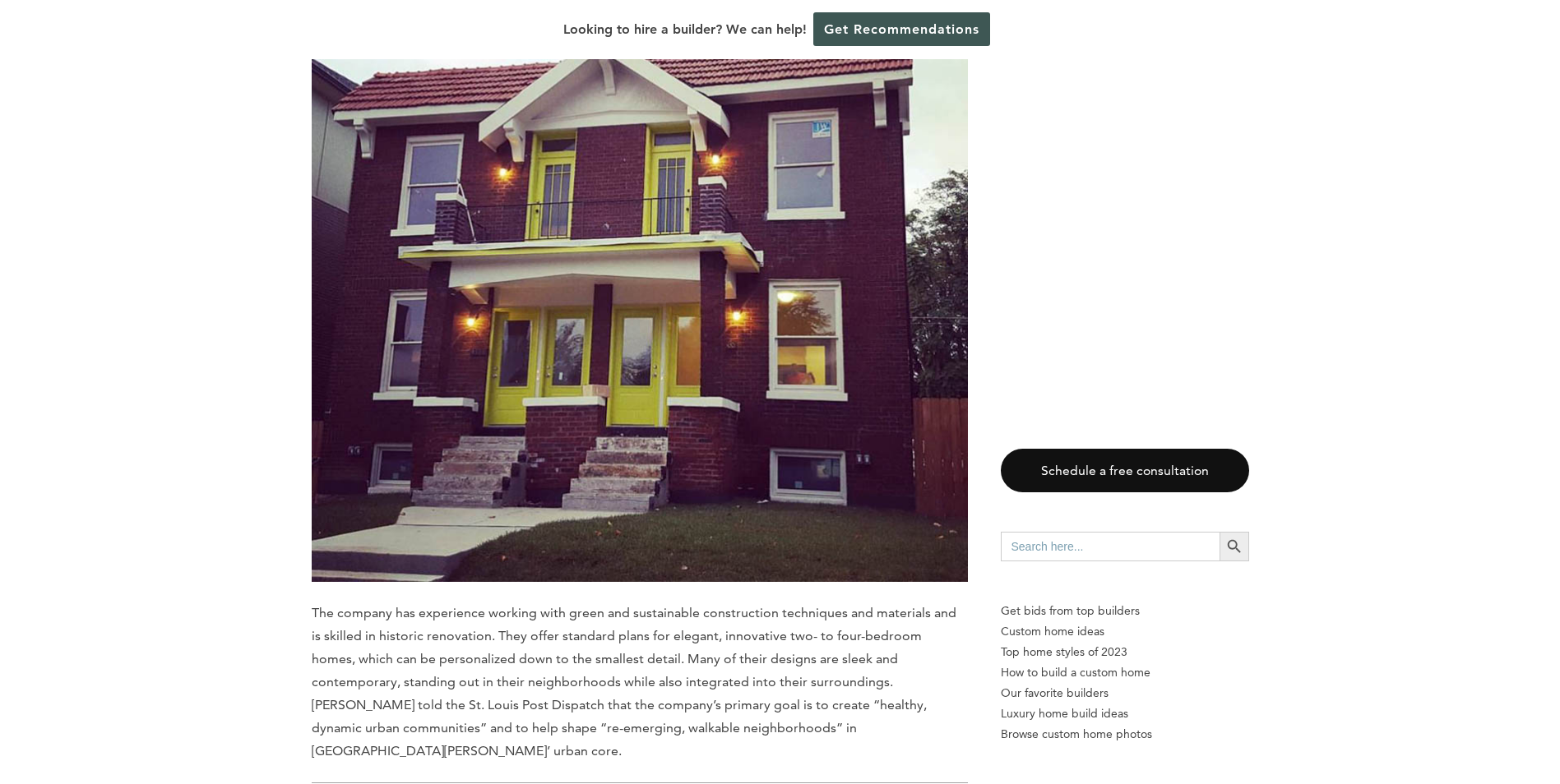
scroll to position [2959, 0]
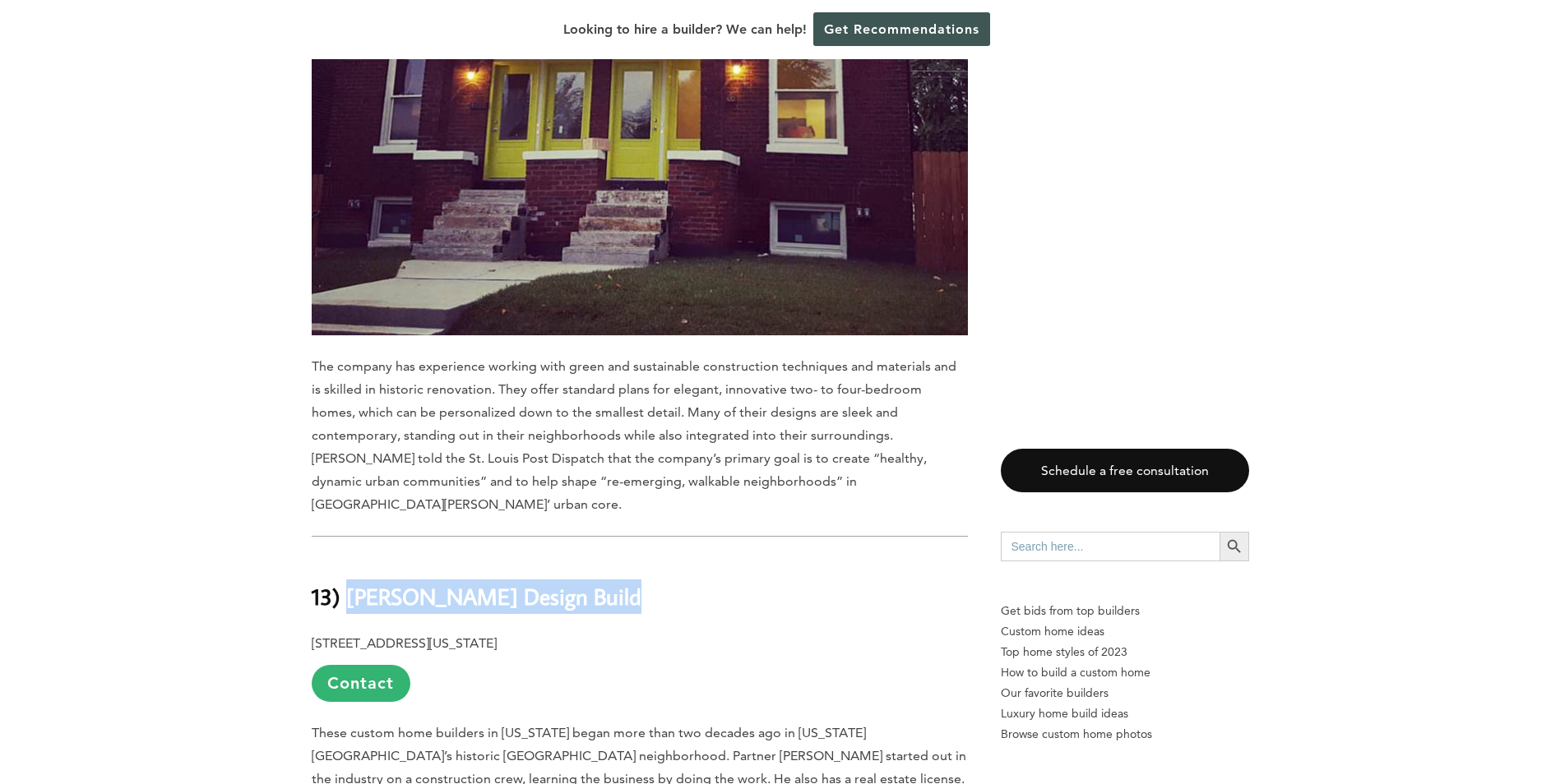
drag, startPoint x: 595, startPoint y: 479, endPoint x: 352, endPoint y: 468, distance: 243.2
click at [352, 557] on h2 "13) [PERSON_NAME] Design Build" at bounding box center [639, 585] width 656 height 57
copy b "[PERSON_NAME] Design Build"
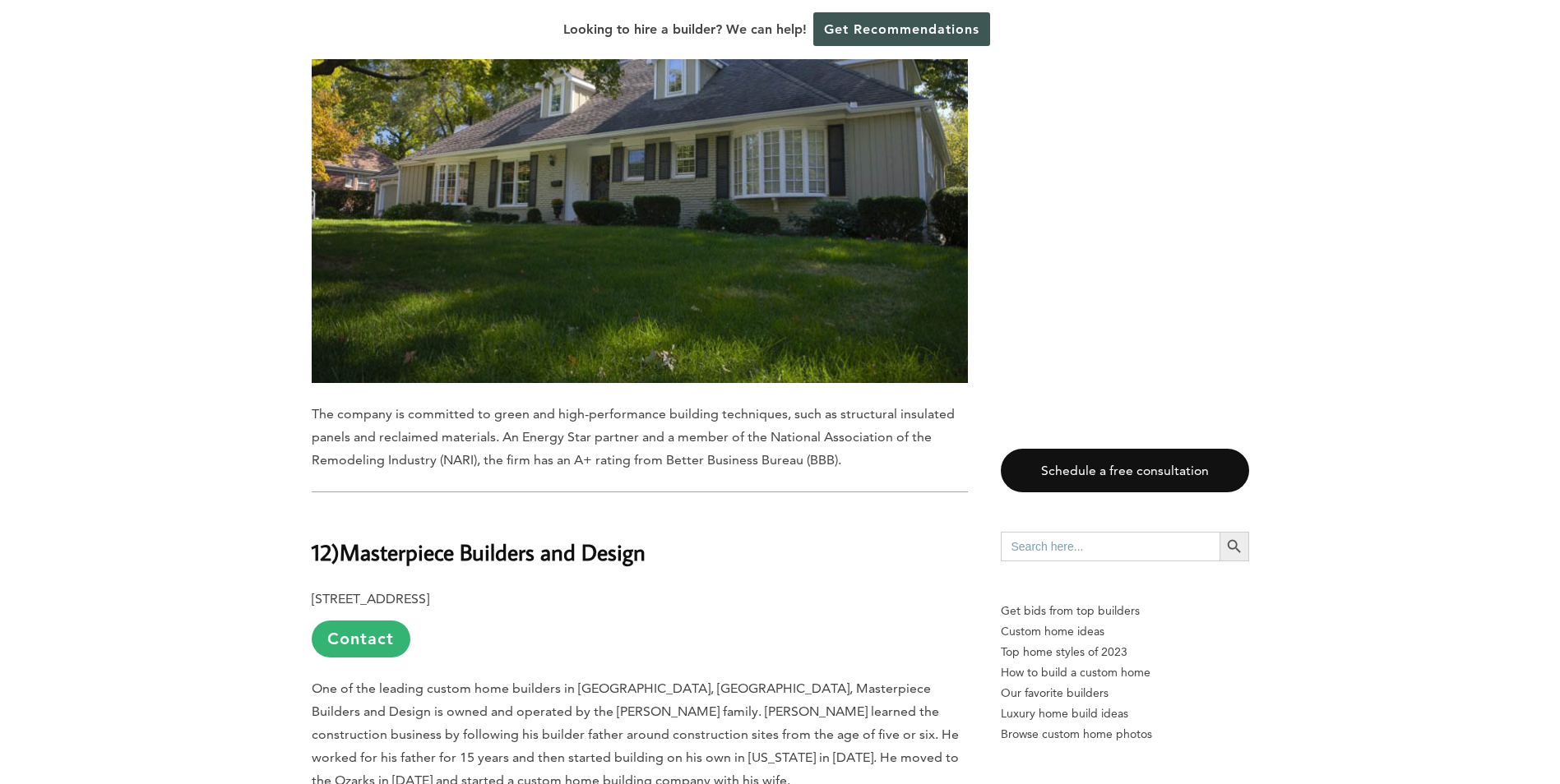
scroll to position [3946, 0]
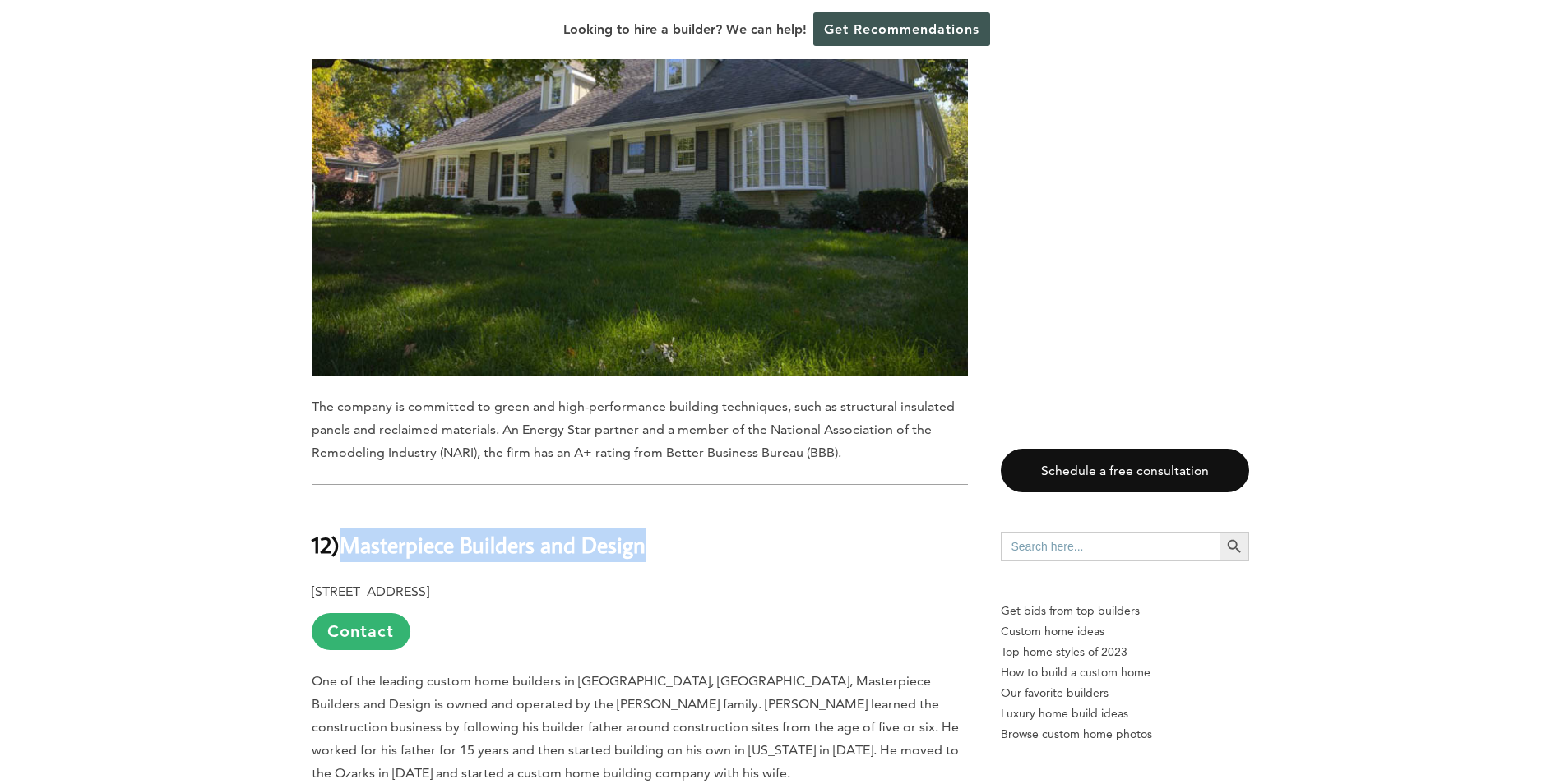
drag, startPoint x: 651, startPoint y: 405, endPoint x: 347, endPoint y: 419, distance: 304.3
click at [347, 504] on h2 "12) Masterpiece Builders and Design" at bounding box center [639, 533] width 656 height 57
copy b "Masterpiece Builders and Design"
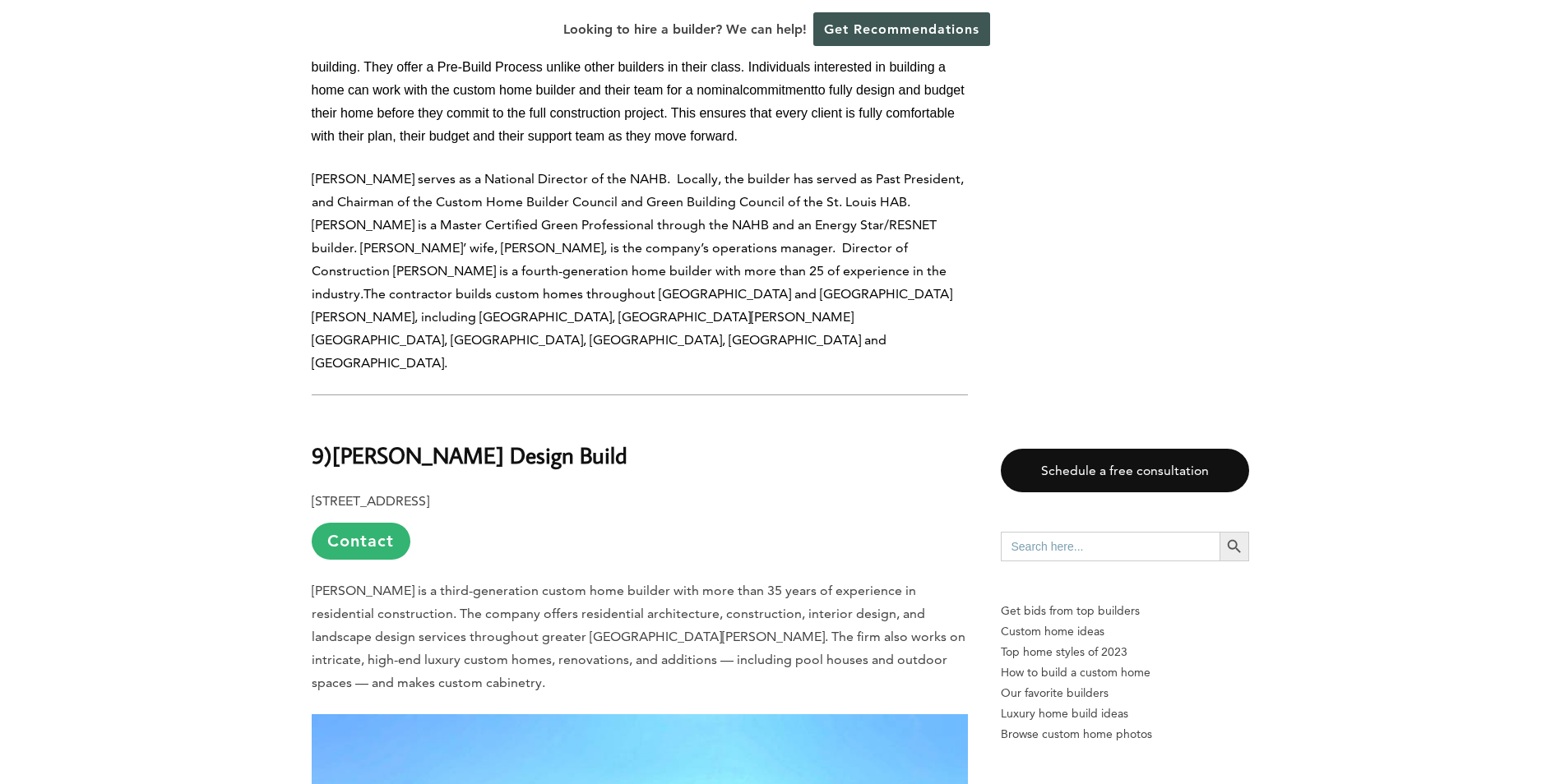
scroll to position [6987, 0]
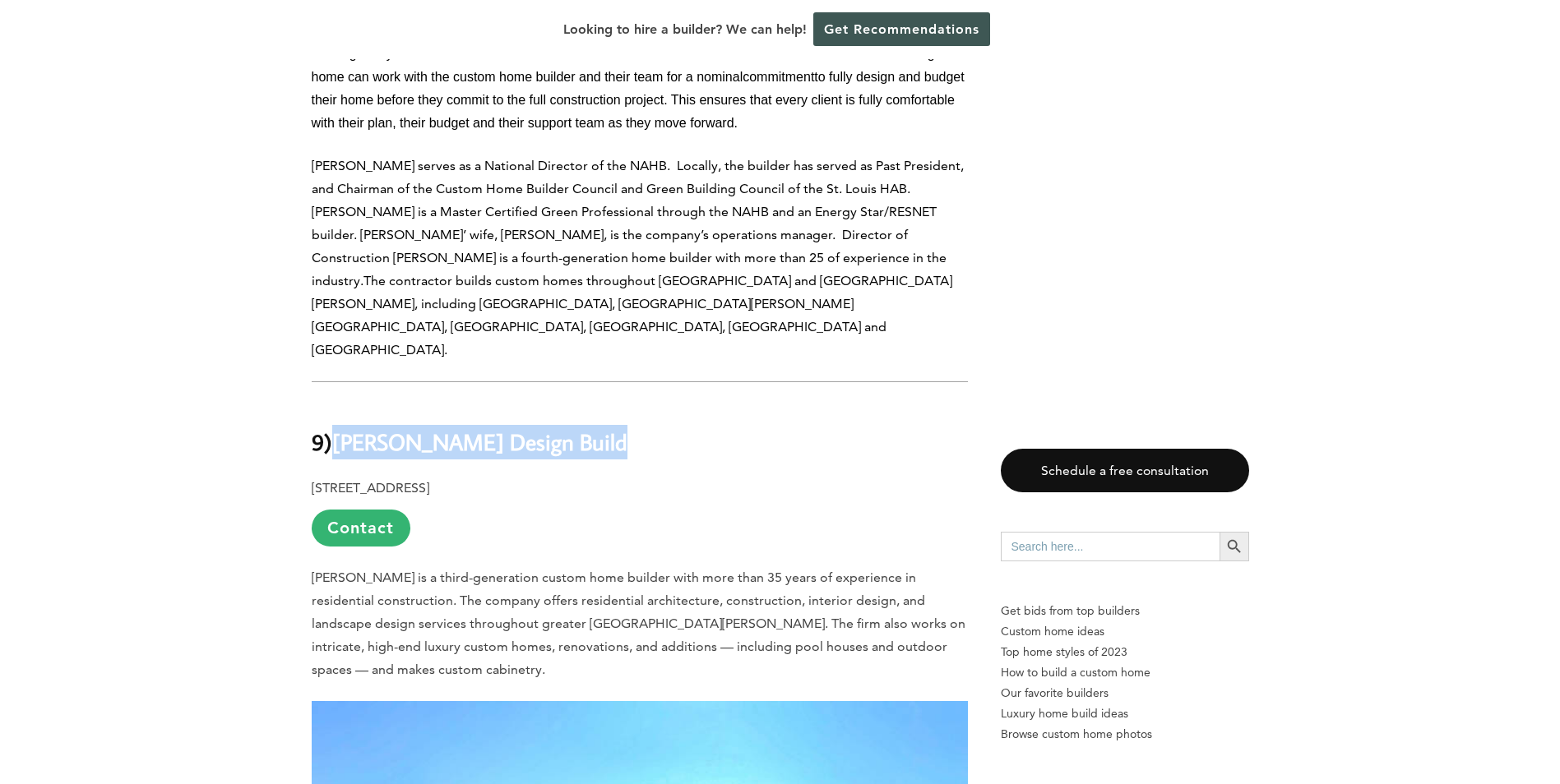
drag, startPoint x: 603, startPoint y: 198, endPoint x: 344, endPoint y: 202, distance: 259.0
click at [344, 402] on h2 "9) [PERSON_NAME] Design Build" at bounding box center [639, 431] width 656 height 57
copy b "[PERSON_NAME] Design Build"
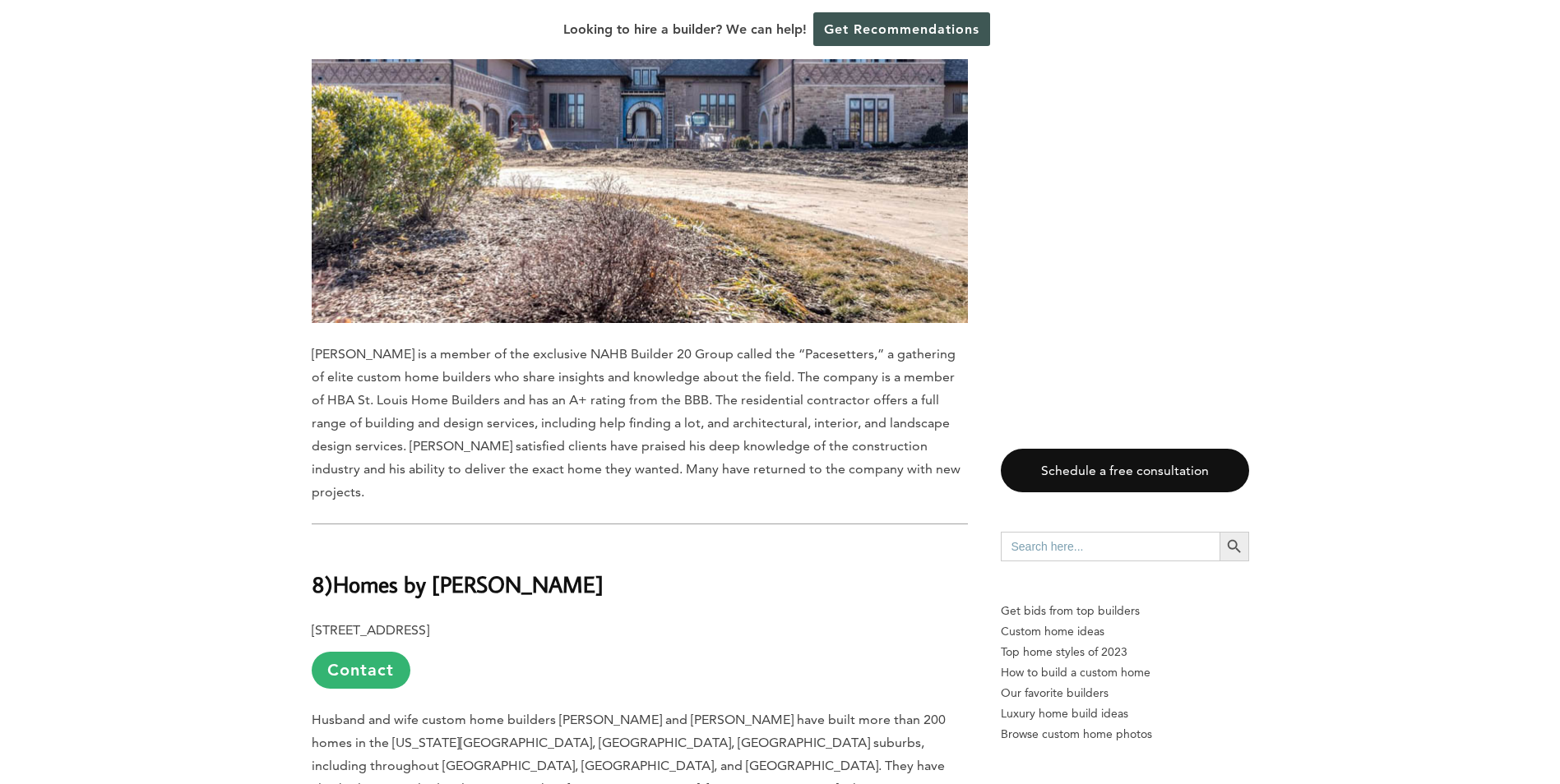
scroll to position [7809, 0]
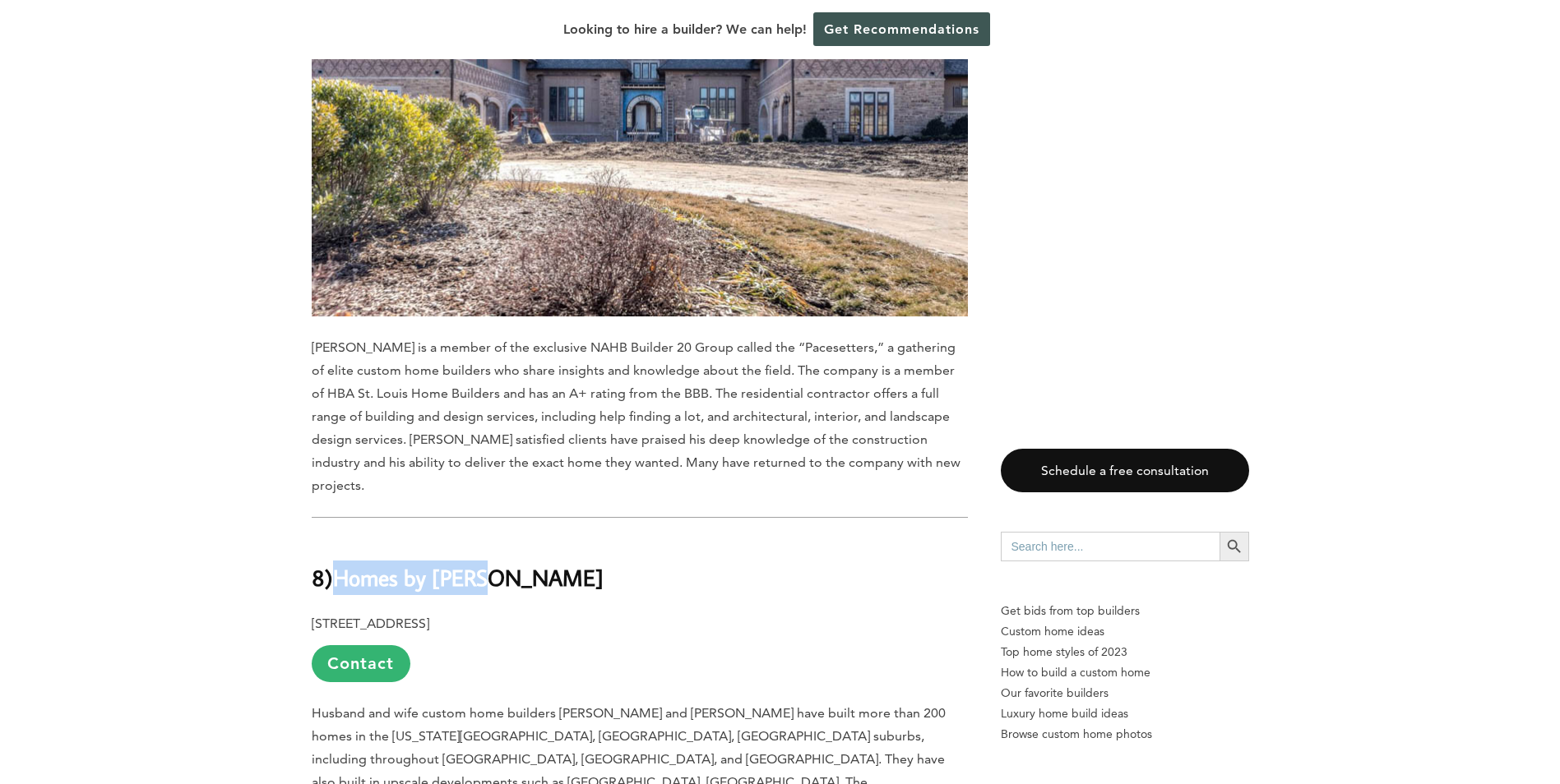
drag, startPoint x: 488, startPoint y: 280, endPoint x: 345, endPoint y: 279, distance: 143.0
click at [345, 538] on h2 "8) Homes by [PERSON_NAME]" at bounding box center [639, 566] width 656 height 57
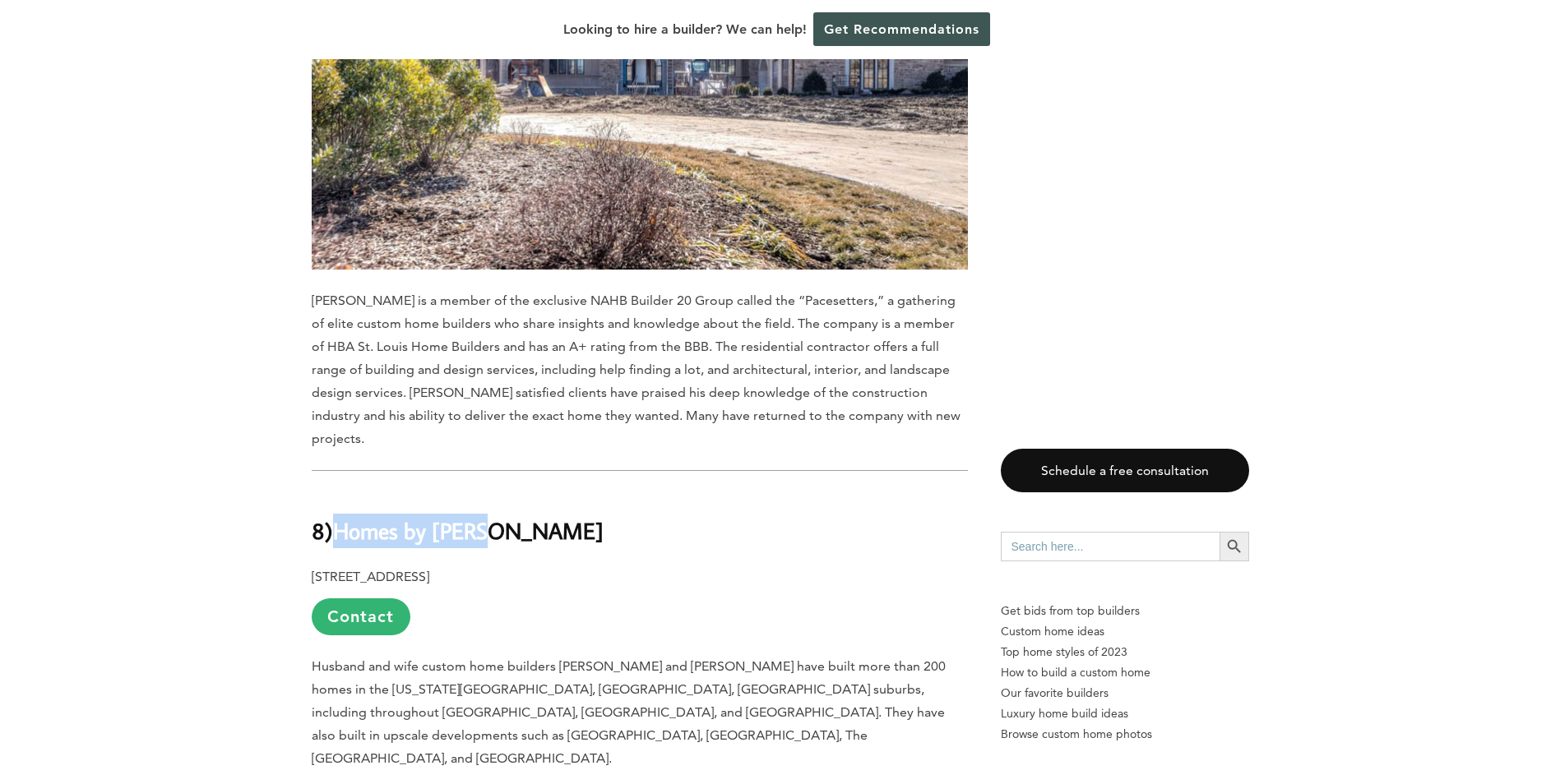
scroll to position [7891, 0]
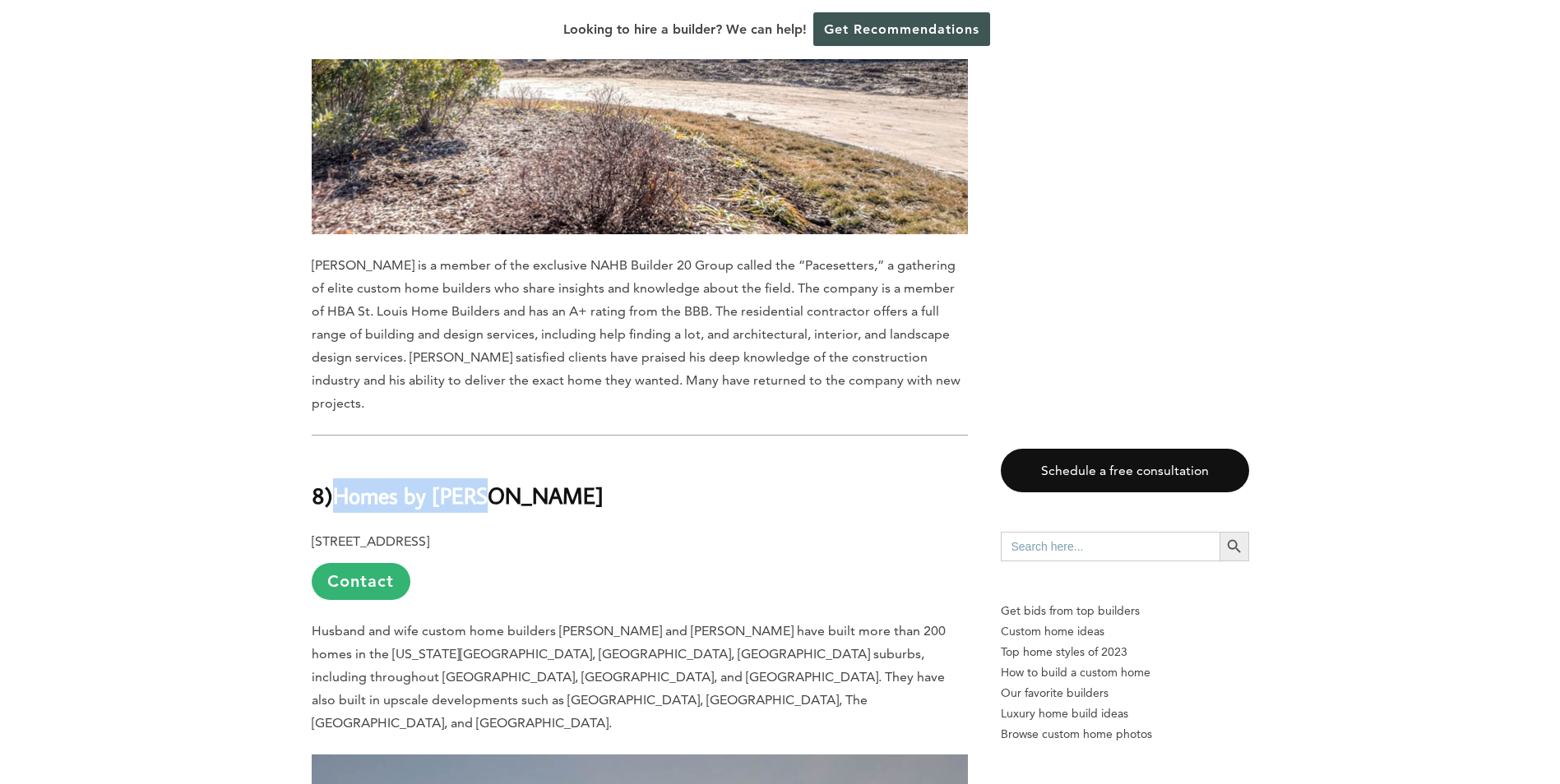
copy b "Homes by [PERSON_NAME]"
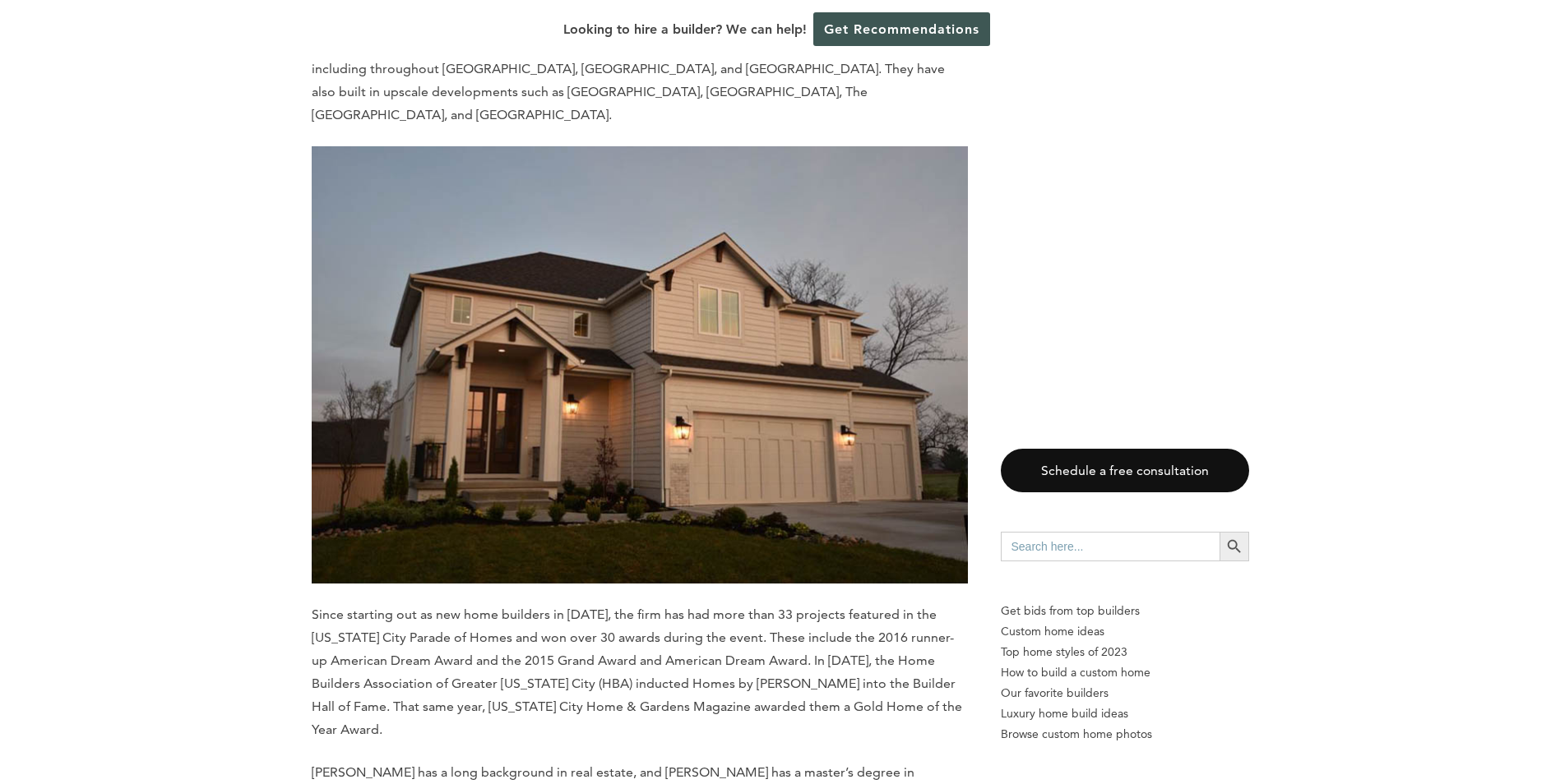
scroll to position [8796, 0]
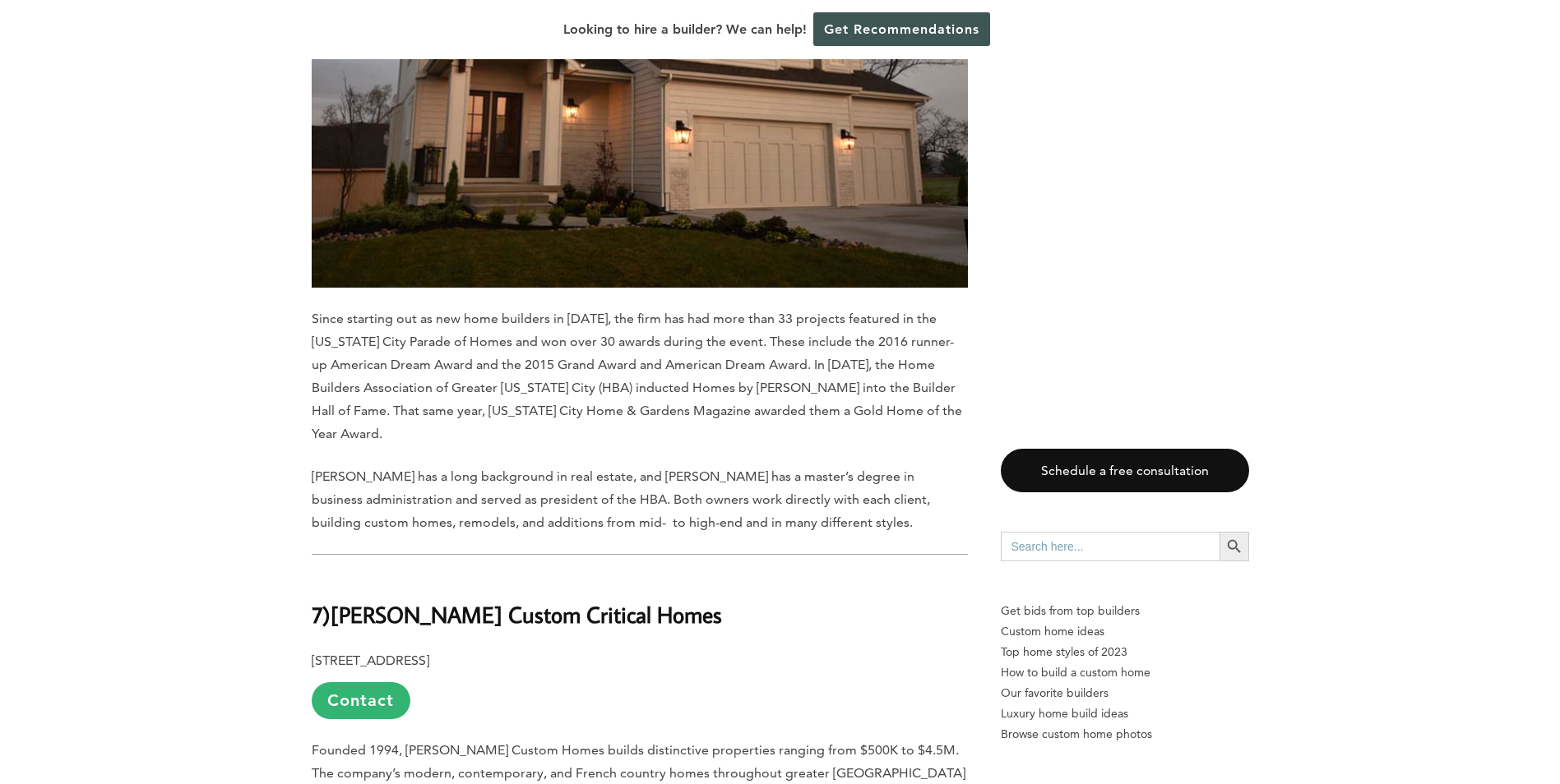
click at [644, 575] on h2 "7) [PERSON_NAME] Custom Critical Homes" at bounding box center [639, 603] width 656 height 57
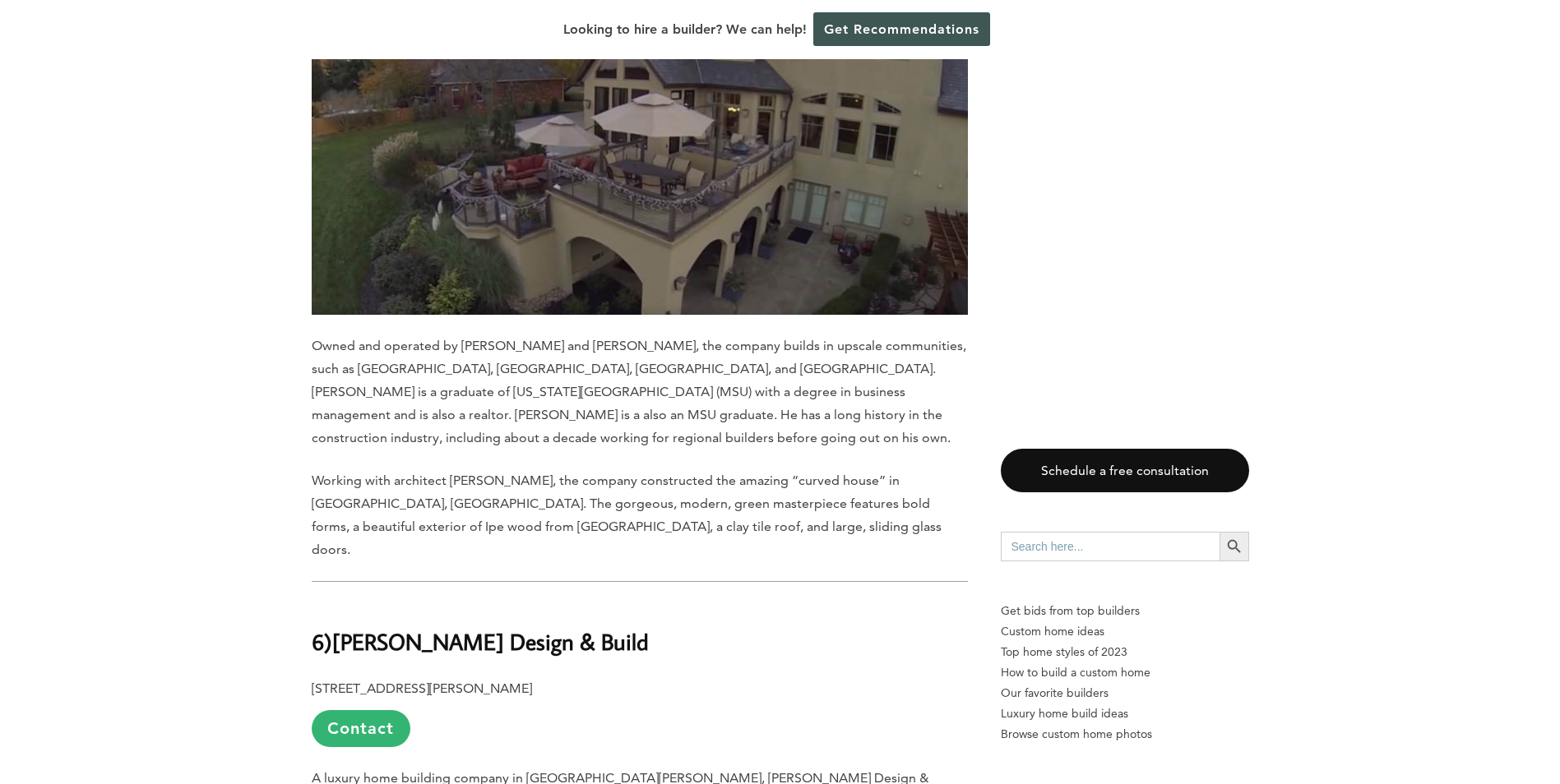
scroll to position [9700, 0]
drag, startPoint x: 604, startPoint y: 275, endPoint x: 343, endPoint y: 278, distance: 261.0
click at [343, 601] on h2 "6) [PERSON_NAME] Design & Build" at bounding box center [639, 630] width 656 height 57
copy b "[PERSON_NAME] Design & Build"
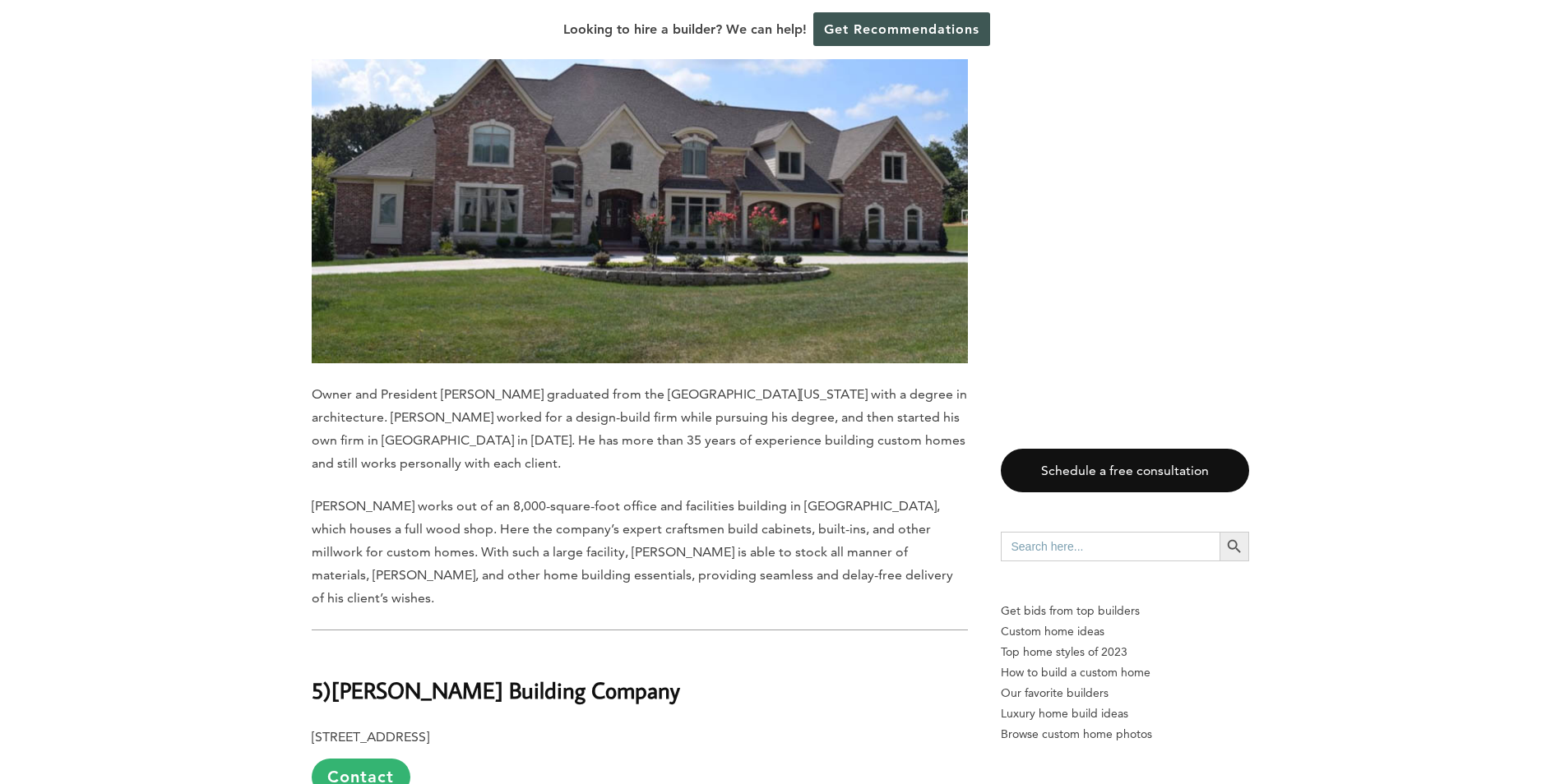
scroll to position [10604, 0]
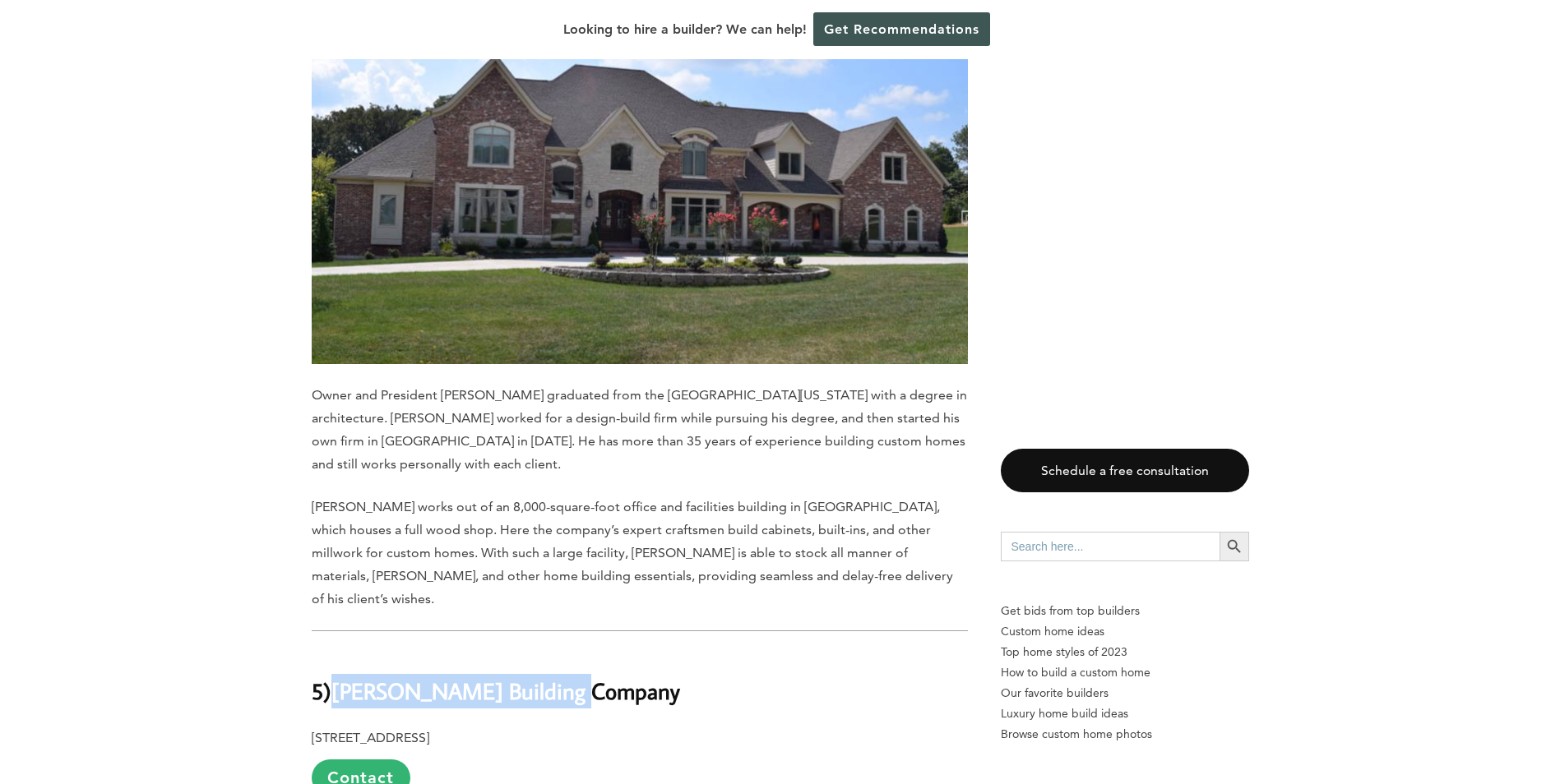
drag, startPoint x: 583, startPoint y: 283, endPoint x: 342, endPoint y: 283, distance: 241.0
click at [342, 677] on b "[PERSON_NAME] Building Company" at bounding box center [505, 691] width 348 height 29
copy b "[PERSON_NAME] Building Company"
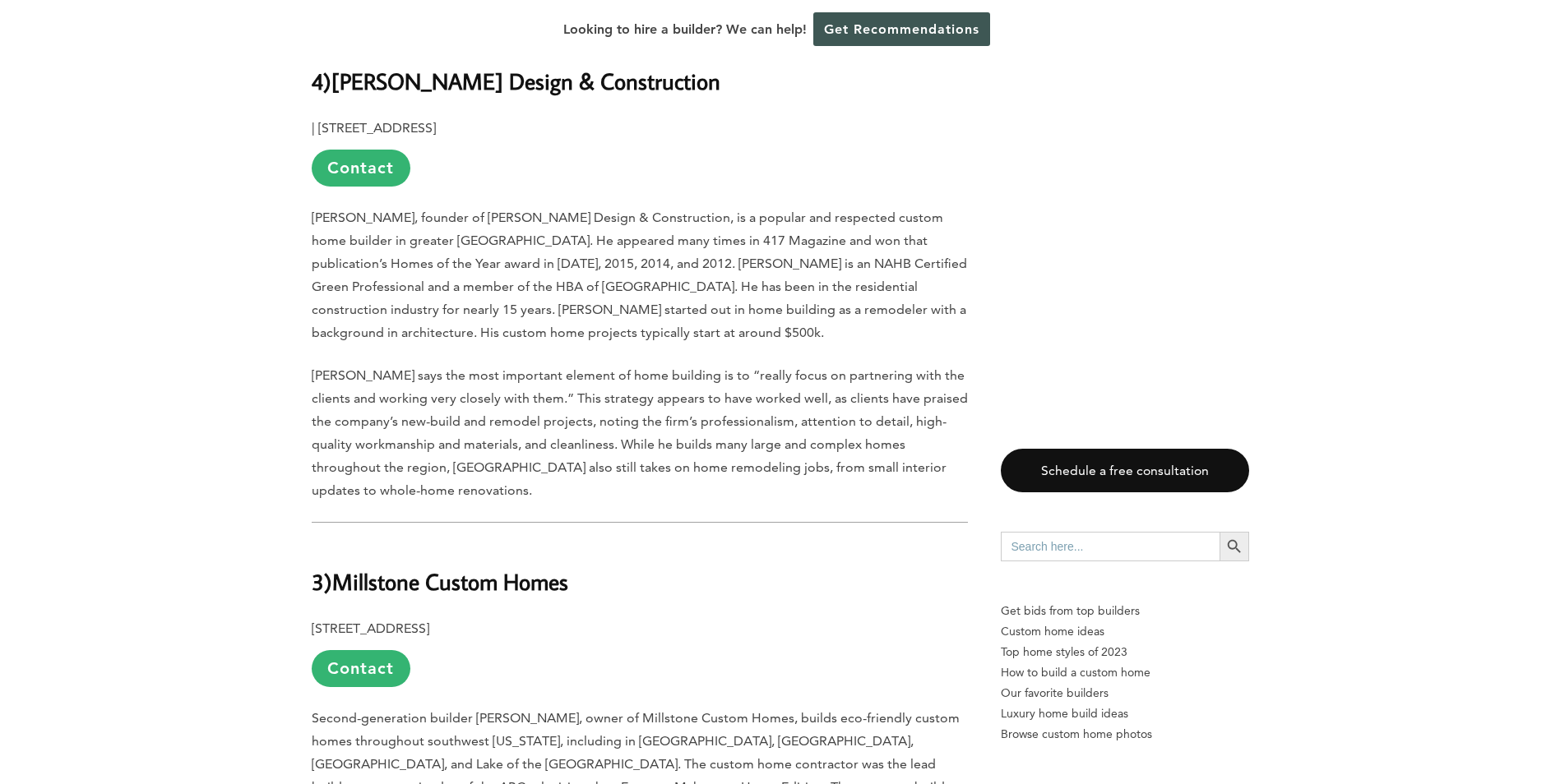
scroll to position [12083, 0]
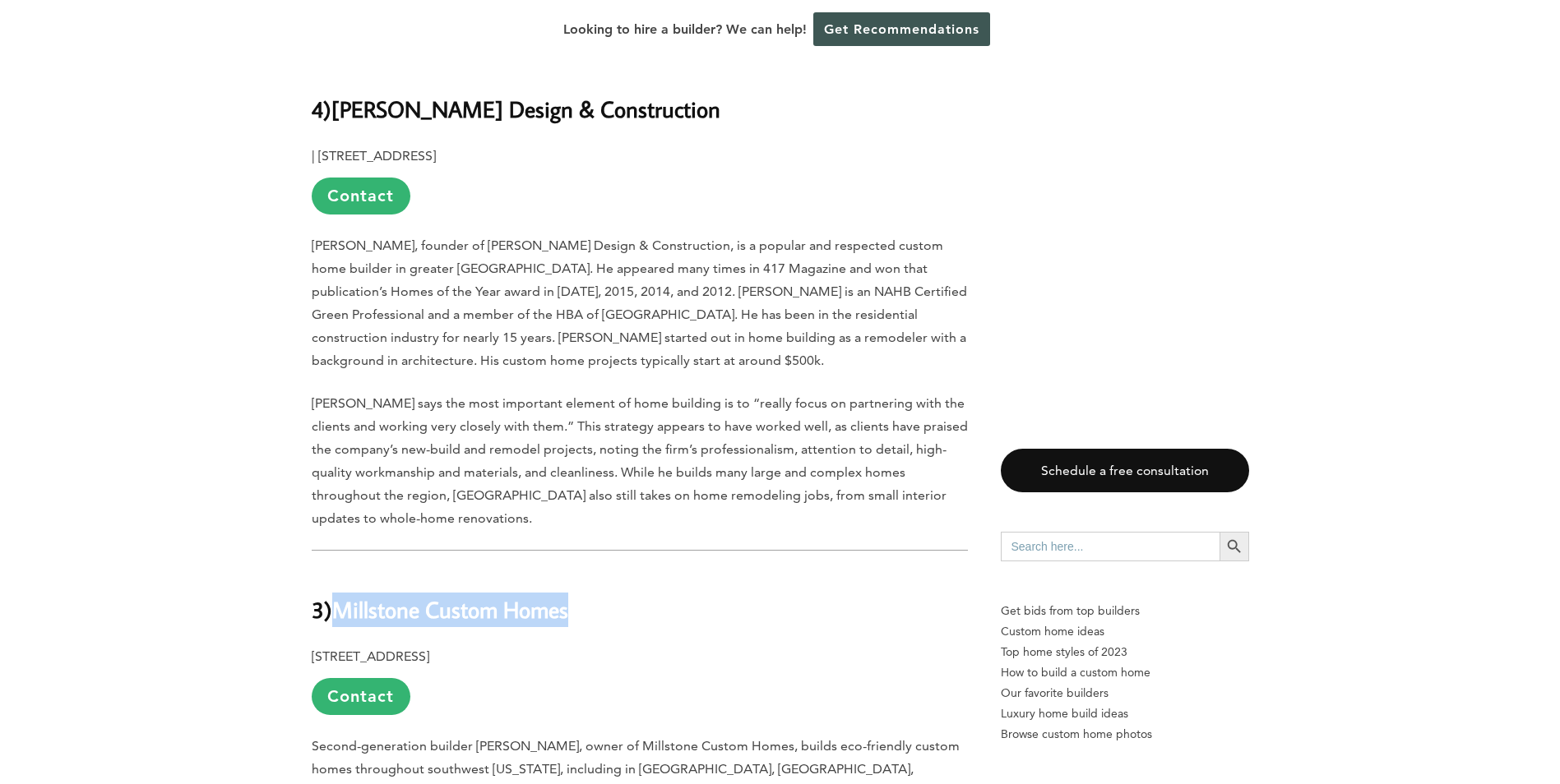
drag, startPoint x: 587, startPoint y: 178, endPoint x: 344, endPoint y: 158, distance: 243.8
click at [344, 570] on h2 "3) Millstone Custom Homes" at bounding box center [639, 599] width 656 height 57
copy b "Millstone Custom Homes"
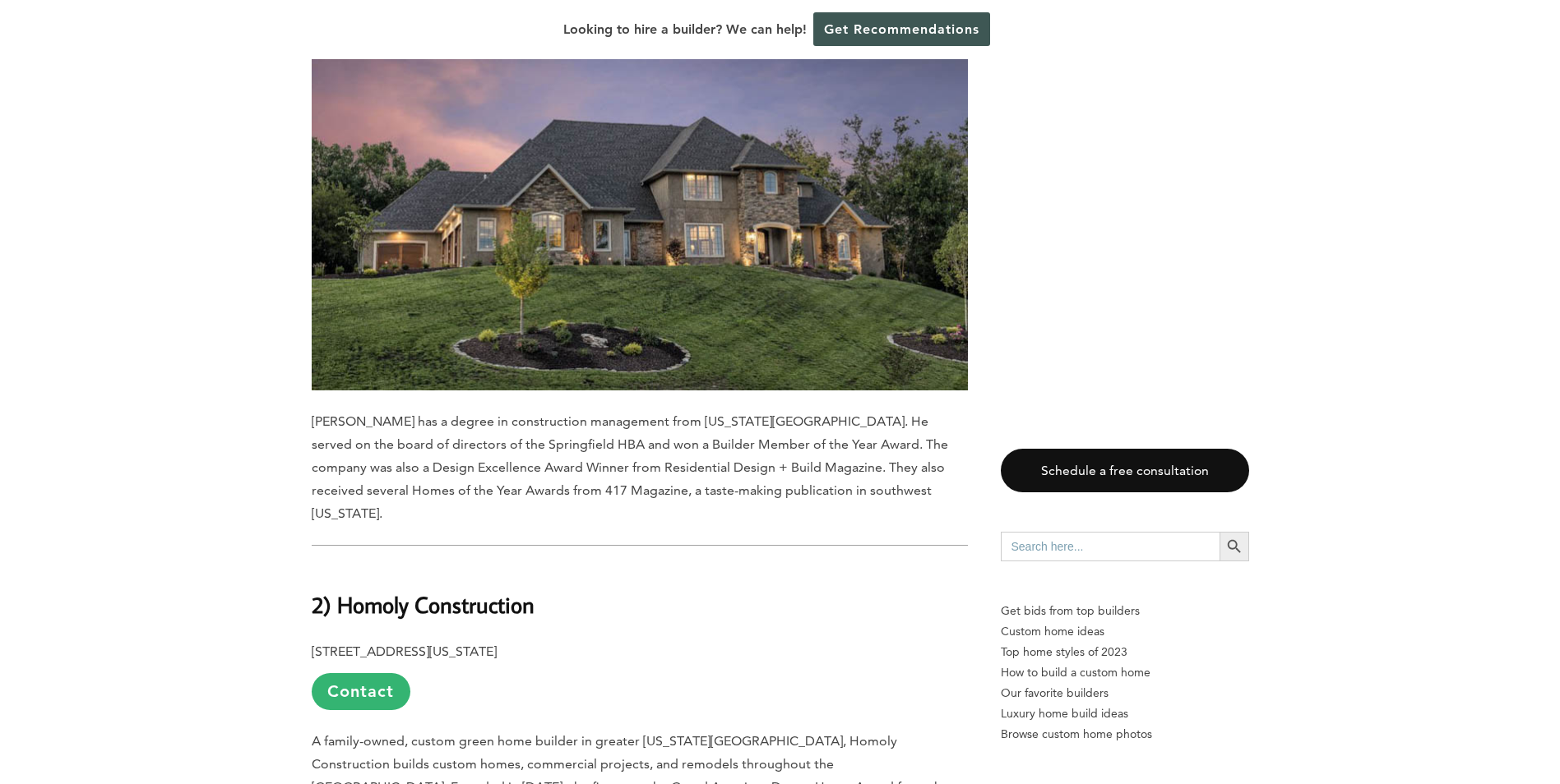
scroll to position [12987, 0]
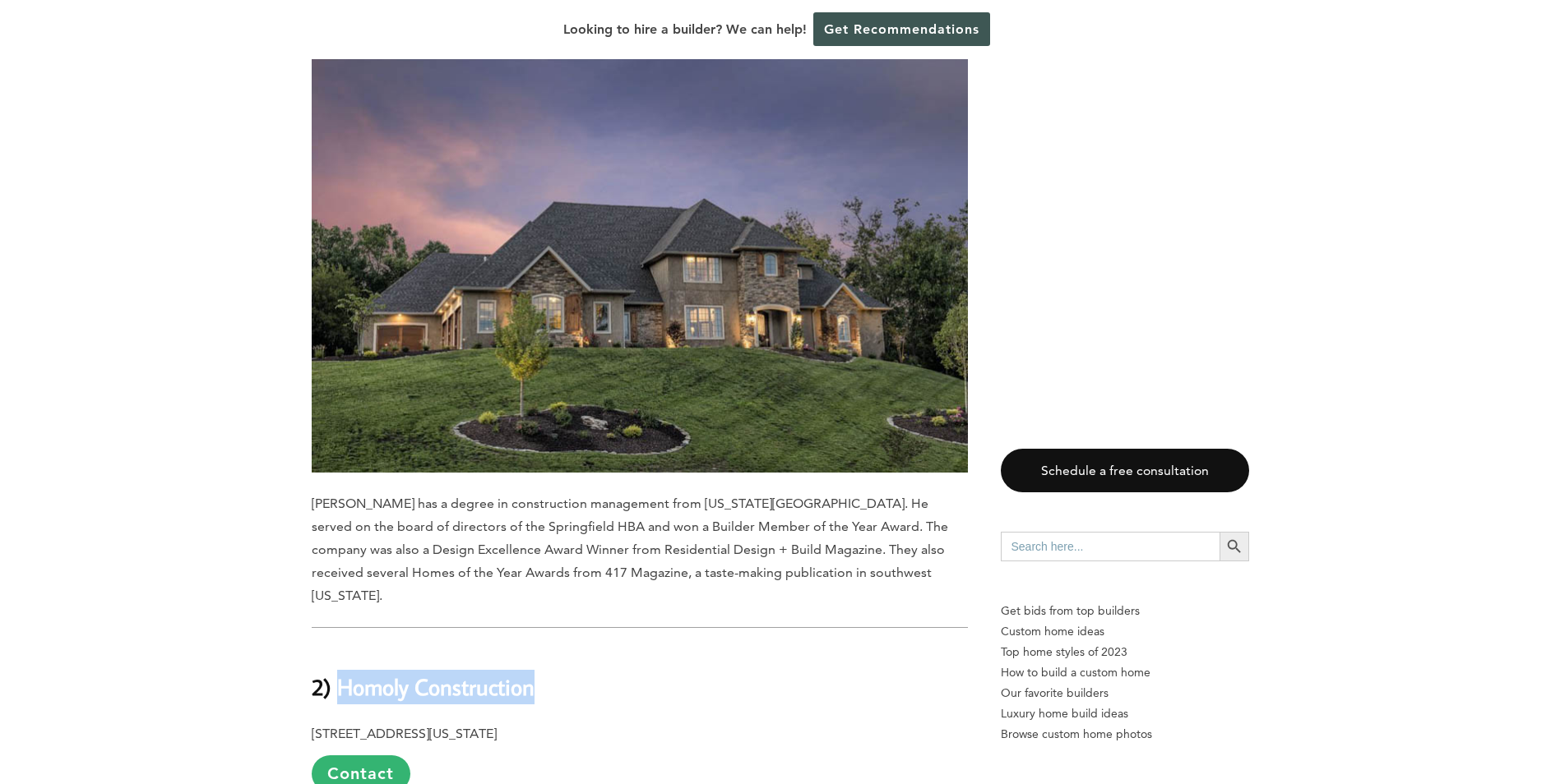
drag, startPoint x: 539, startPoint y: 208, endPoint x: 344, endPoint y: 187, distance: 196.1
click at [344, 648] on h2 "2) H omoly Construction" at bounding box center [639, 676] width 656 height 57
copy h2 "H omoly Construction"
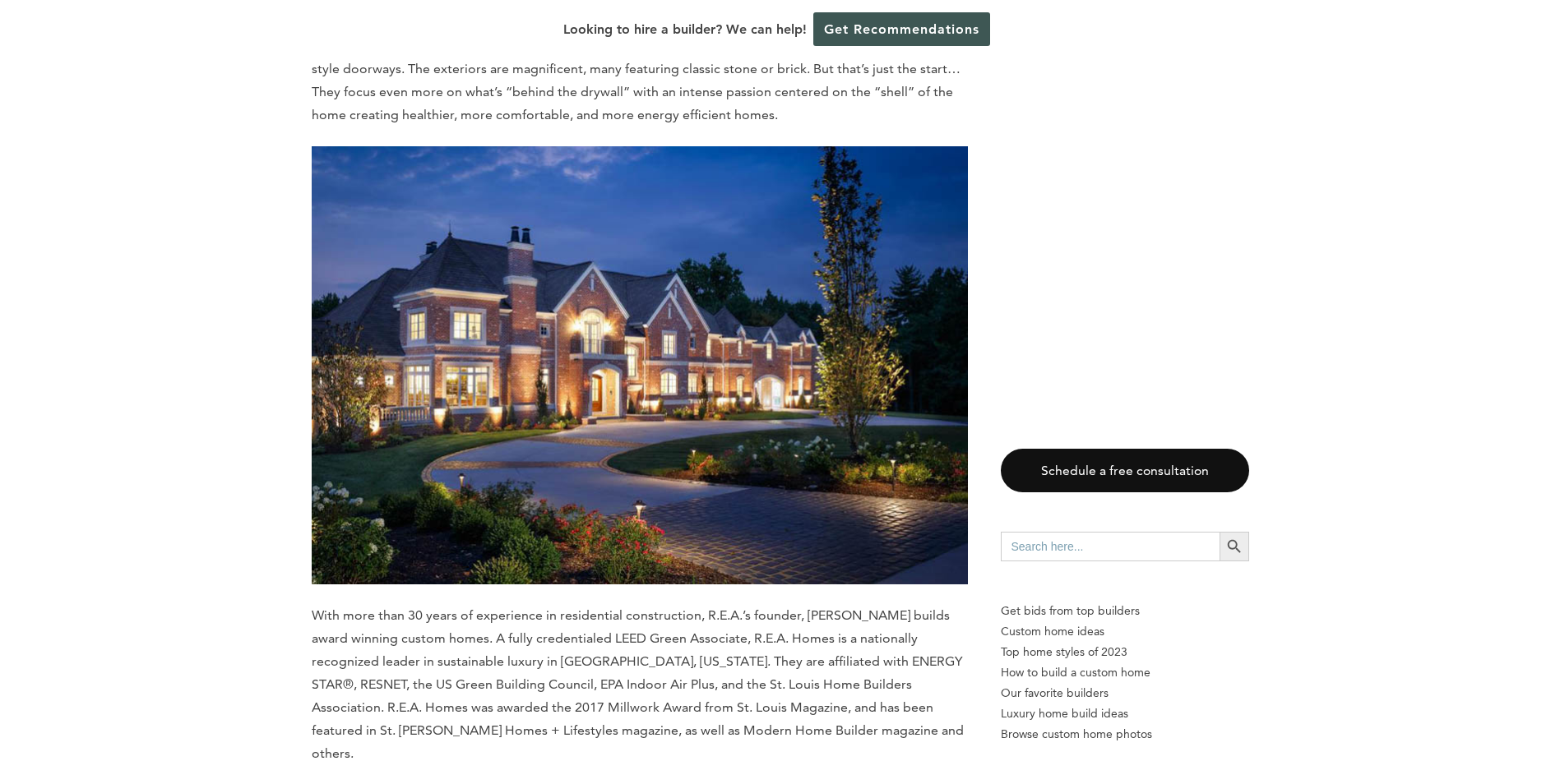
scroll to position [14549, 0]
